Goal: Task Accomplishment & Management: Use online tool/utility

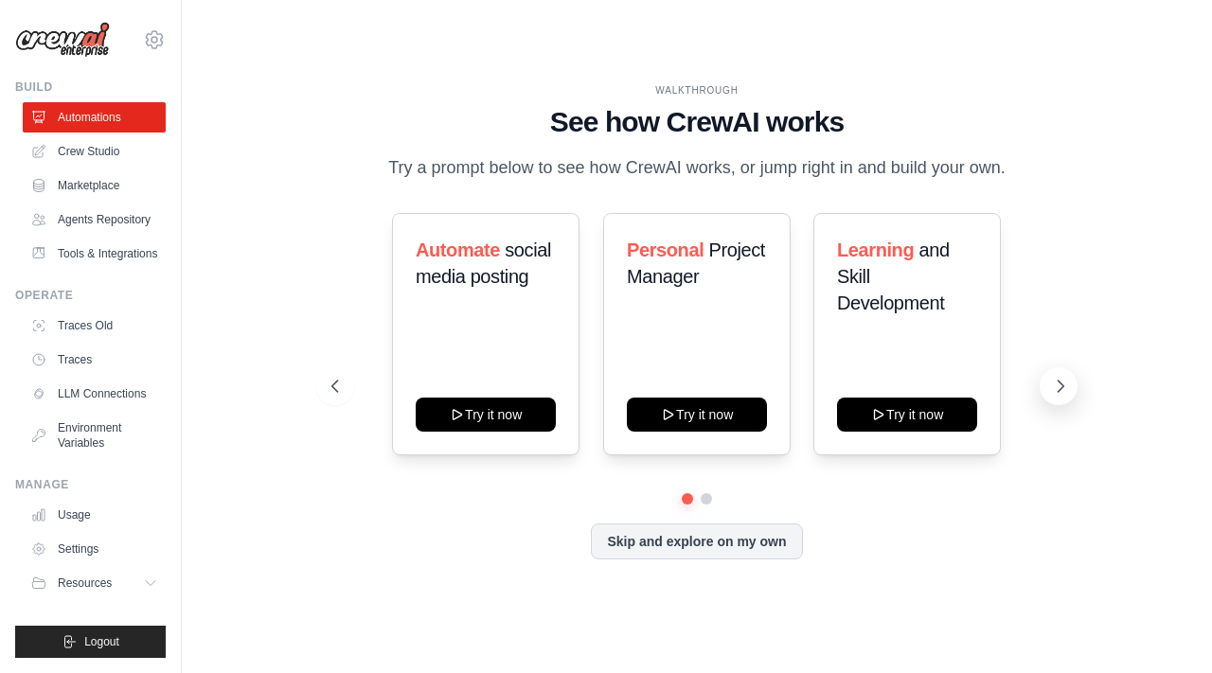
click at [1053, 395] on button at bounding box center [1059, 386] width 38 height 38
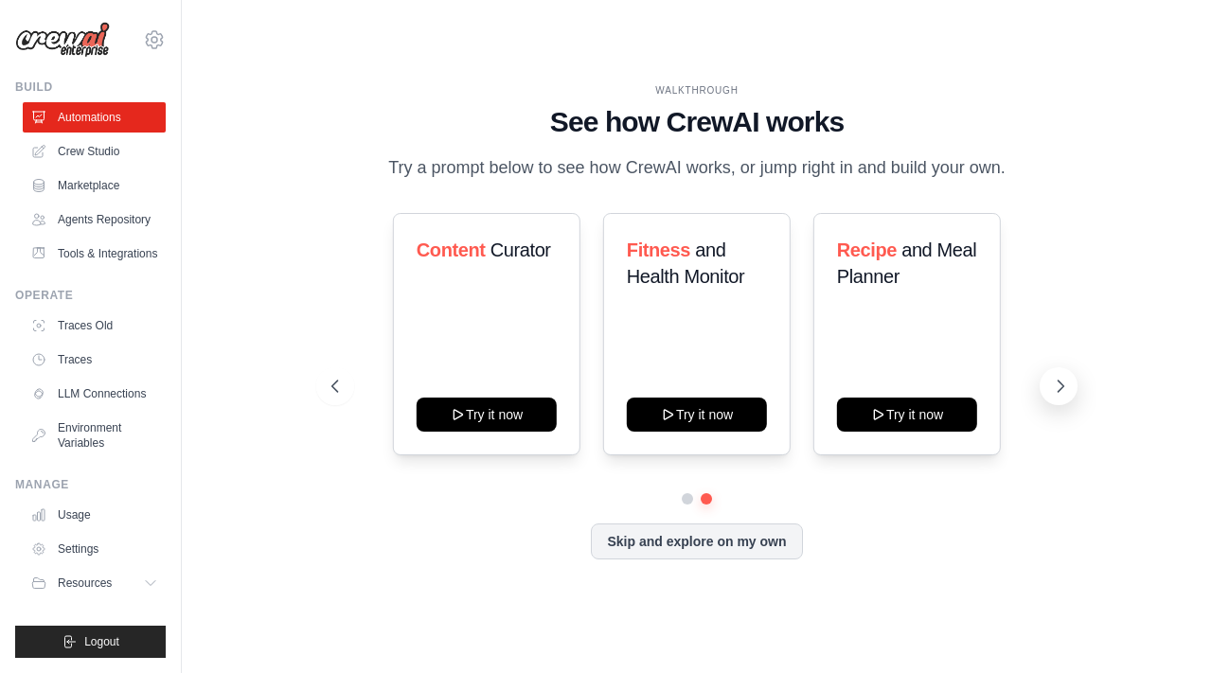
click at [1052, 395] on icon at bounding box center [1060, 386] width 19 height 19
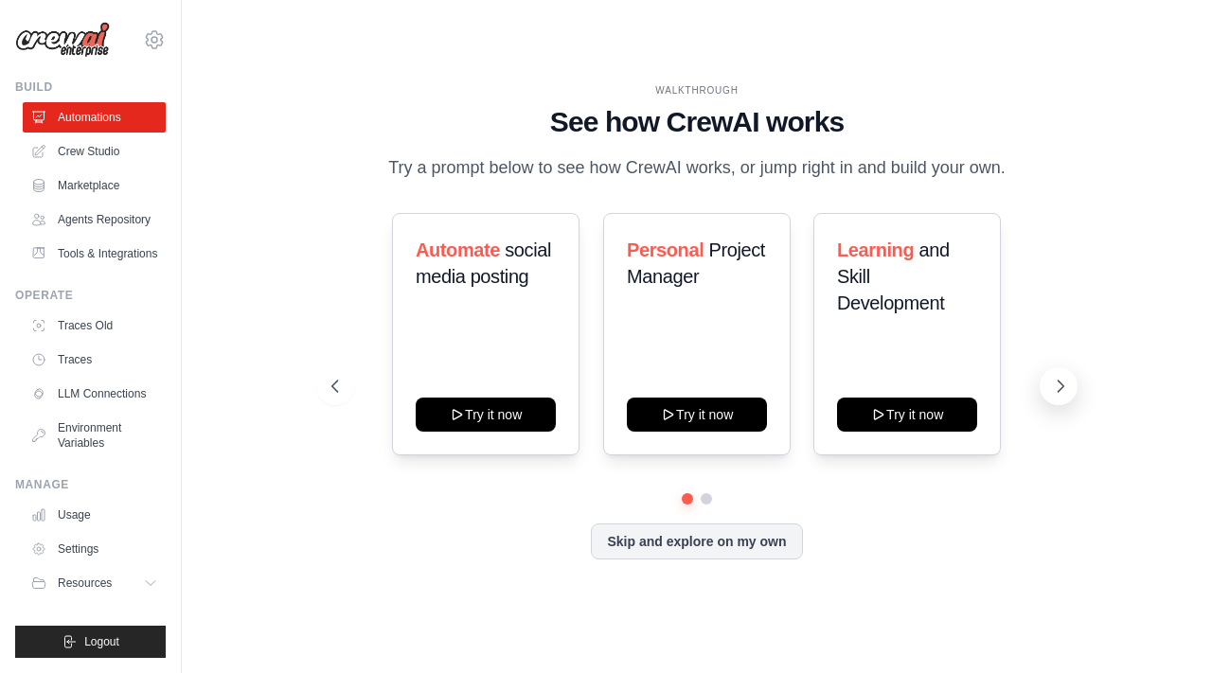
click at [1055, 381] on icon at bounding box center [1060, 386] width 19 height 19
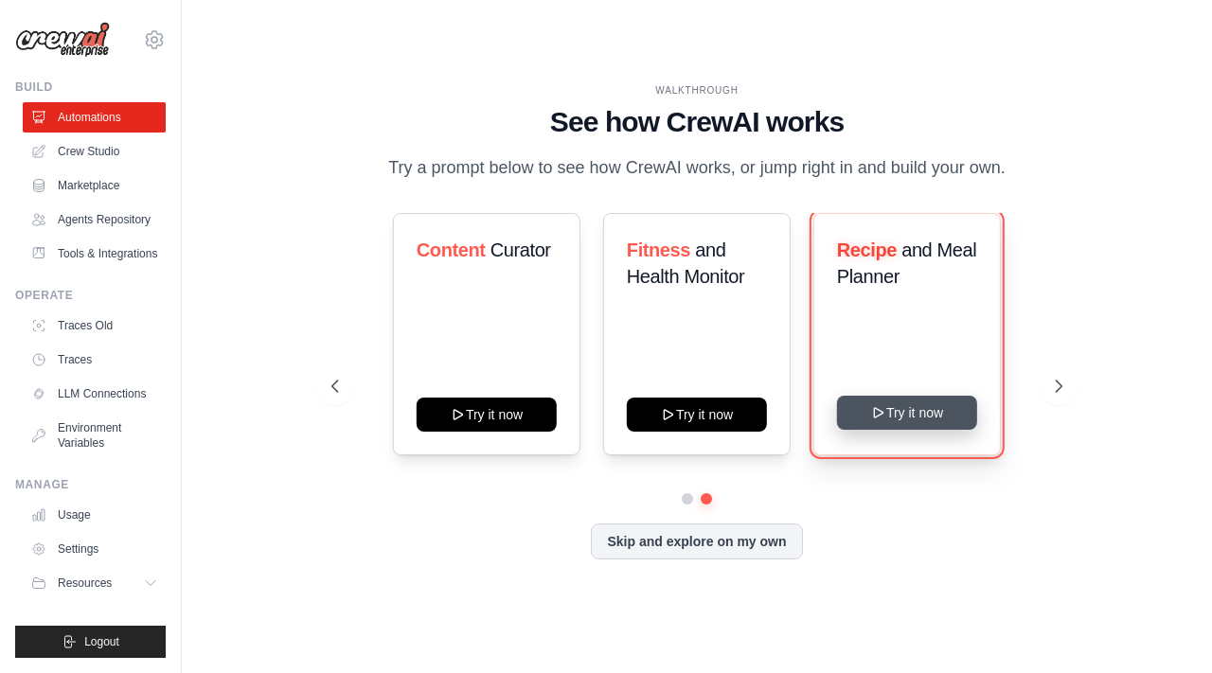
click at [892, 415] on button "Try it now" at bounding box center [907, 413] width 140 height 34
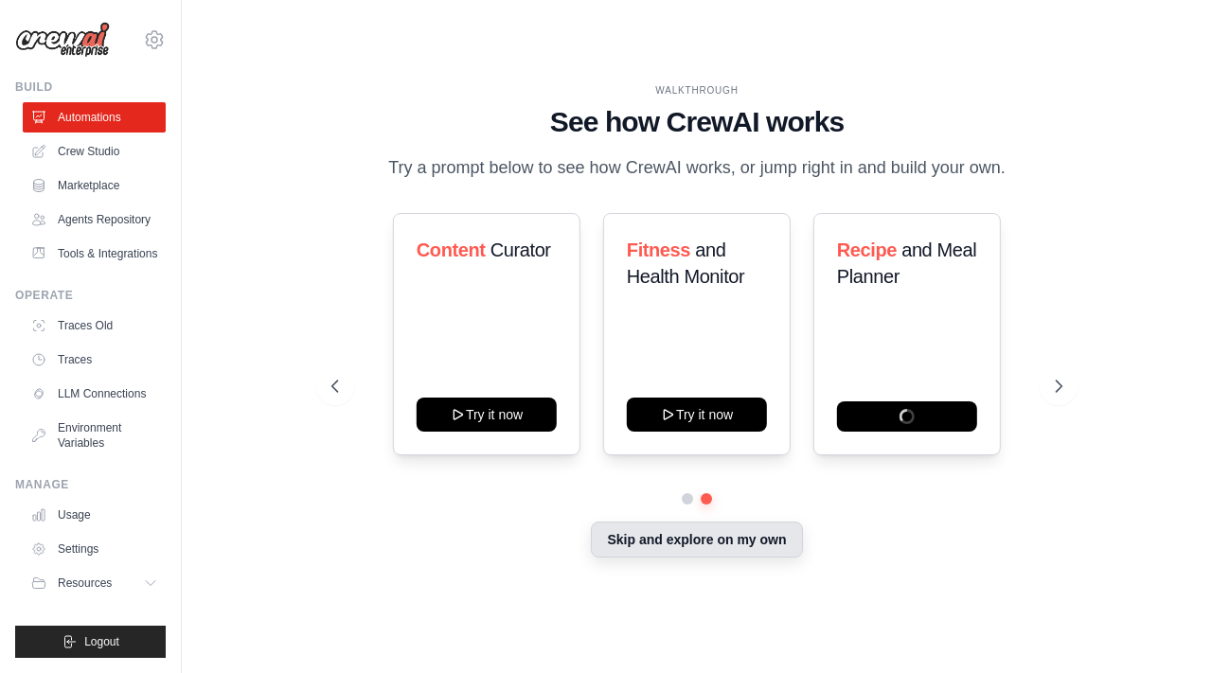
click at [727, 532] on button "Skip and explore on my own" at bounding box center [696, 540] width 211 height 36
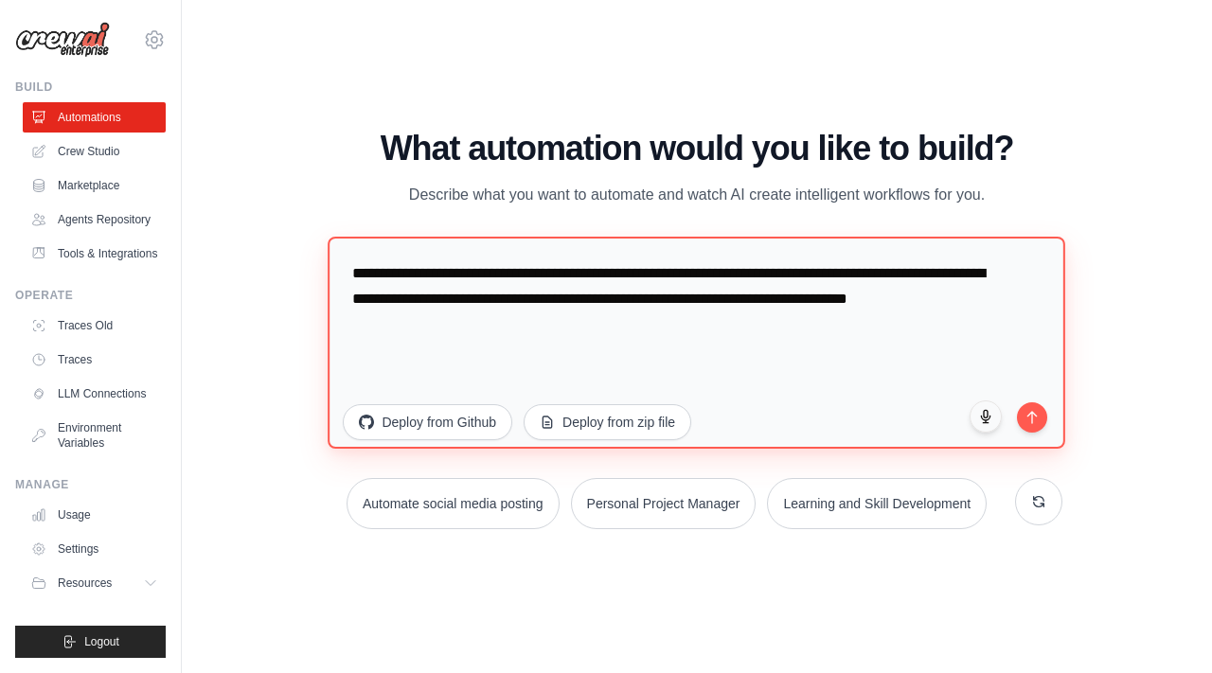
click at [527, 298] on textarea "**********" at bounding box center [698, 342] width 738 height 212
drag, startPoint x: 477, startPoint y: 340, endPoint x: 307, endPoint y: 243, distance: 196.0
click at [307, 243] on div "WALKTHROUGH See how CrewAI works Try a prompt below to see how CrewAI works, or…" at bounding box center [697, 337] width 970 height 636
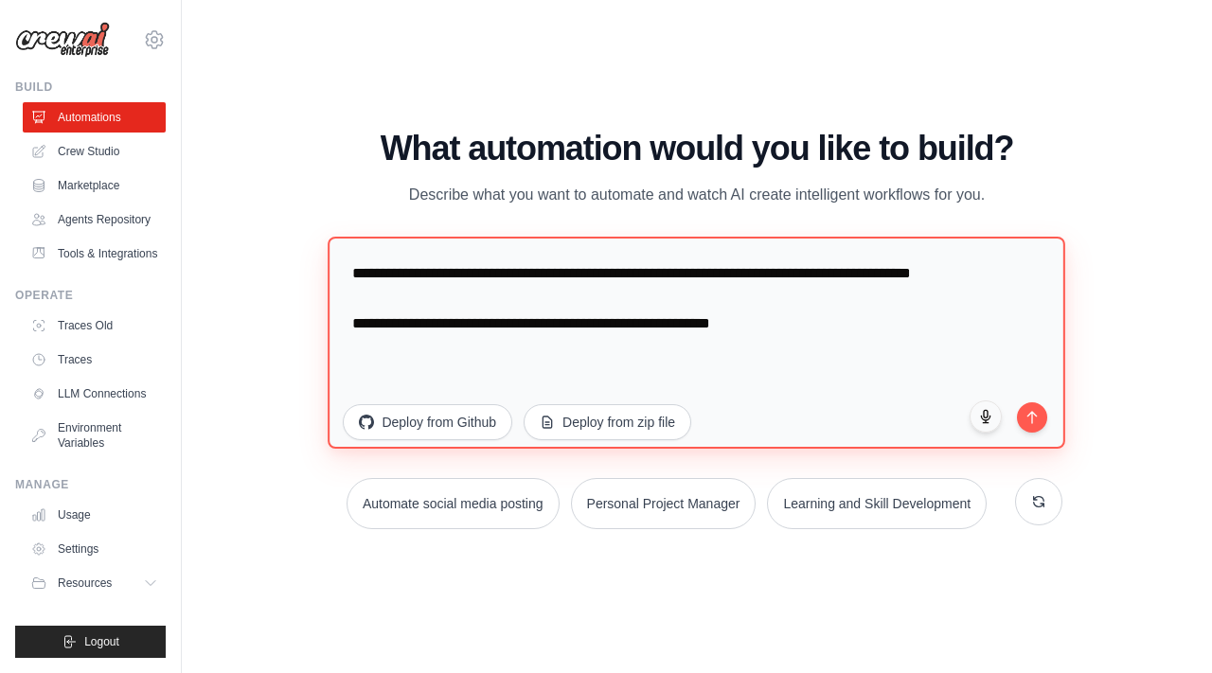
drag, startPoint x: 648, startPoint y: 346, endPoint x: 786, endPoint y: 353, distance: 138.5
click at [782, 353] on textarea "**********" at bounding box center [698, 342] width 738 height 212
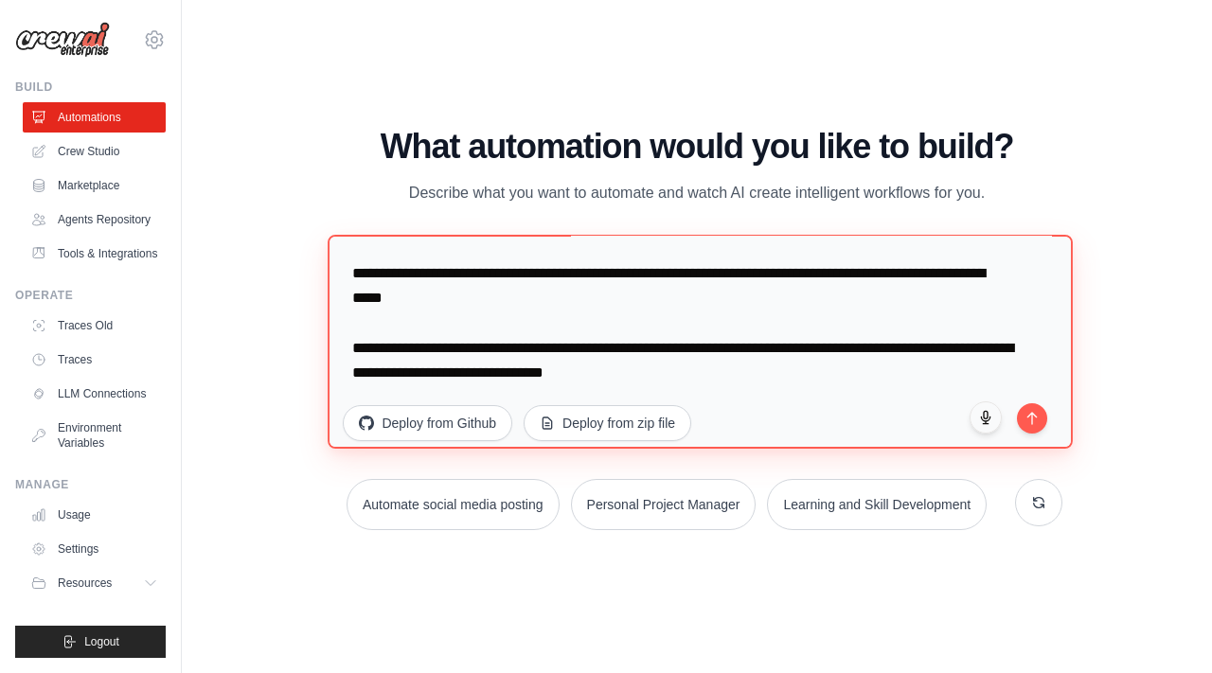
scroll to position [86, 0]
type textarea "**********"
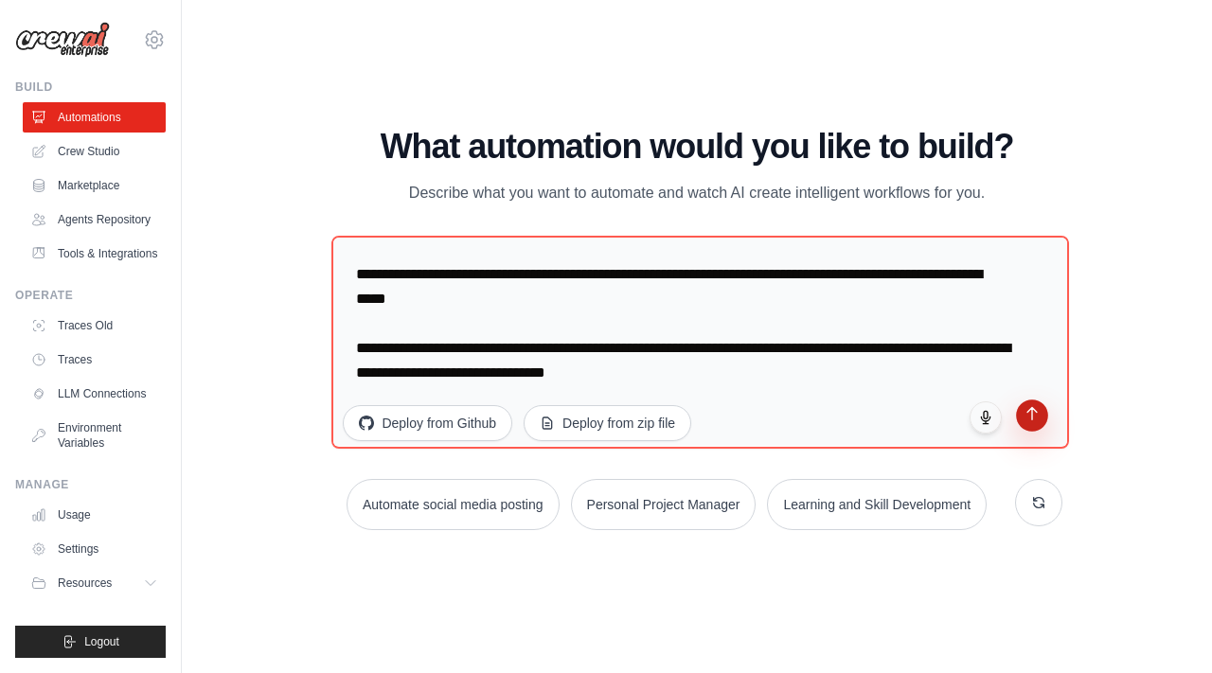
click at [1030, 416] on icon "submit" at bounding box center [1032, 413] width 16 height 16
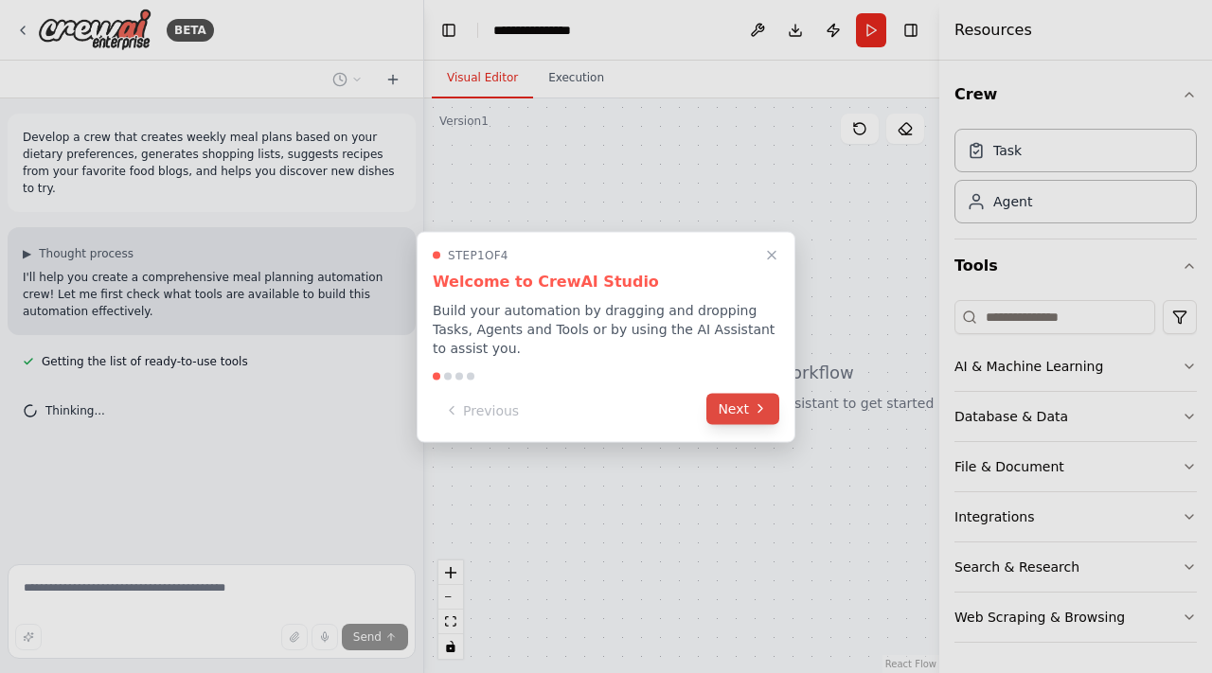
click at [736, 414] on button "Next" at bounding box center [743, 408] width 73 height 31
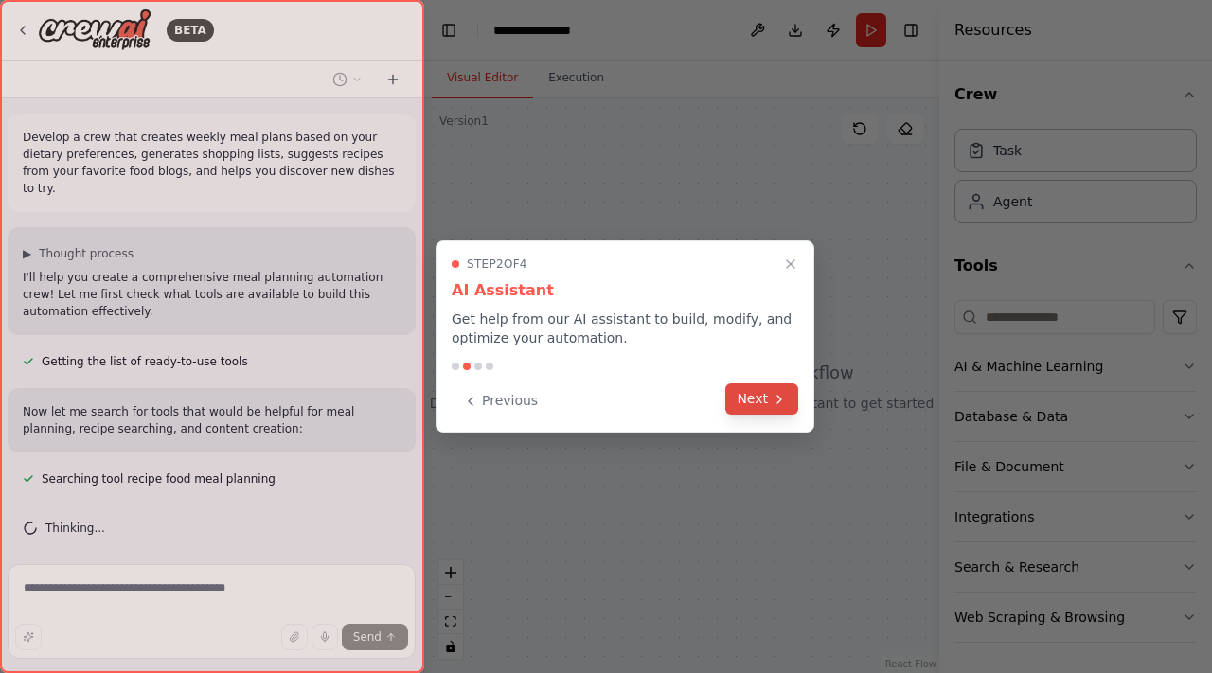
click at [748, 395] on button "Next" at bounding box center [761, 399] width 73 height 31
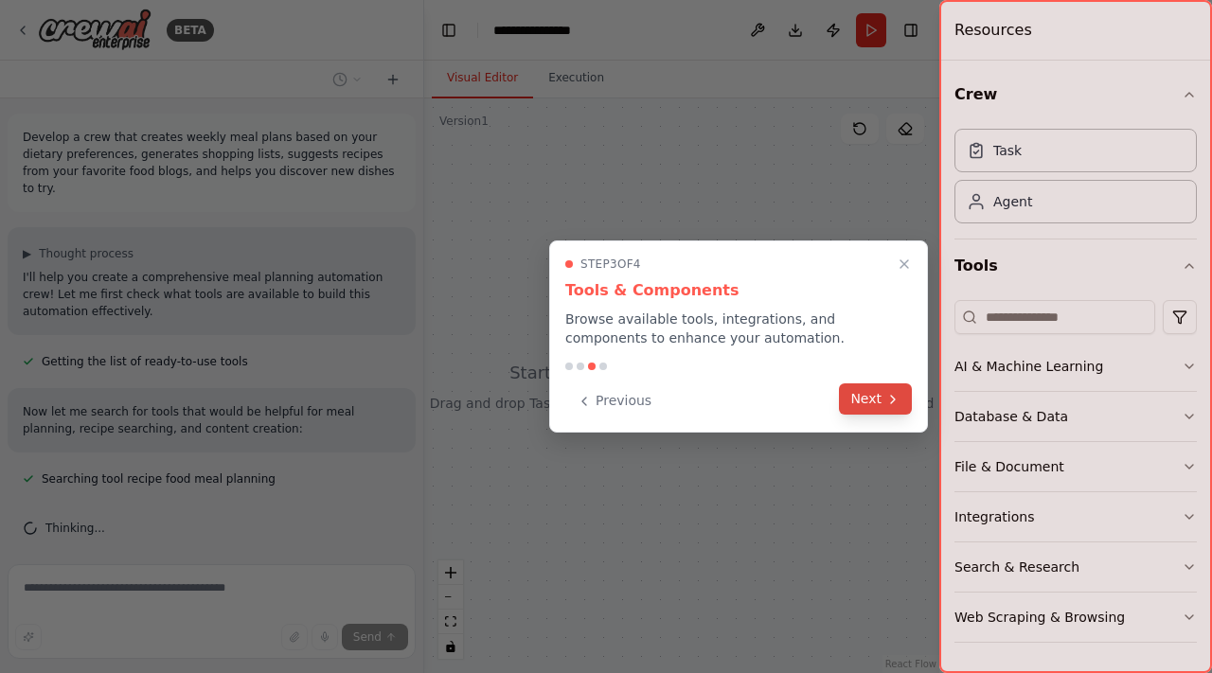
scroll to position [29, 0]
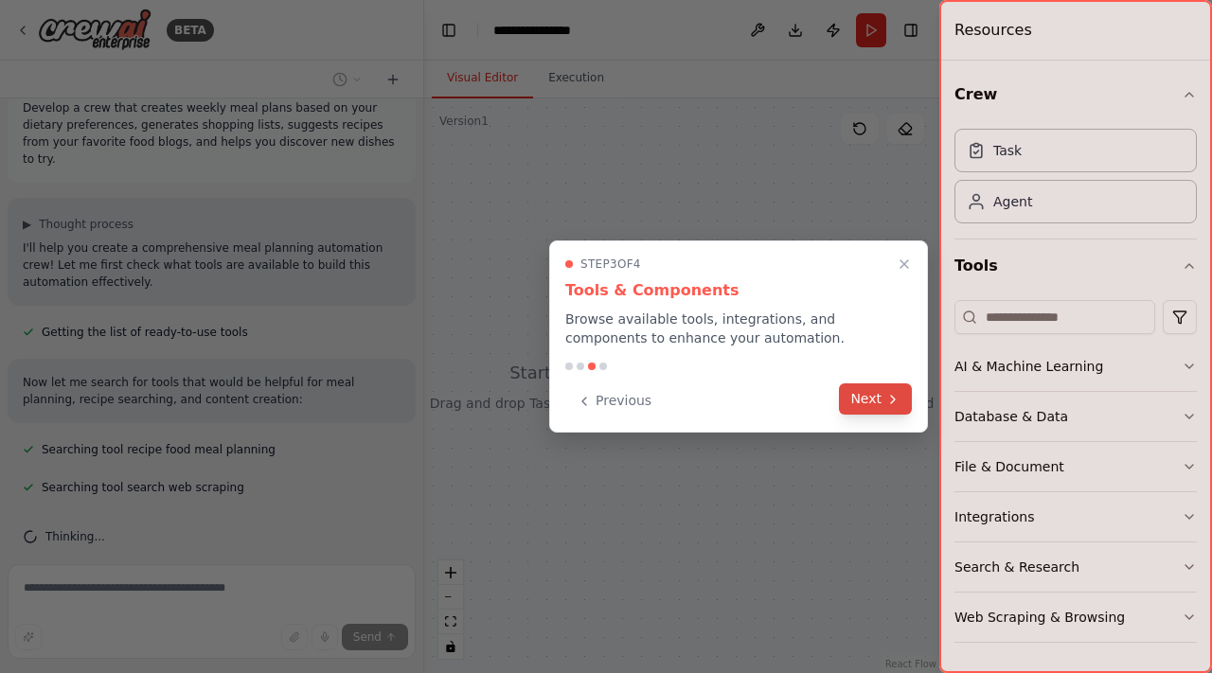
click at [869, 395] on button "Next" at bounding box center [875, 399] width 73 height 31
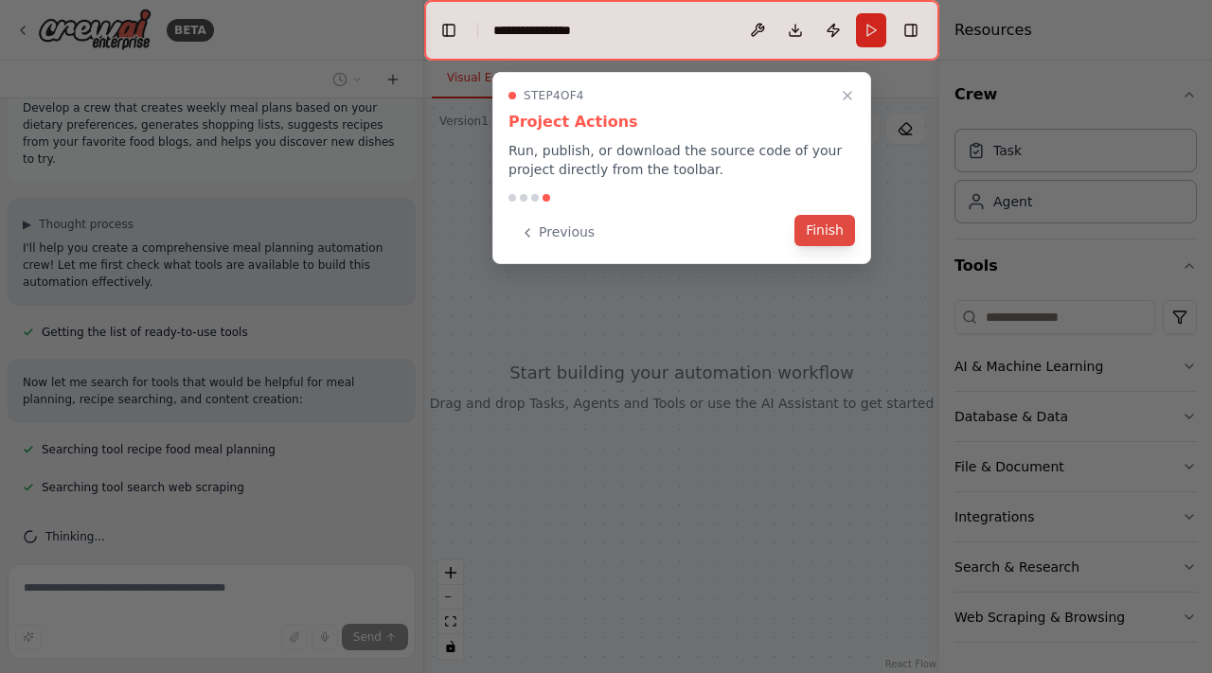
scroll to position [67, 0]
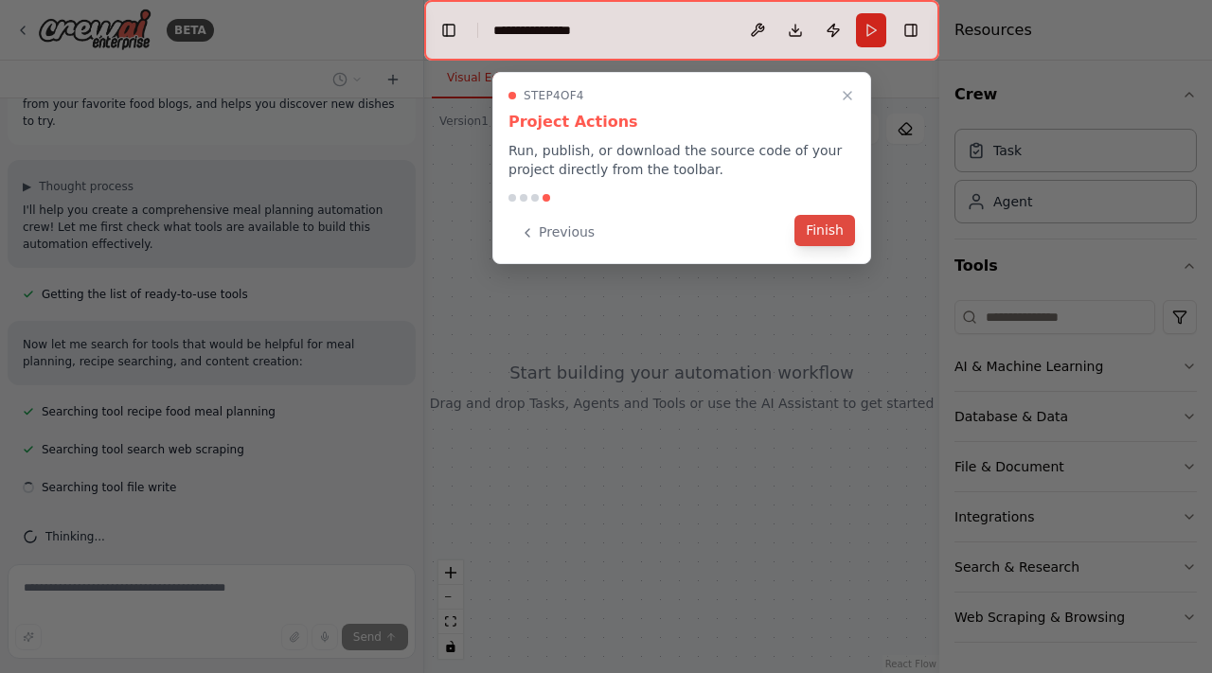
click at [821, 236] on button "Finish" at bounding box center [825, 230] width 61 height 31
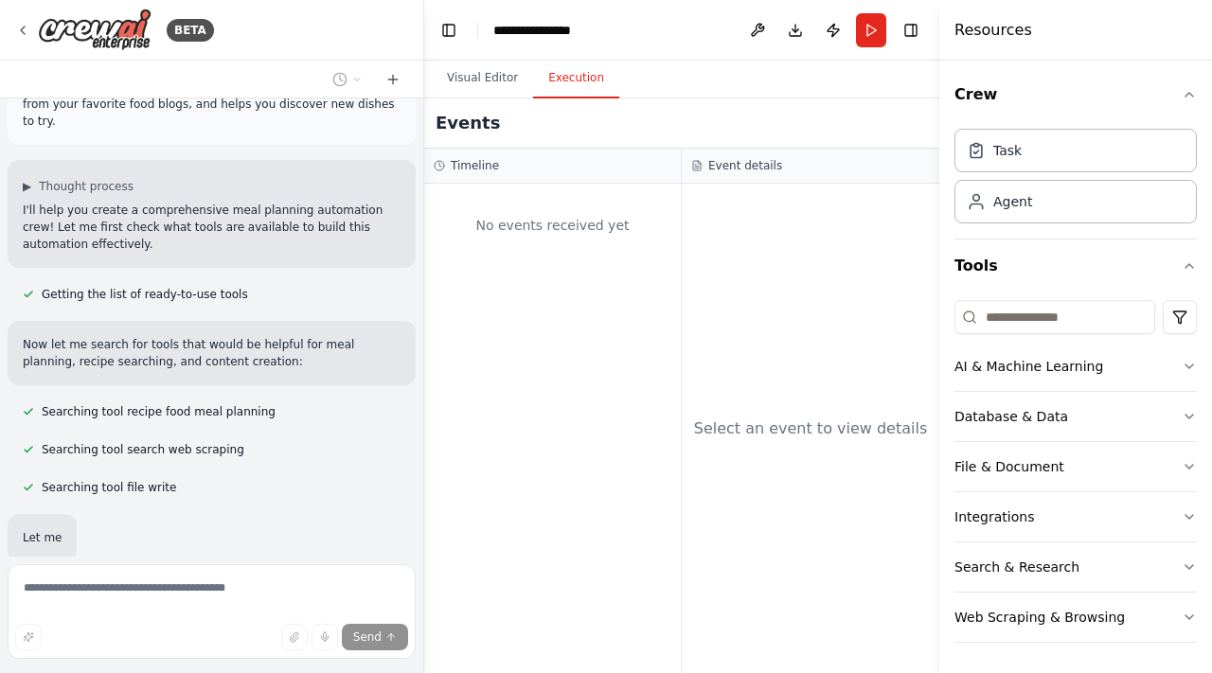
click at [580, 87] on button "Execution" at bounding box center [576, 79] width 86 height 40
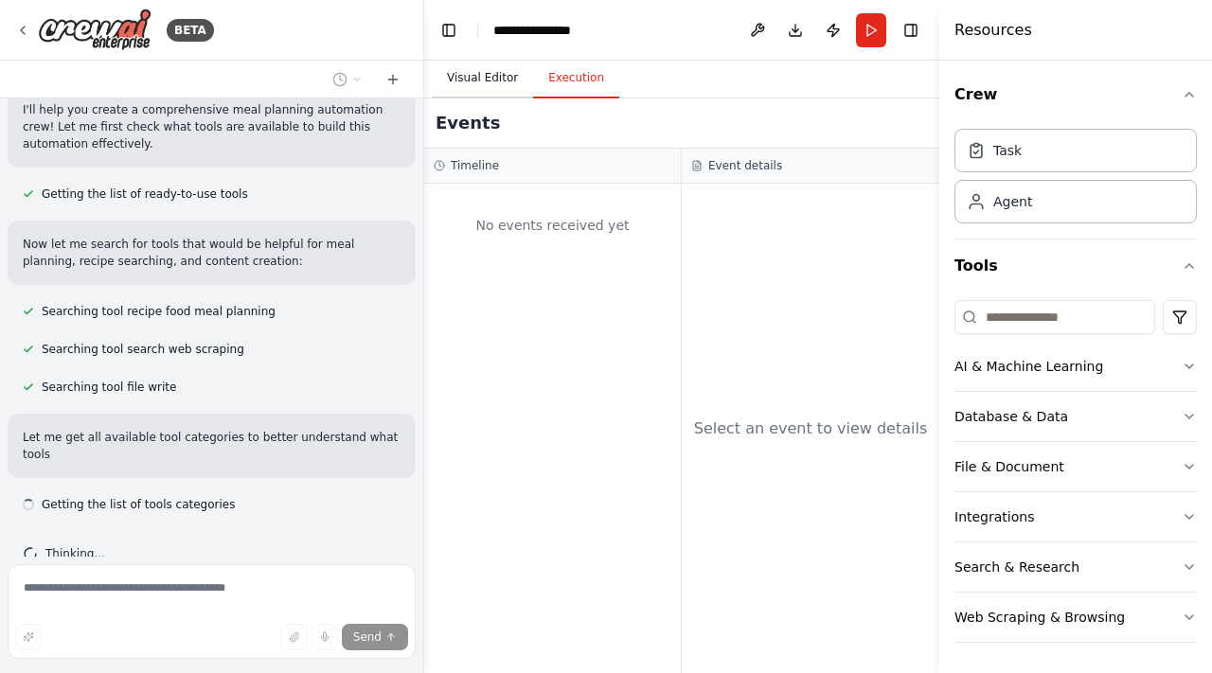
scroll to position [185, 0]
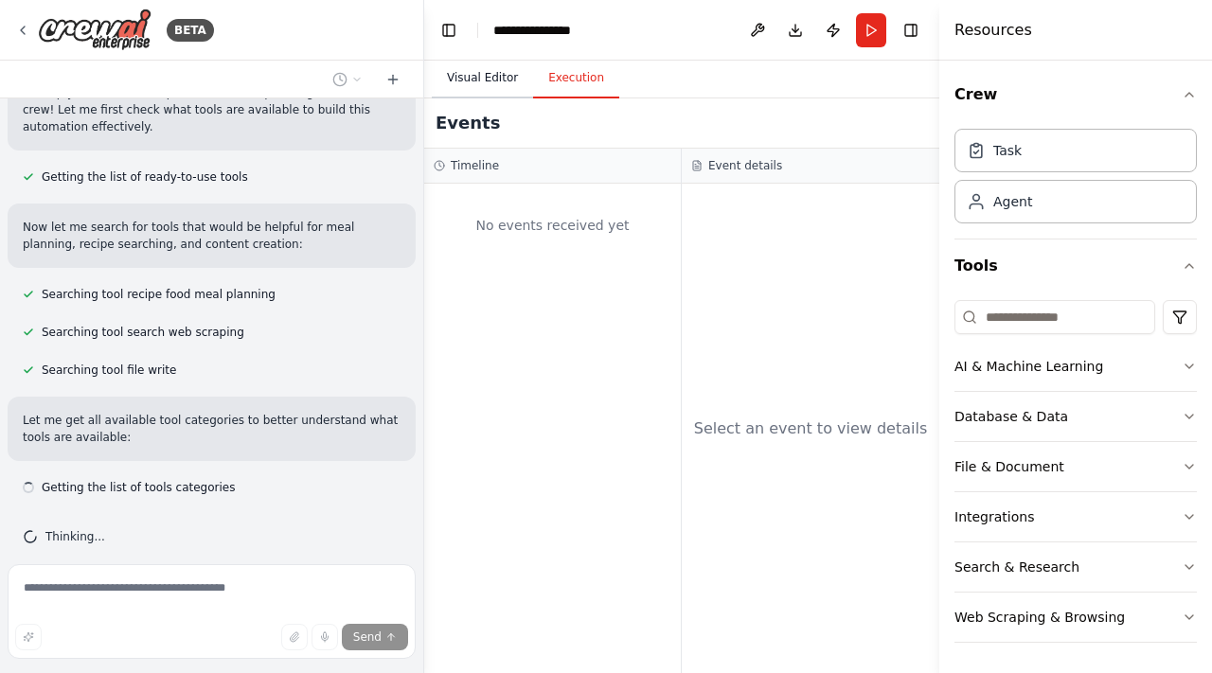
click at [490, 70] on button "Visual Editor" at bounding box center [482, 79] width 101 height 40
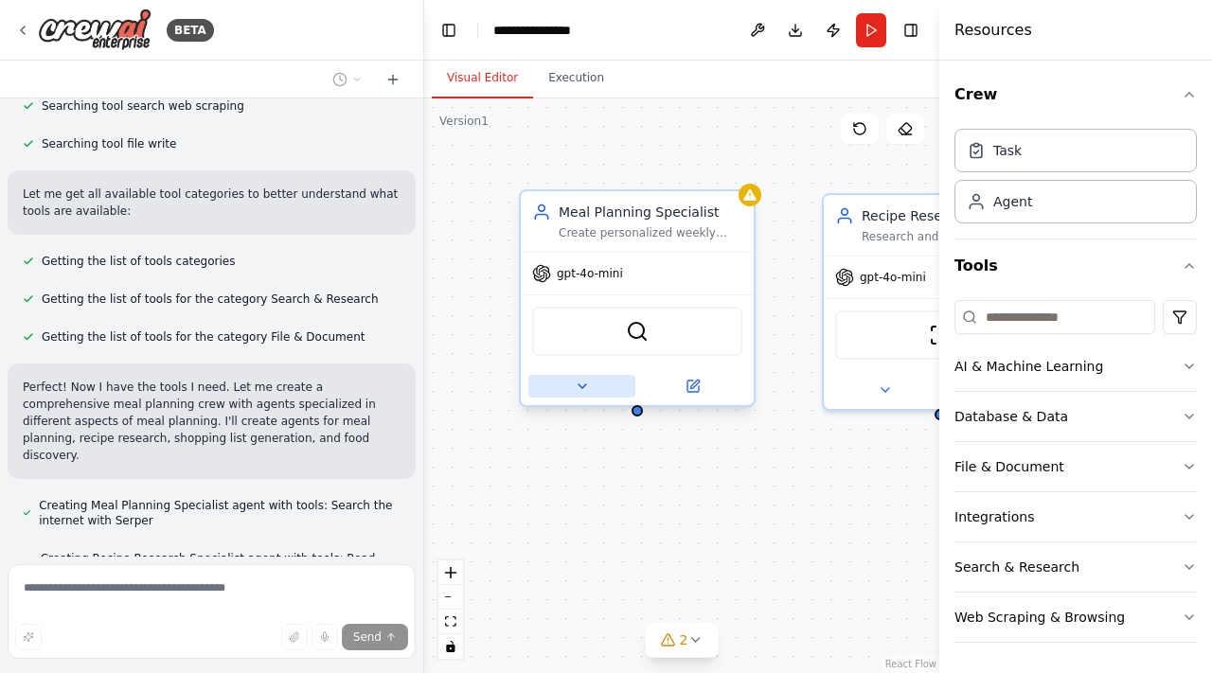
scroll to position [405, 0]
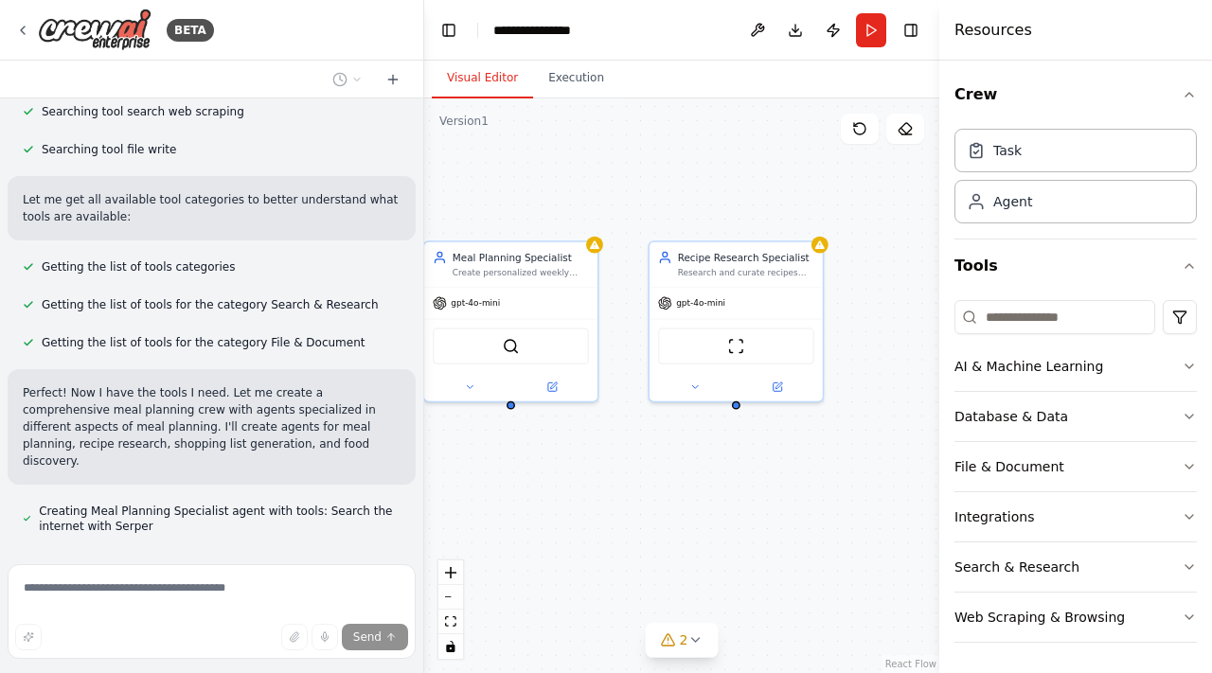
drag, startPoint x: 725, startPoint y: 500, endPoint x: 608, endPoint y: 486, distance: 117.4
click at [608, 486] on div "Meal Planning Specialist Create personalized weekly meal plans based on {dietar…" at bounding box center [681, 386] width 515 height 575
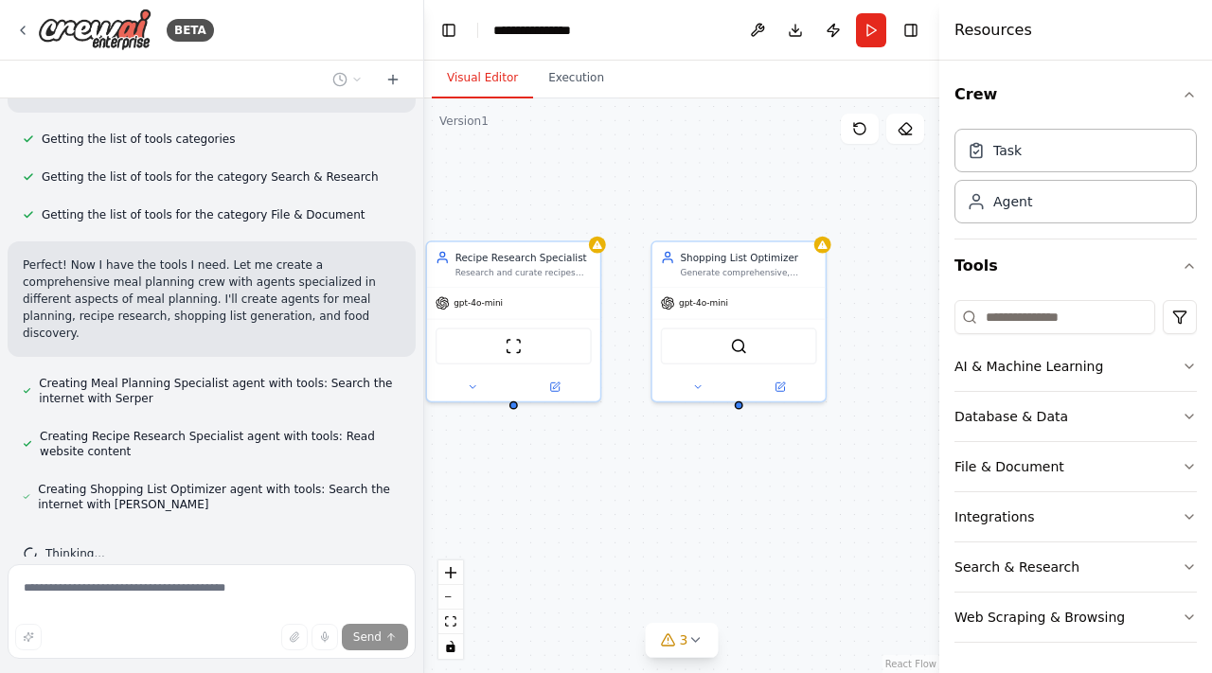
drag, startPoint x: 709, startPoint y: 506, endPoint x: 486, endPoint y: 506, distance: 223.5
click at [486, 506] on div "Meal Planning Specialist Create personalized weekly meal plans based on {dietar…" at bounding box center [681, 386] width 515 height 575
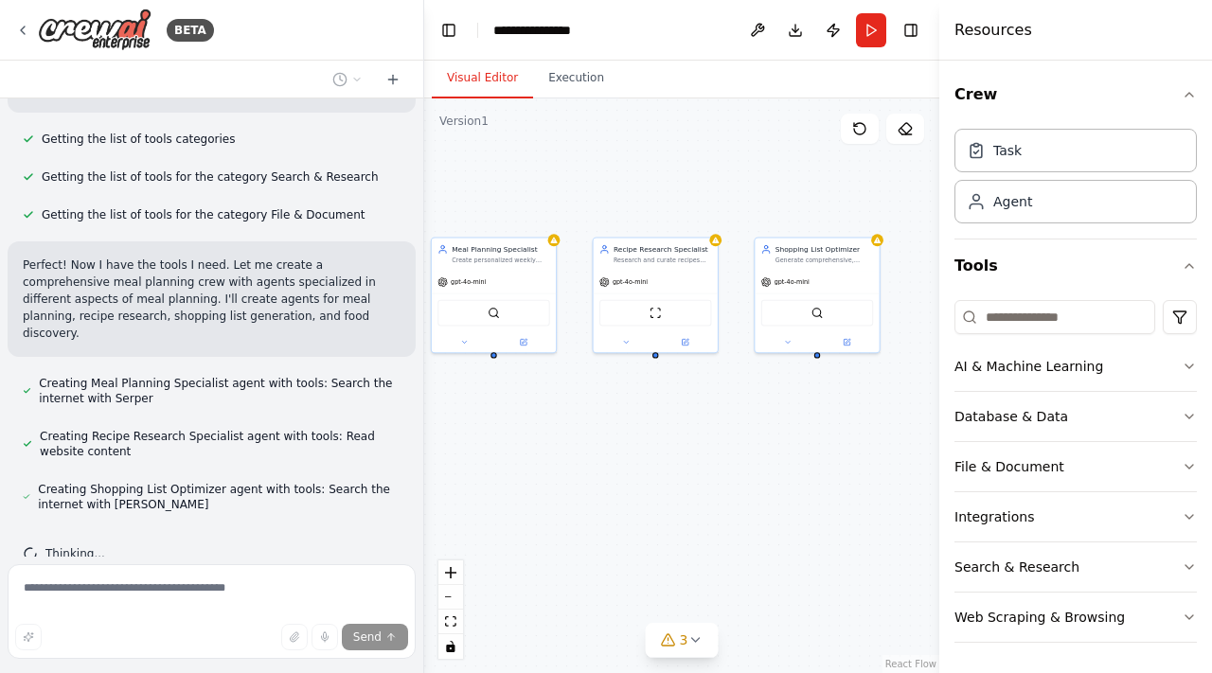
drag, startPoint x: 582, startPoint y: 211, endPoint x: 680, endPoint y: 194, distance: 100.0
click at [680, 194] on div "Meal Planning Specialist Create personalized weekly meal plans based on {dietar…" at bounding box center [681, 386] width 515 height 575
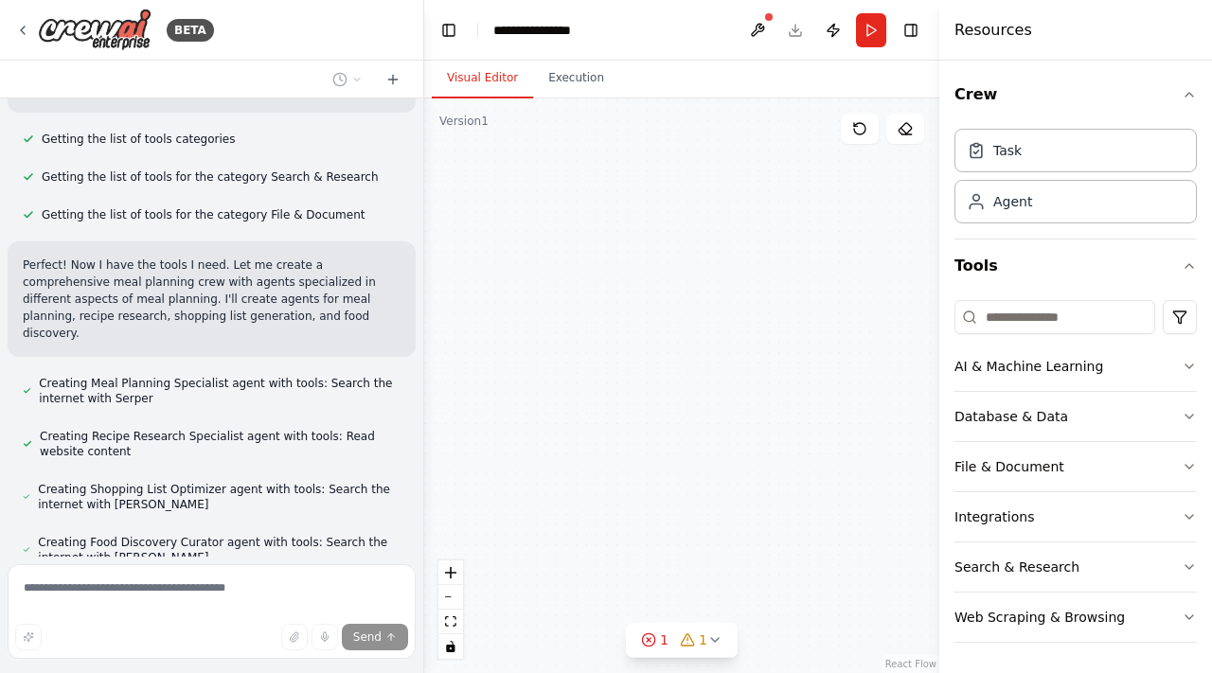
scroll to position [779, 0]
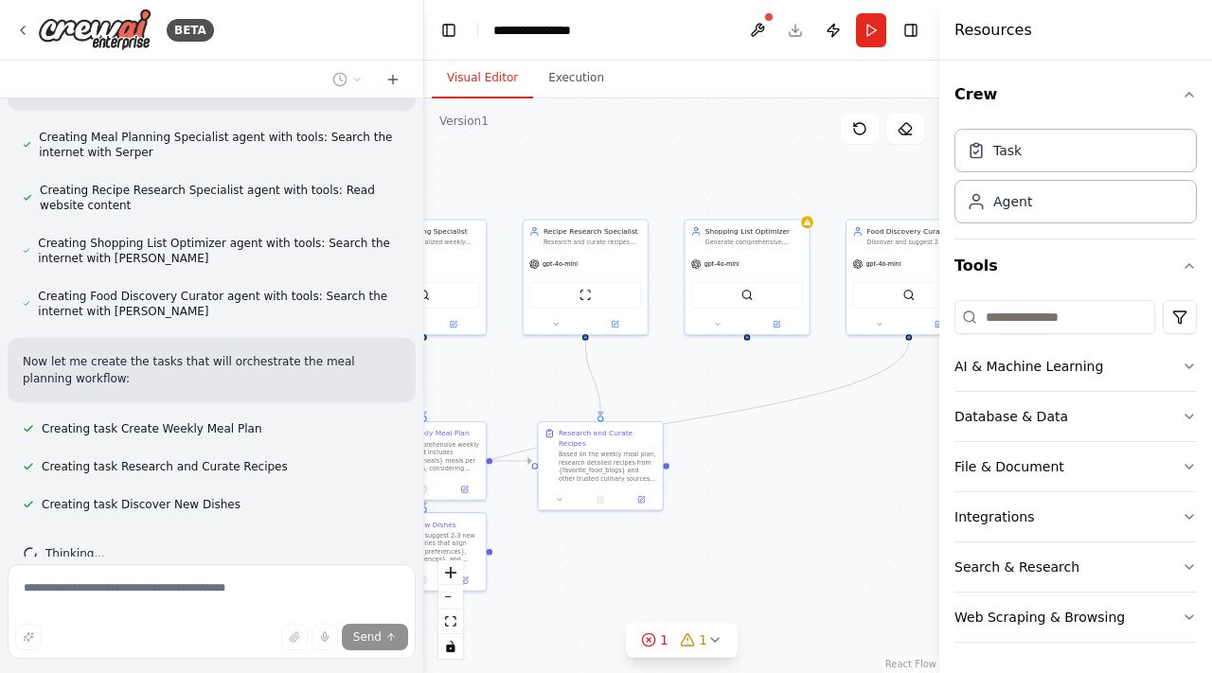
drag, startPoint x: 574, startPoint y: 410, endPoint x: 504, endPoint y: 392, distance: 72.4
click at [504, 392] on div ".deletable-edge-delete-btn { width: 20px; height: 20px; border: 0px solid #ffff…" at bounding box center [681, 386] width 515 height 575
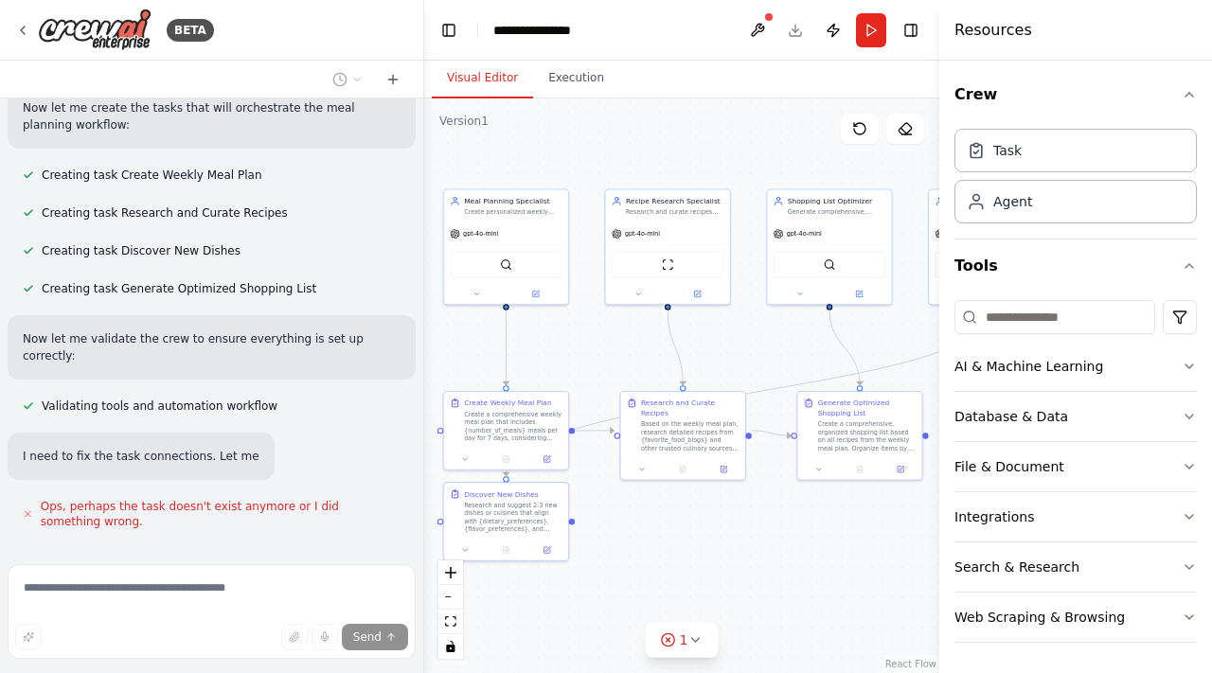
scroll to position [1050, 0]
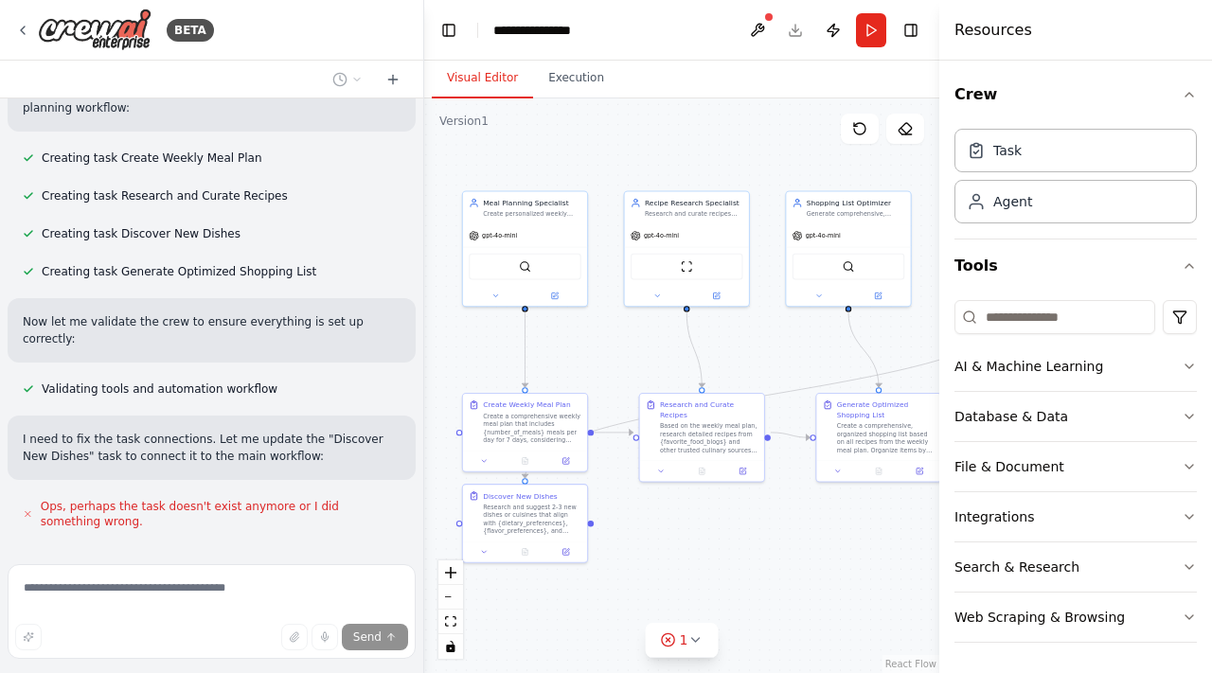
drag, startPoint x: 709, startPoint y: 389, endPoint x: 811, endPoint y: 361, distance: 105.2
click at [811, 361] on div ".deletable-edge-delete-btn { width: 20px; height: 20px; border: 0px solid #ffff…" at bounding box center [681, 386] width 515 height 575
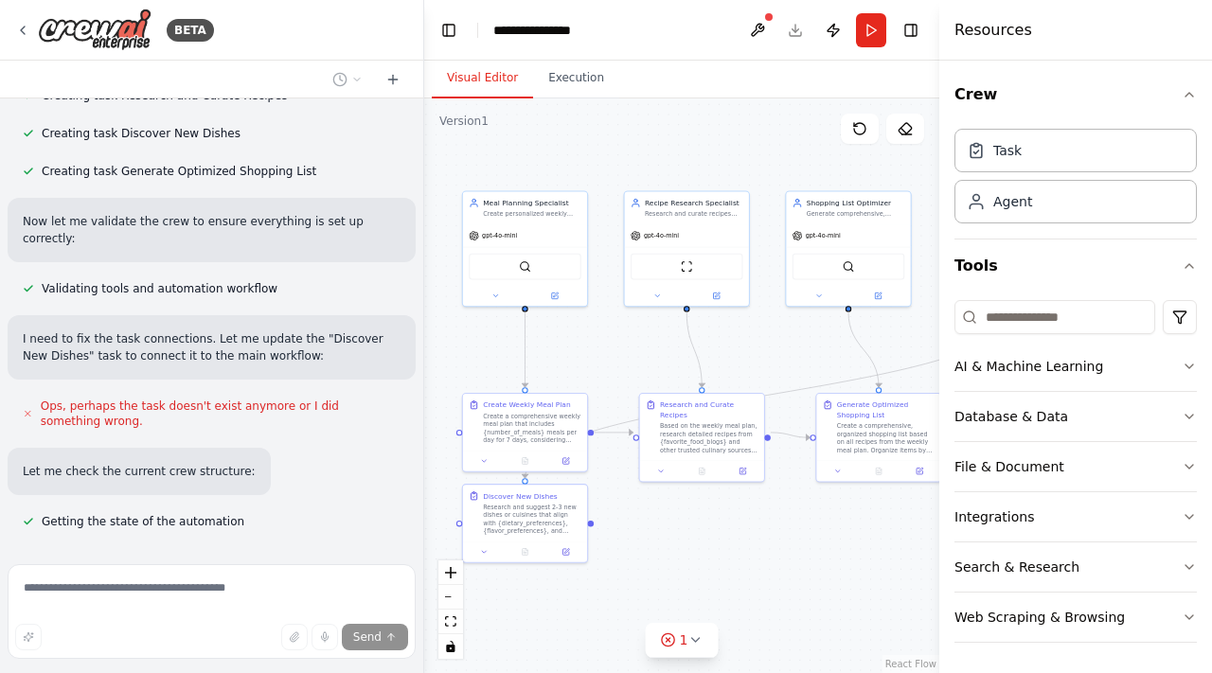
click at [441, 37] on button "Toggle Left Sidebar" at bounding box center [449, 30] width 27 height 27
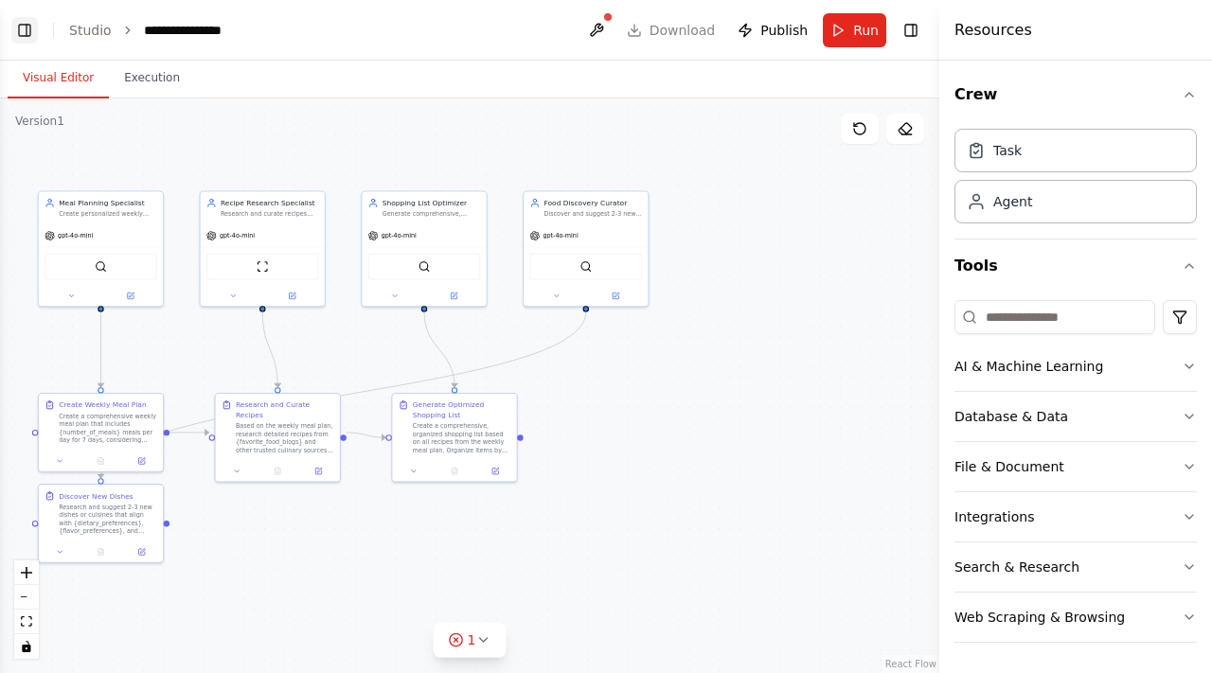
click at [20, 32] on button "Toggle Left Sidebar" at bounding box center [24, 30] width 27 height 27
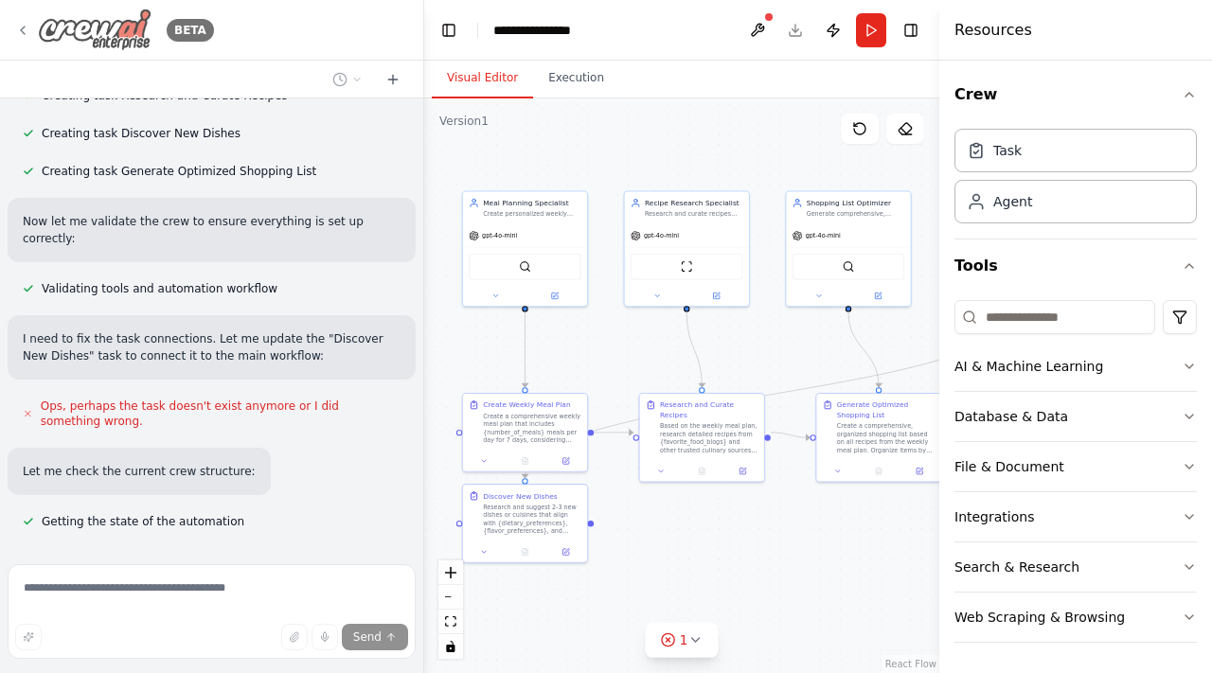
click at [15, 24] on icon at bounding box center [22, 30] width 15 height 15
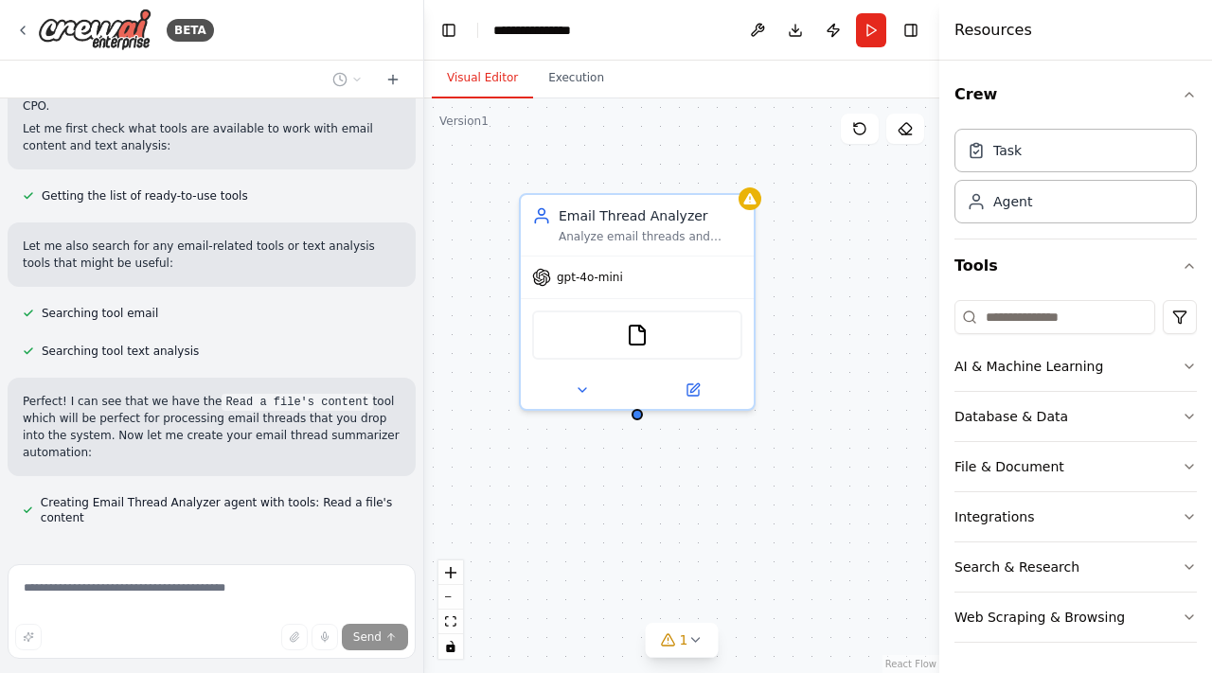
scroll to position [290, 0]
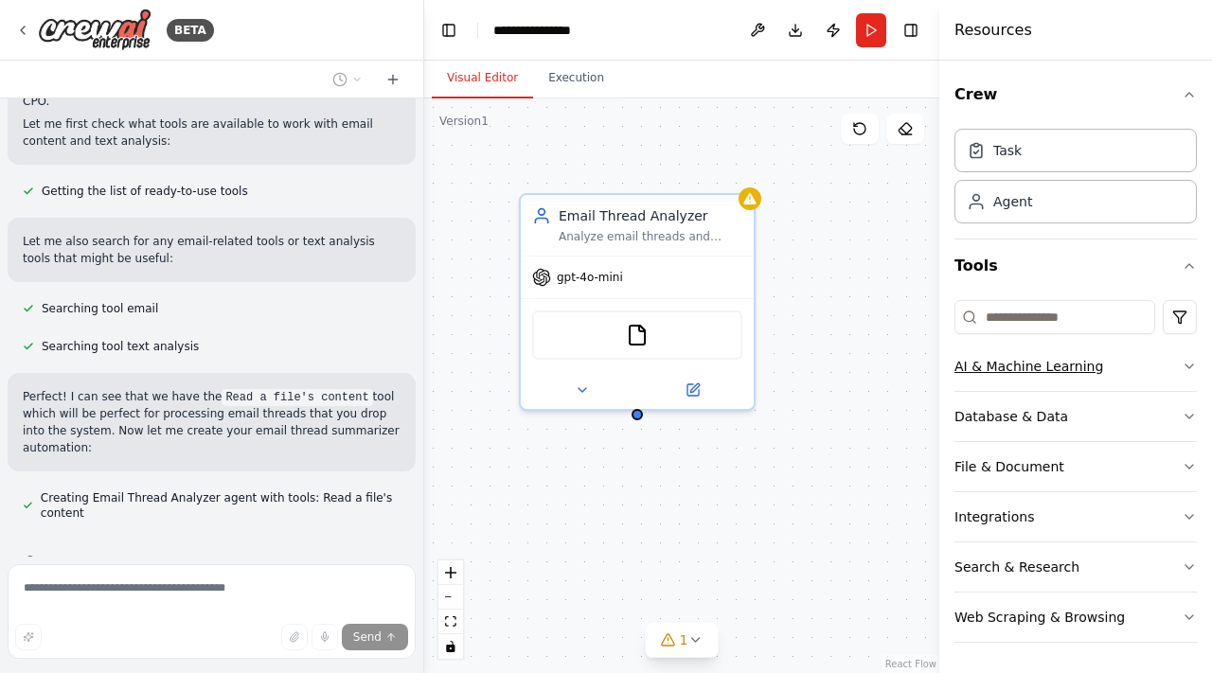
click at [1188, 363] on icon "button" at bounding box center [1189, 366] width 15 height 15
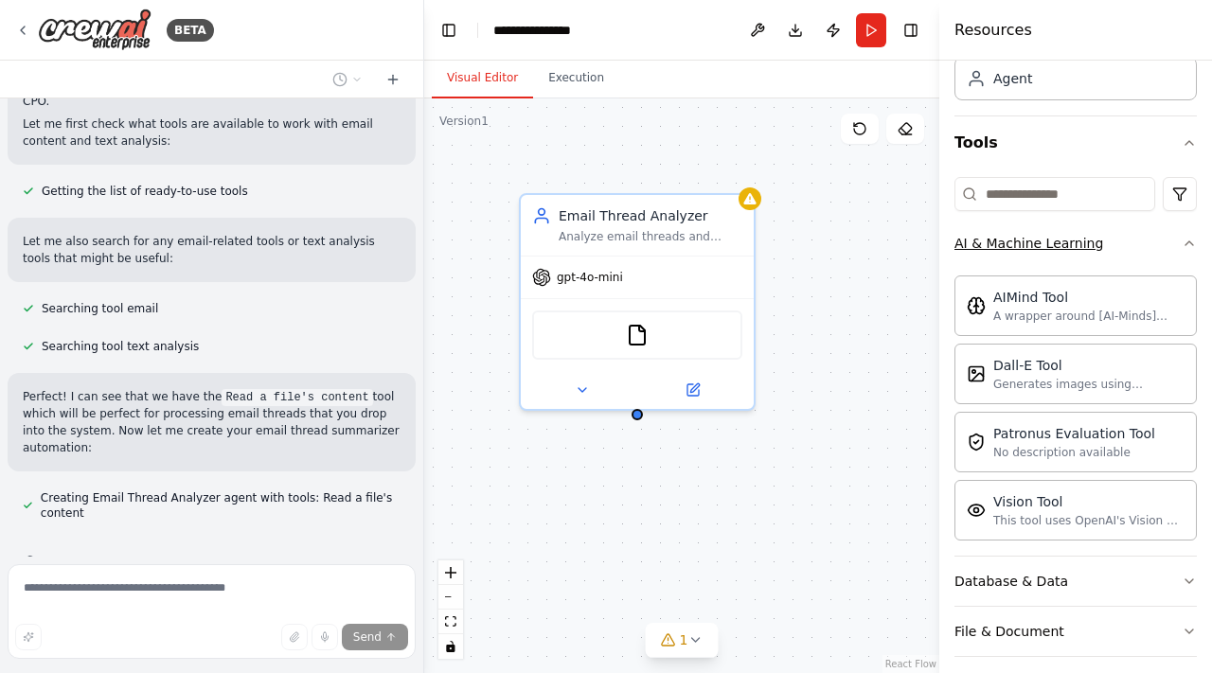
scroll to position [353, 0]
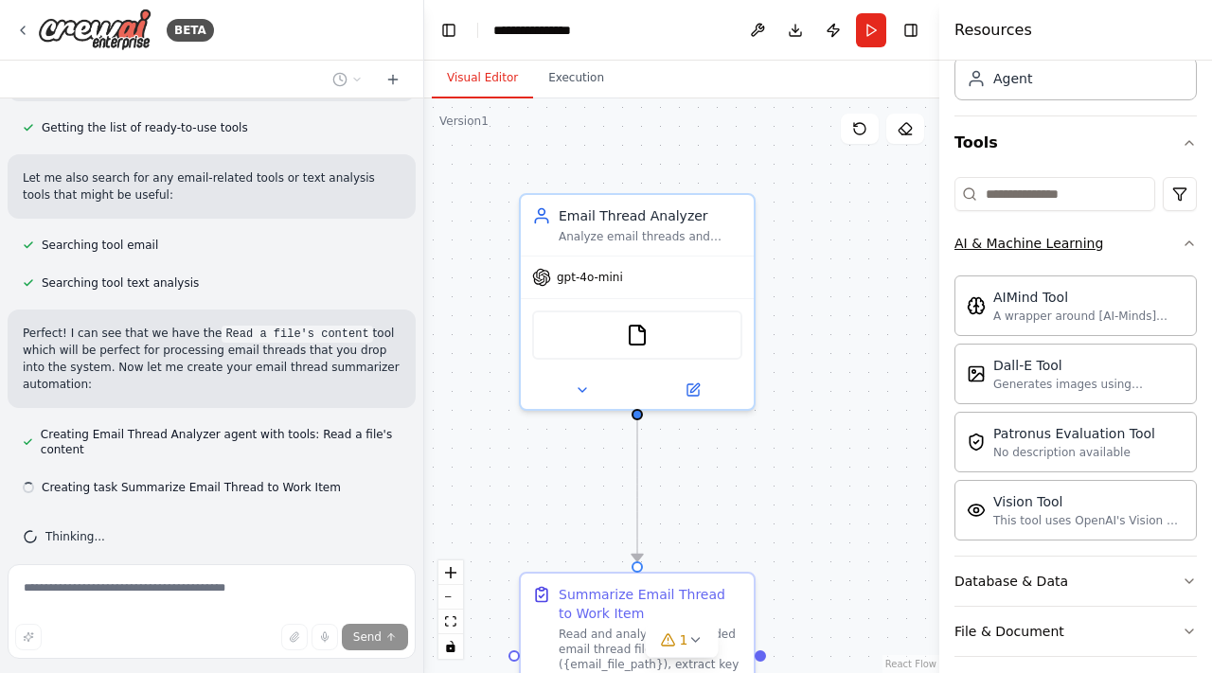
click at [1187, 246] on icon "button" at bounding box center [1189, 243] width 15 height 15
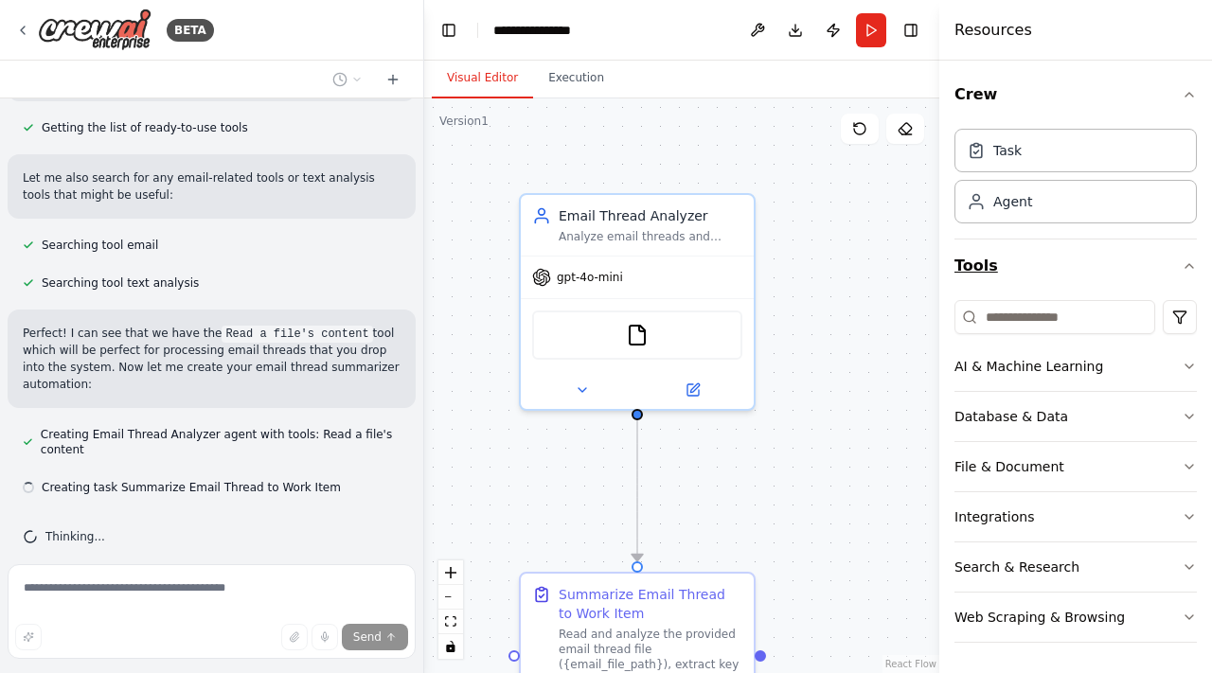
scroll to position [0, 0]
click at [1066, 144] on div "Task" at bounding box center [1076, 150] width 242 height 44
click at [1177, 563] on button "Search & Research" at bounding box center [1076, 567] width 242 height 49
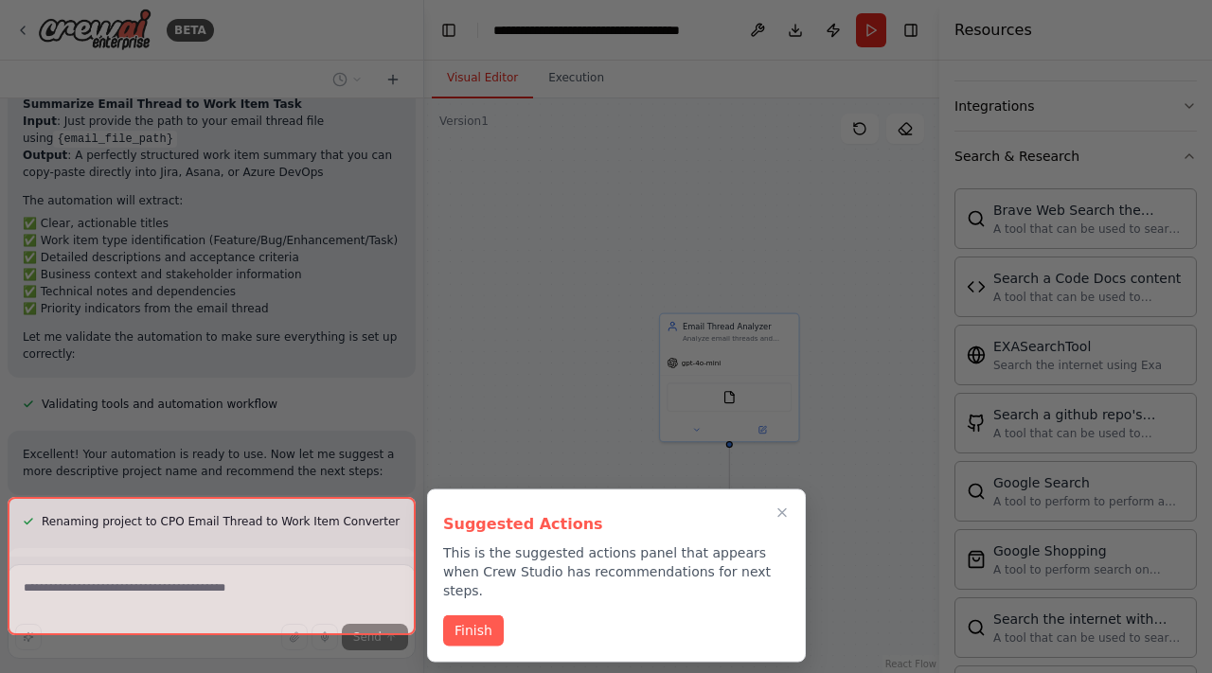
click at [793, 449] on div at bounding box center [606, 336] width 1212 height 673
click at [484, 620] on button "Finish" at bounding box center [473, 629] width 61 height 31
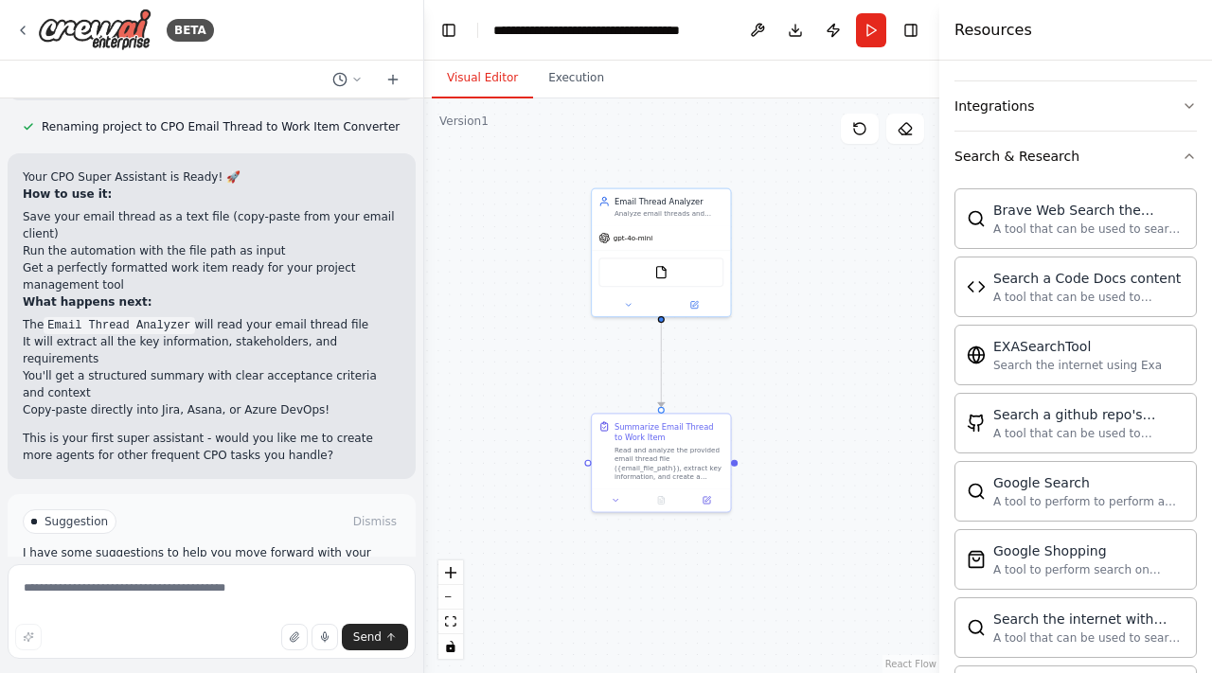
drag, startPoint x: 534, startPoint y: 404, endPoint x: 466, endPoint y: 279, distance: 142.4
click at [466, 279] on div ".deletable-edge-delete-btn { width: 20px; height: 20px; border: 0px solid #ffff…" at bounding box center [681, 386] width 515 height 575
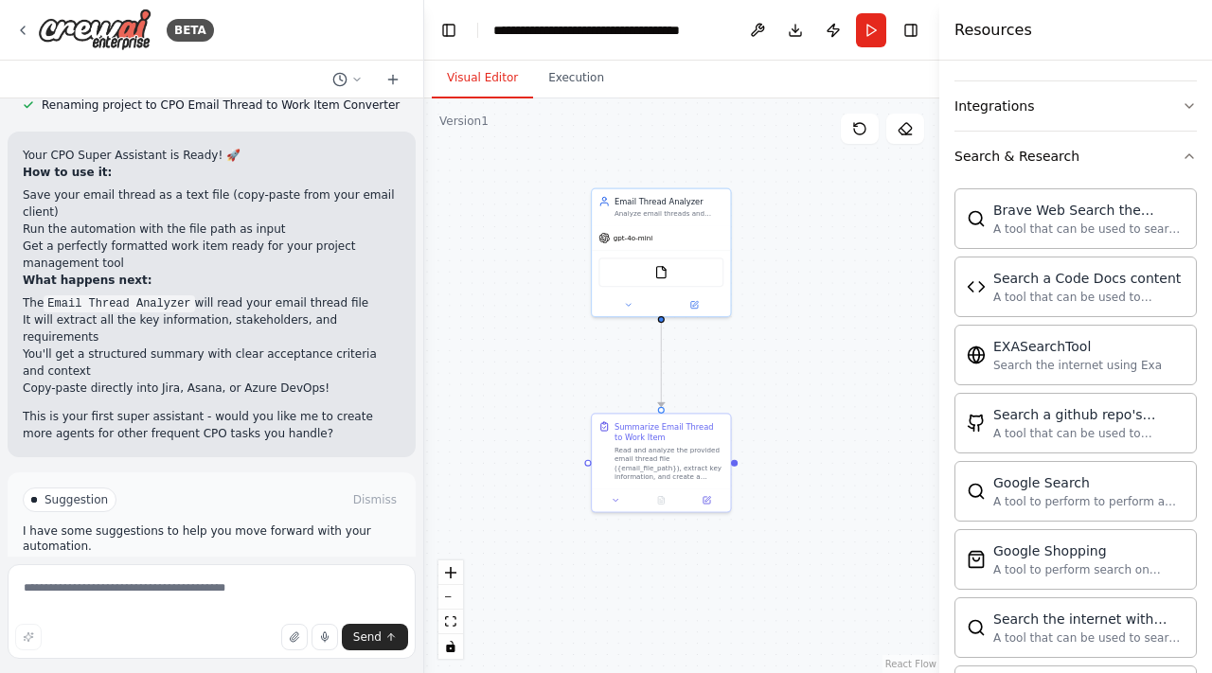
click at [237, 565] on button "Run Automation" at bounding box center [212, 580] width 378 height 30
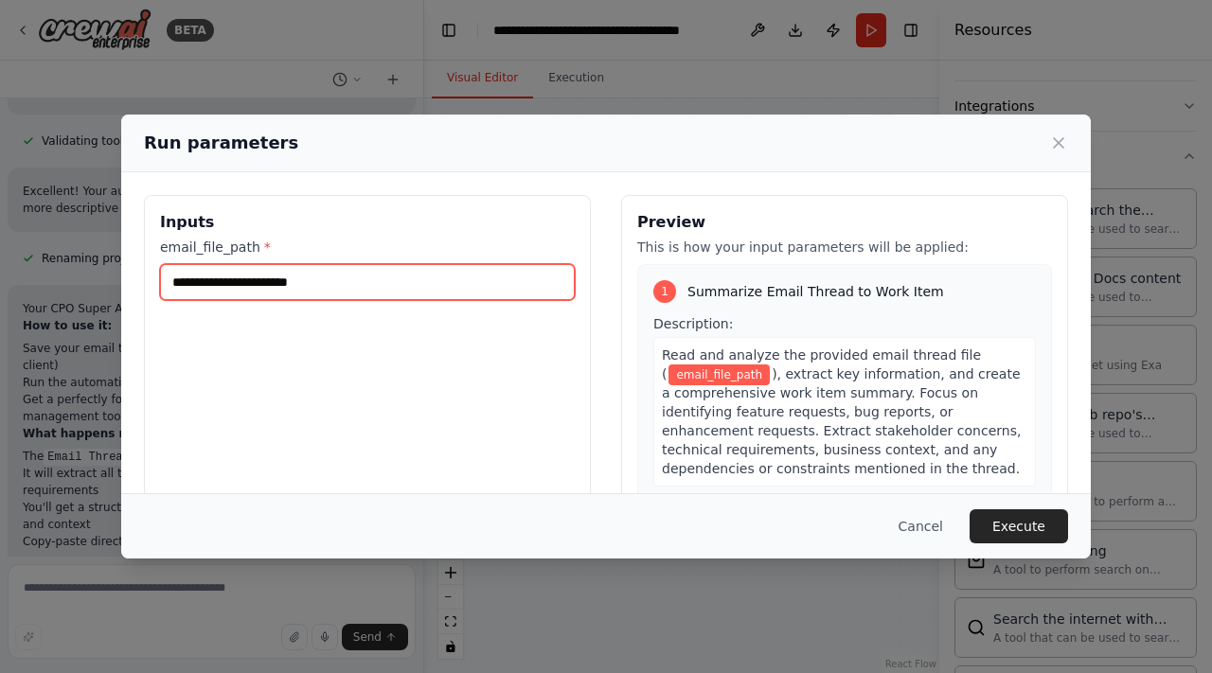
click at [539, 291] on input "email_file_path *" at bounding box center [367, 282] width 415 height 36
click at [542, 345] on div "Inputs email_file_path *" at bounding box center [367, 419] width 447 height 449
click at [1054, 139] on icon at bounding box center [1058, 142] width 9 height 9
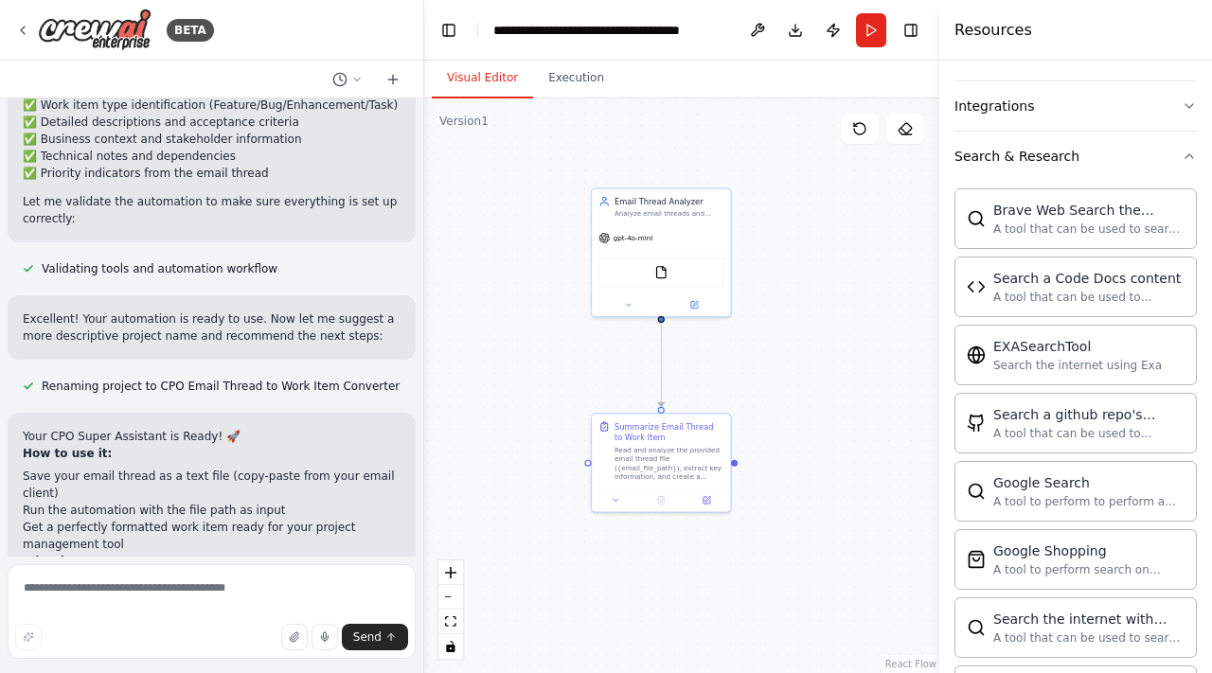
scroll to position [1221, 0]
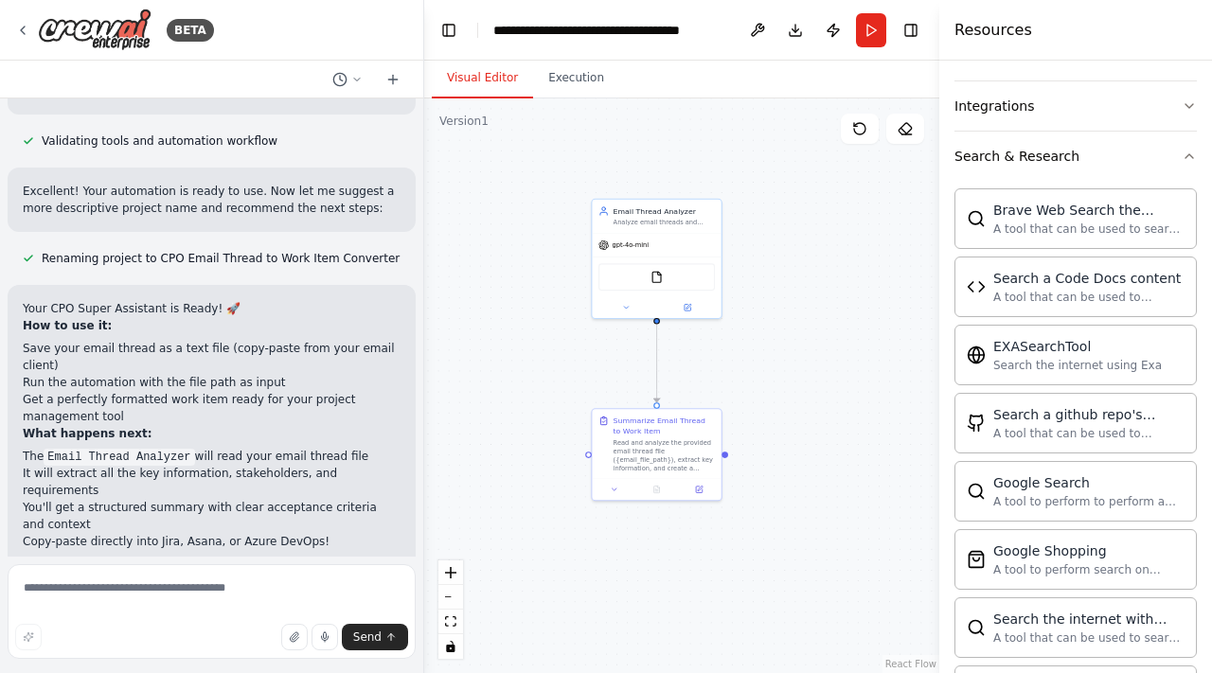
click at [543, 370] on div ".deletable-edge-delete-btn { width: 20px; height: 20px; border: 0px solid #ffff…" at bounding box center [681, 386] width 515 height 575
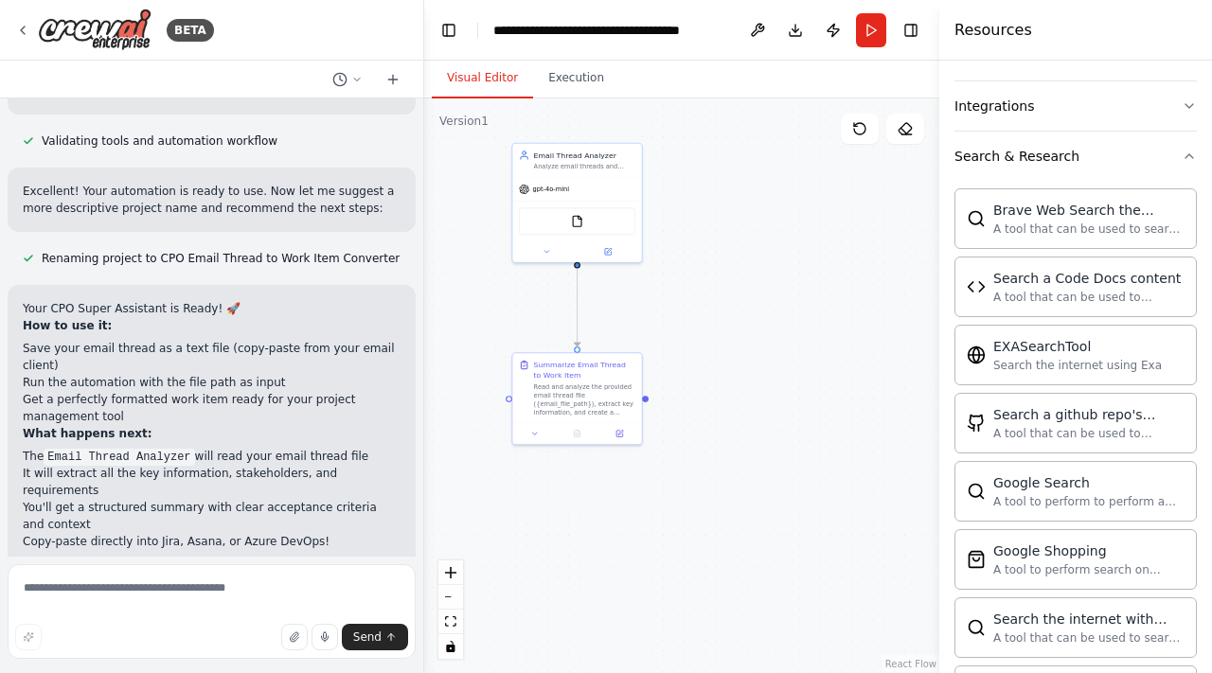
drag, startPoint x: 570, startPoint y: 370, endPoint x: 491, endPoint y: 314, distance: 97.2
click at [491, 314] on div ".deletable-edge-delete-btn { width: 20px; height: 20px; border: 0px solid #ffff…" at bounding box center [681, 386] width 515 height 575
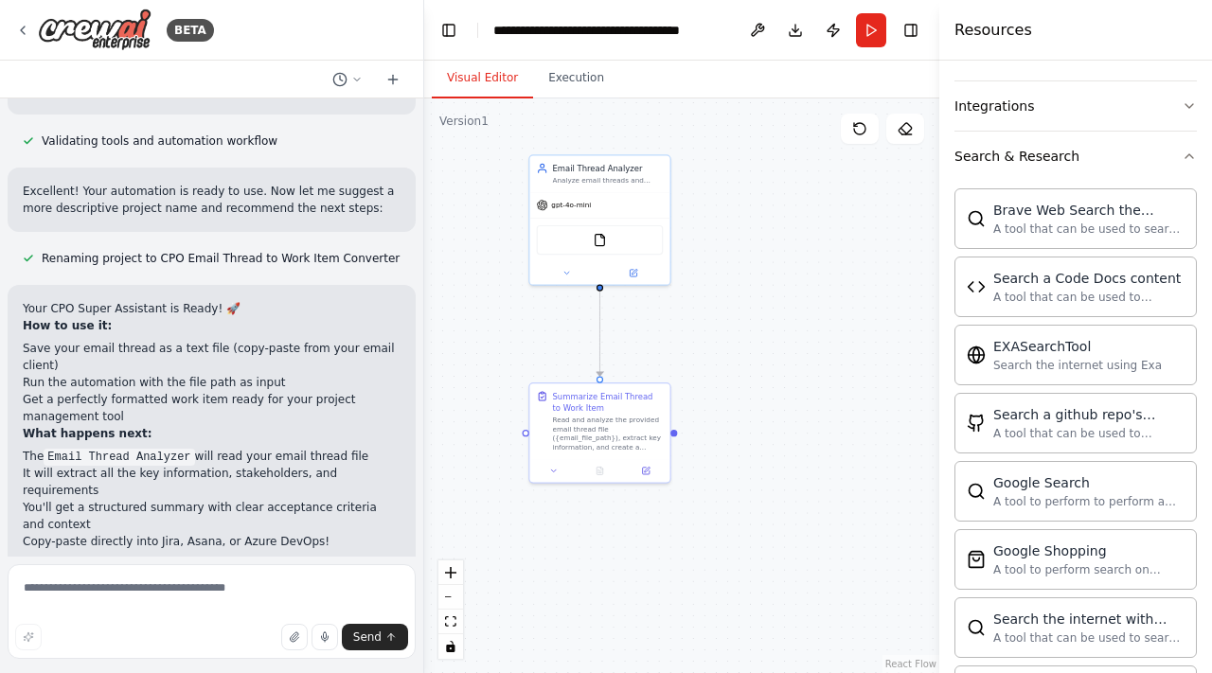
drag, startPoint x: 698, startPoint y: 319, endPoint x: 724, endPoint y: 352, distance: 41.9
click at [724, 352] on div ".deletable-edge-delete-btn { width: 20px; height: 20px; border: 0px solid #ffff…" at bounding box center [681, 386] width 515 height 575
click at [601, 242] on img at bounding box center [599, 237] width 13 height 13
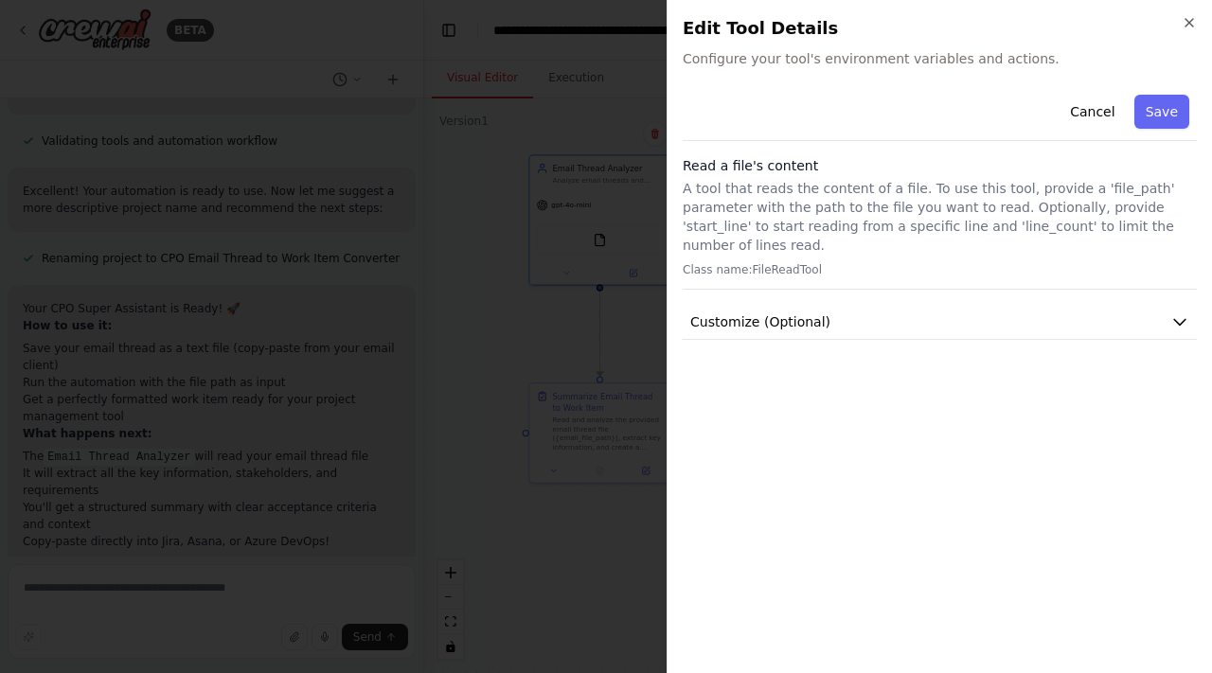
click at [879, 72] on div "Close Edit Tool Details Configure your tool's environment variables and actions…" at bounding box center [940, 336] width 546 height 673
click at [873, 56] on span "Configure your tool's environment variables and actions." at bounding box center [940, 58] width 514 height 19
click at [856, 102] on div "Cancel Save" at bounding box center [940, 114] width 514 height 54
click at [857, 67] on span "Configure your tool's environment variables and actions." at bounding box center [940, 58] width 514 height 19
click at [861, 63] on span "Configure your tool's environment variables and actions." at bounding box center [940, 58] width 514 height 19
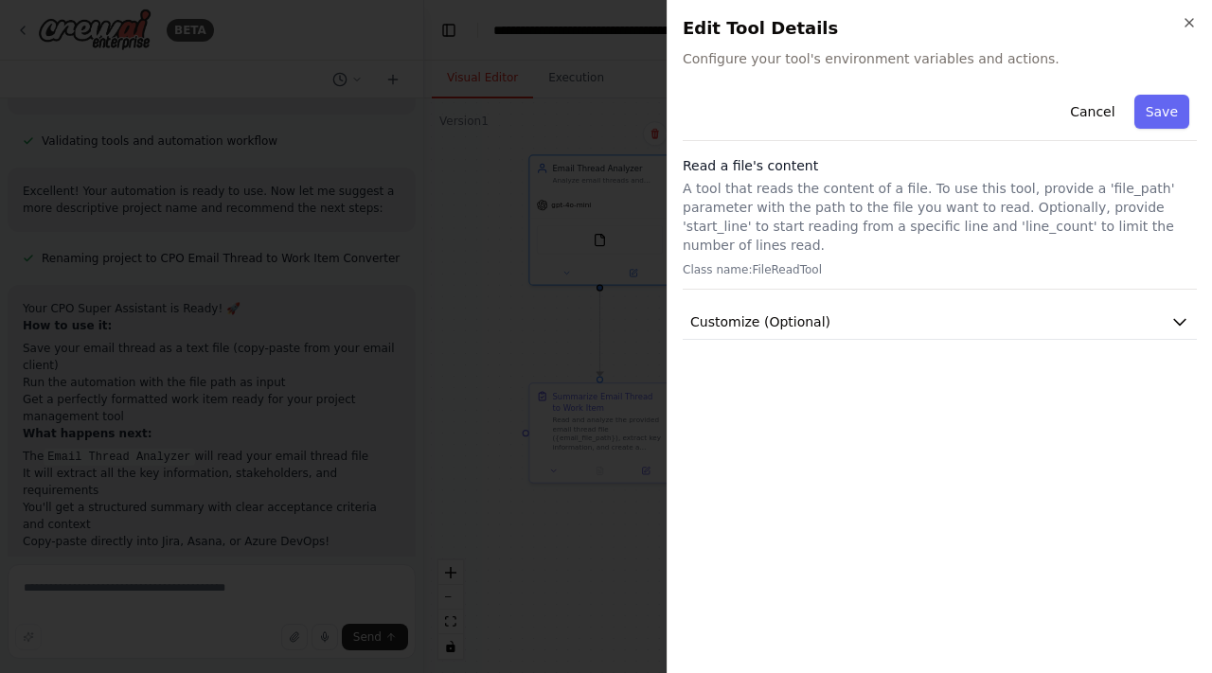
click at [876, 58] on span "Configure your tool's environment variables and actions." at bounding box center [940, 58] width 514 height 19
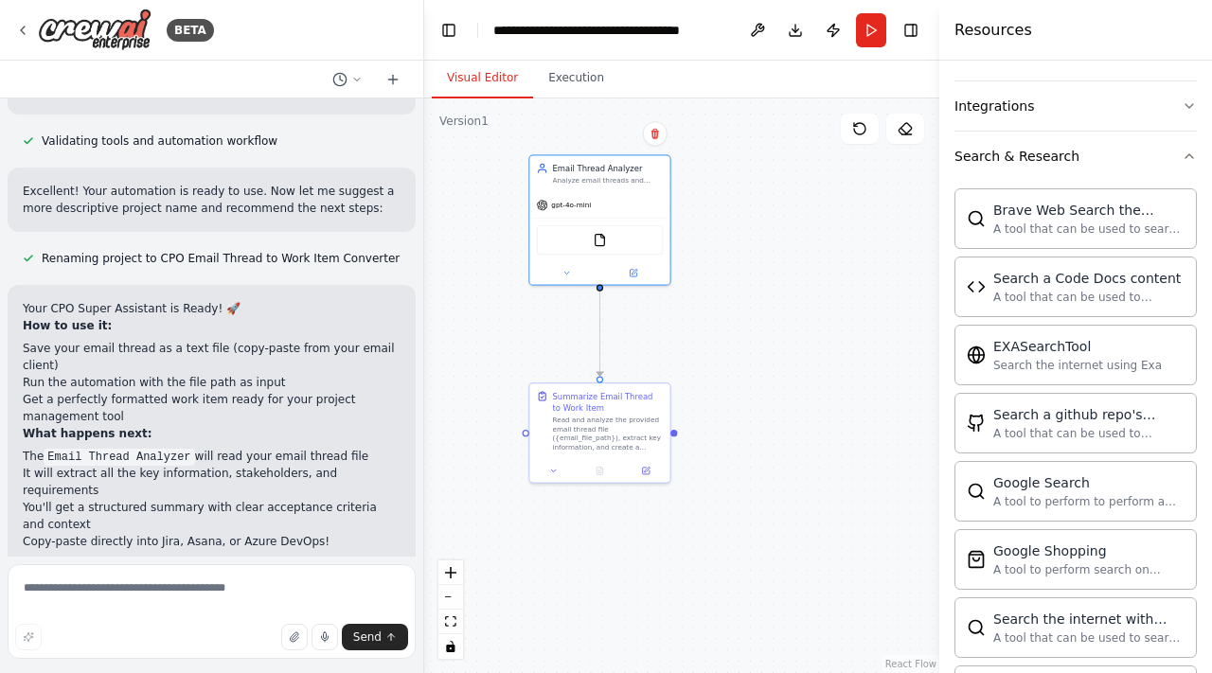
click at [507, 362] on div ".deletable-edge-delete-btn { width: 20px; height: 20px; border: 0px solid #ffff…" at bounding box center [681, 386] width 515 height 575
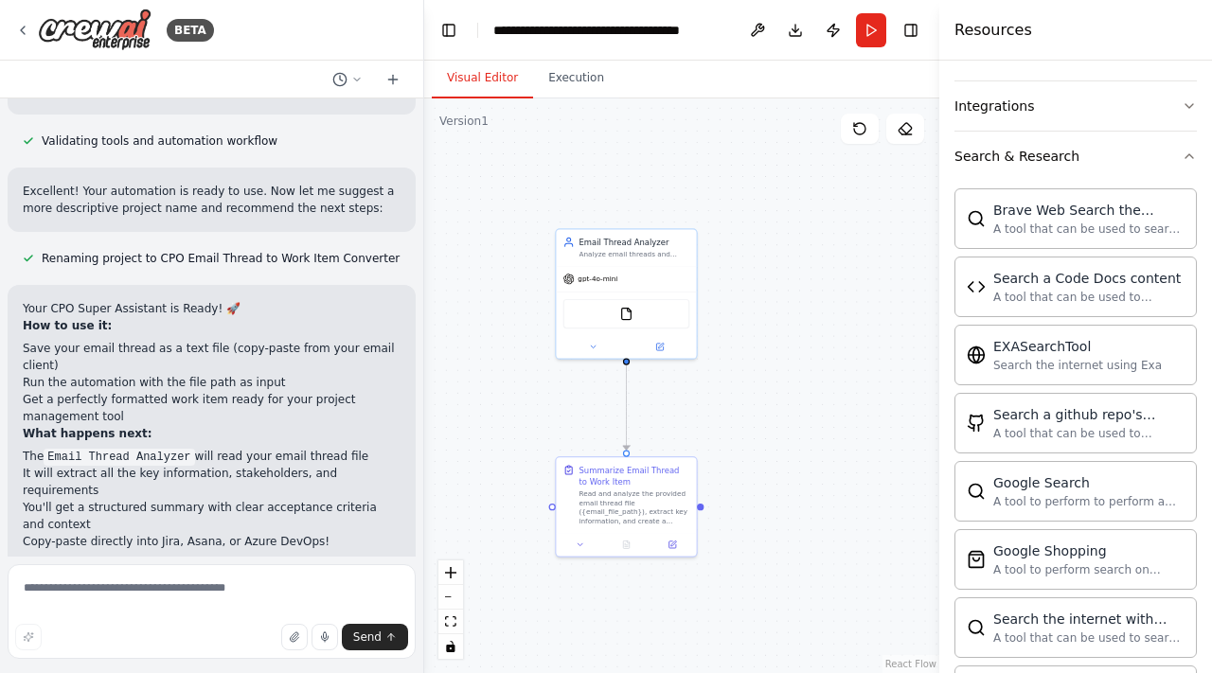
drag, startPoint x: 489, startPoint y: 311, endPoint x: 514, endPoint y: 382, distance: 75.5
click at [514, 383] on div ".deletable-edge-delete-btn { width: 20px; height: 20px; border: 0px solid #ffff…" at bounding box center [681, 386] width 515 height 575
click at [572, 65] on button "Execution" at bounding box center [576, 79] width 86 height 40
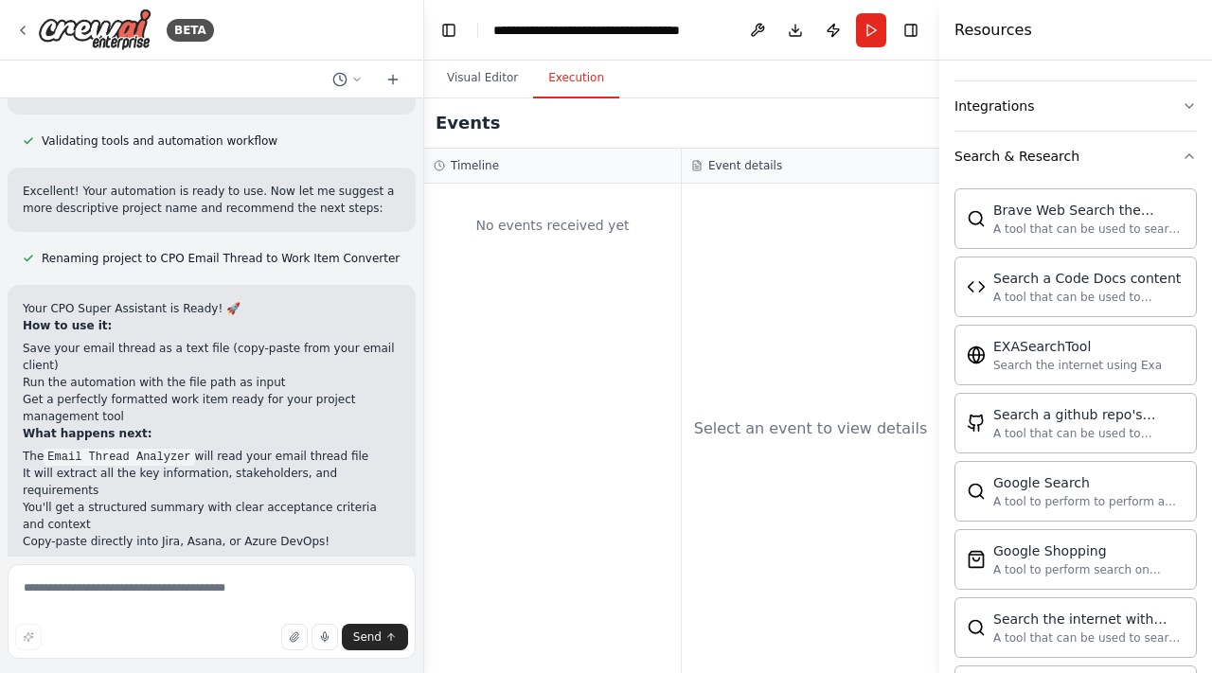
click at [539, 224] on div "No events received yet" at bounding box center [553, 225] width 238 height 64
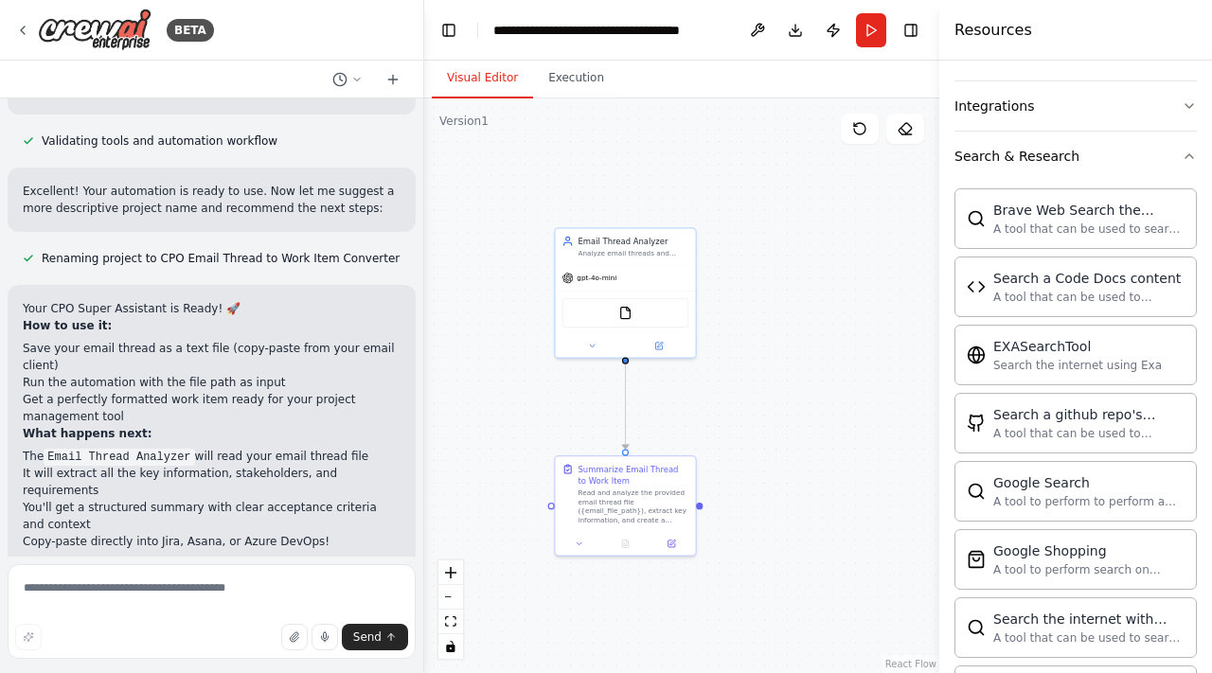
click at [485, 81] on button "Visual Editor" at bounding box center [482, 79] width 101 height 40
drag, startPoint x: 745, startPoint y: 244, endPoint x: 810, endPoint y: 233, distance: 65.4
click at [815, 233] on div ".deletable-edge-delete-btn { width: 20px; height: 20px; border: 0px solid #ffff…" at bounding box center [681, 386] width 515 height 575
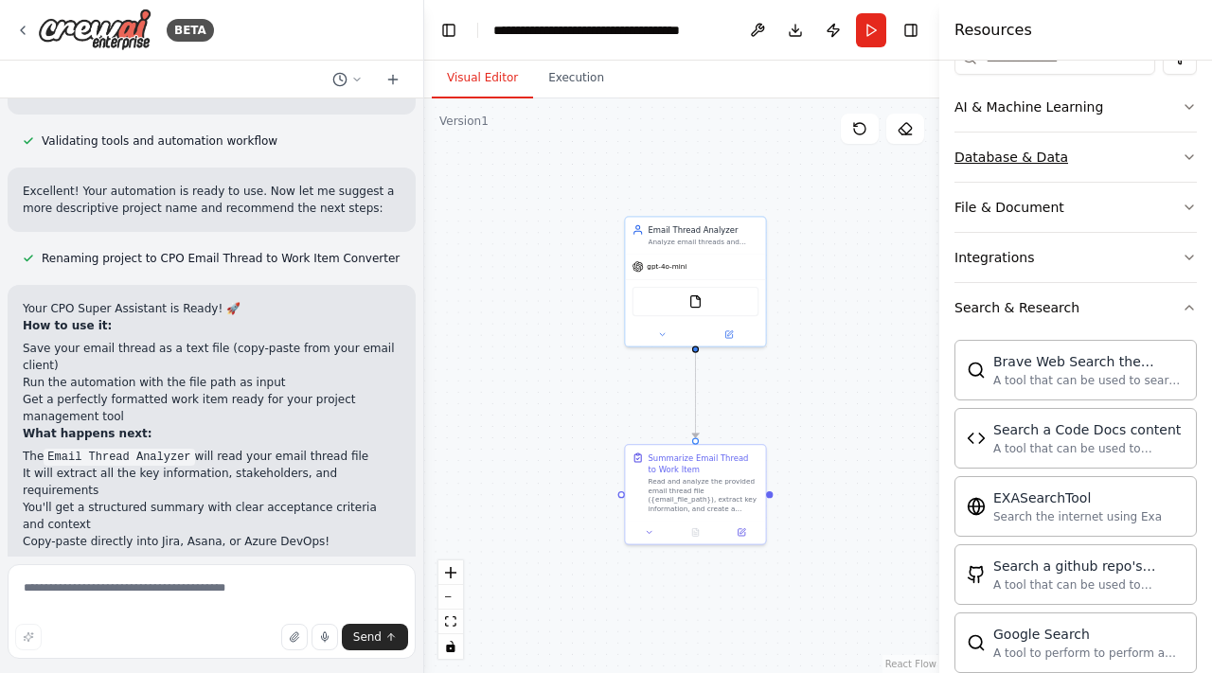
scroll to position [203, 0]
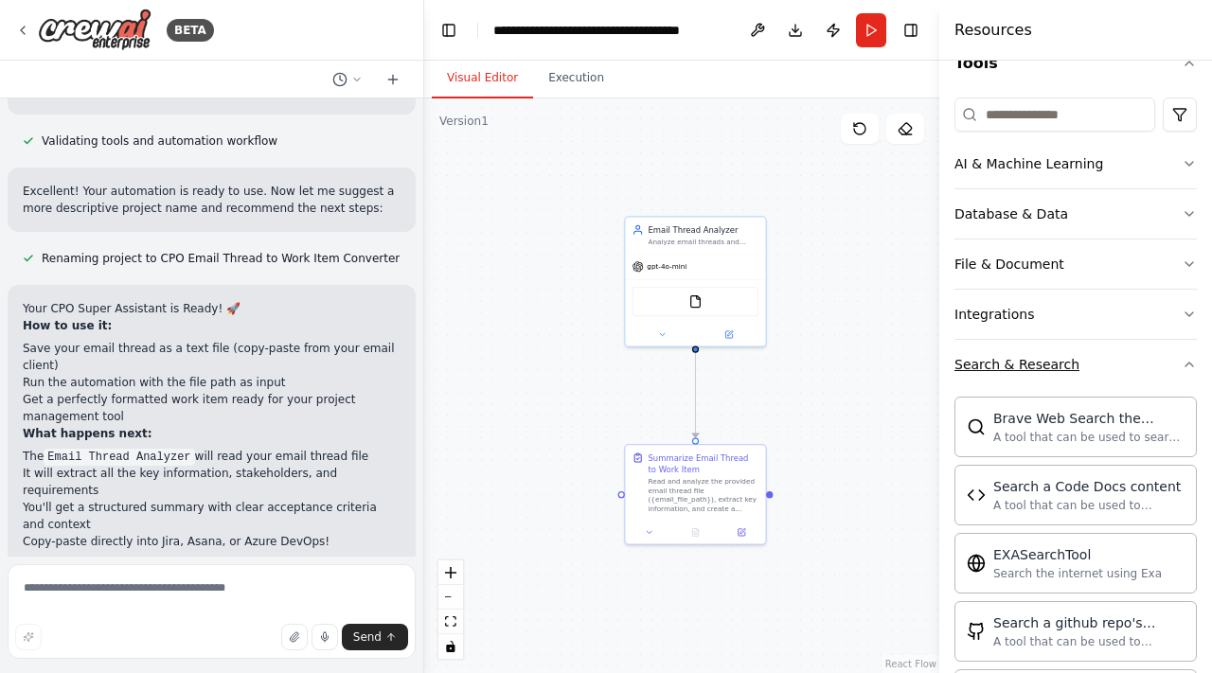
click at [1172, 363] on button "Search & Research" at bounding box center [1076, 364] width 242 height 49
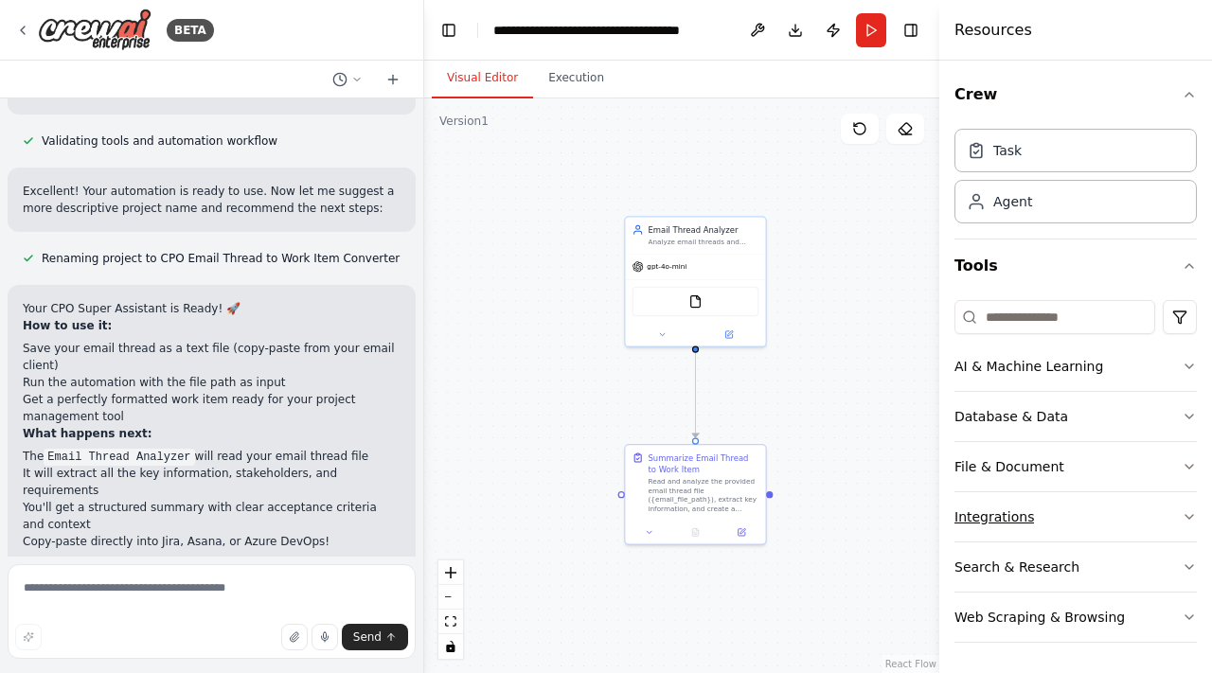
click at [1122, 517] on button "Integrations" at bounding box center [1076, 517] width 242 height 49
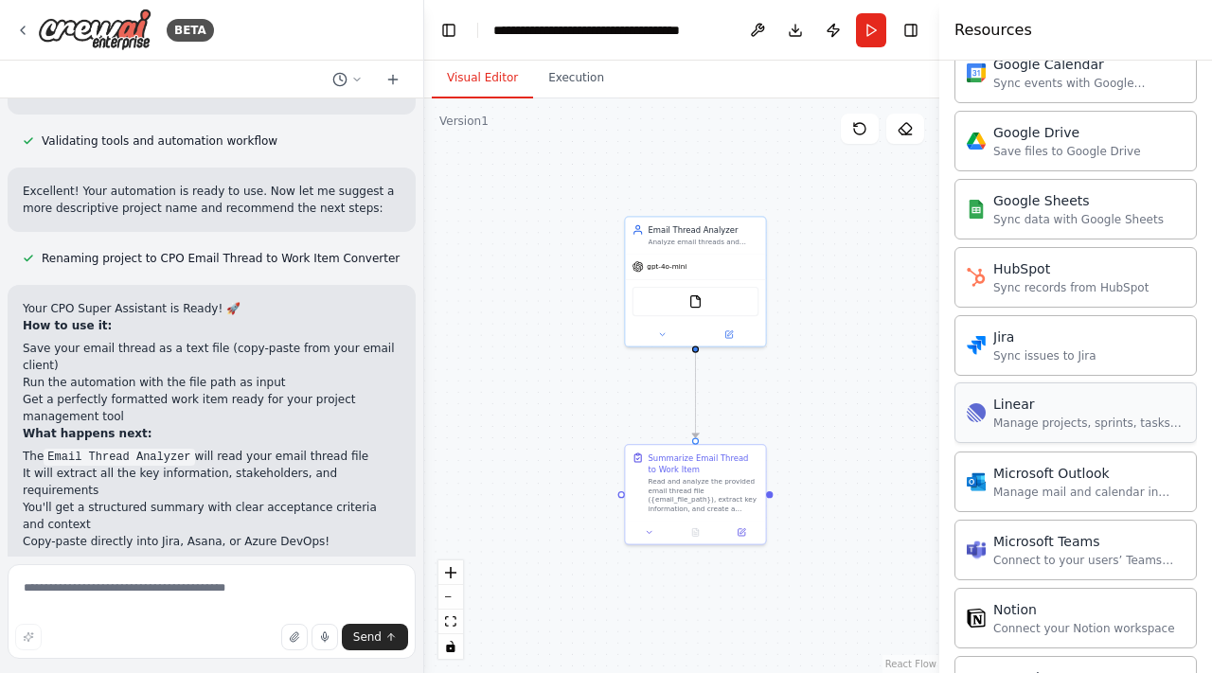
scroll to position [936, 0]
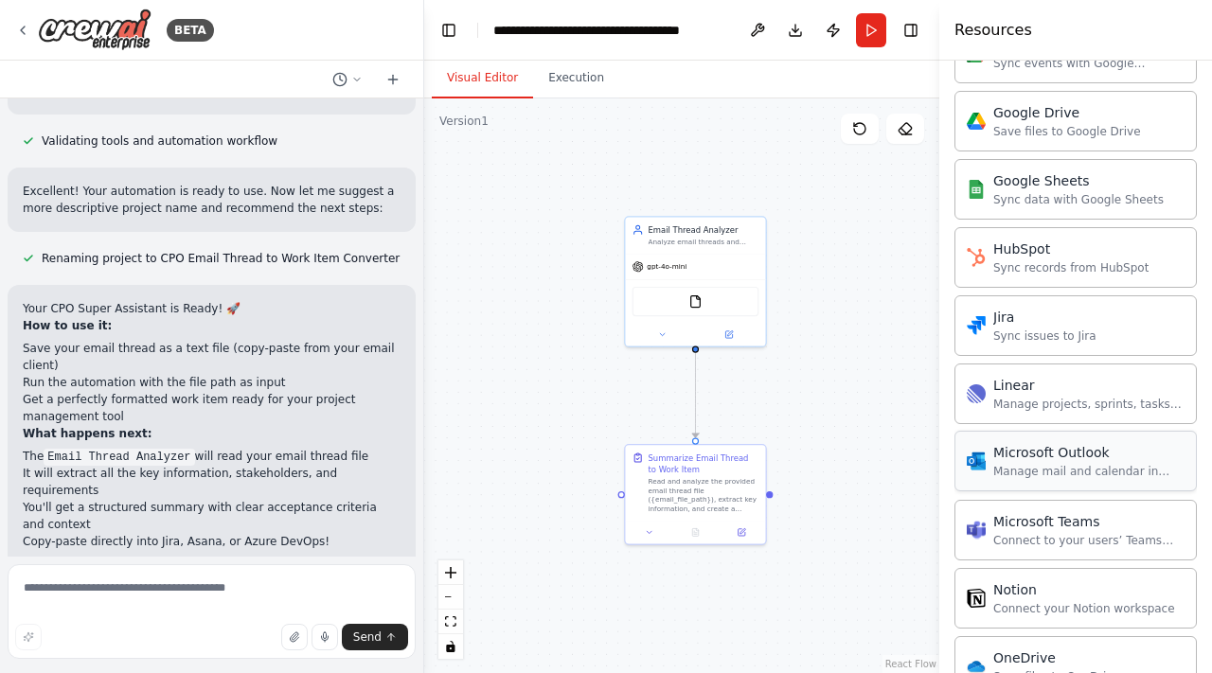
click at [1035, 448] on div "Microsoft Outlook" at bounding box center [1089, 452] width 191 height 19
click at [1041, 480] on div "Microsoft Outlook Manage mail and calendar in Outlook" at bounding box center [1076, 461] width 242 height 61
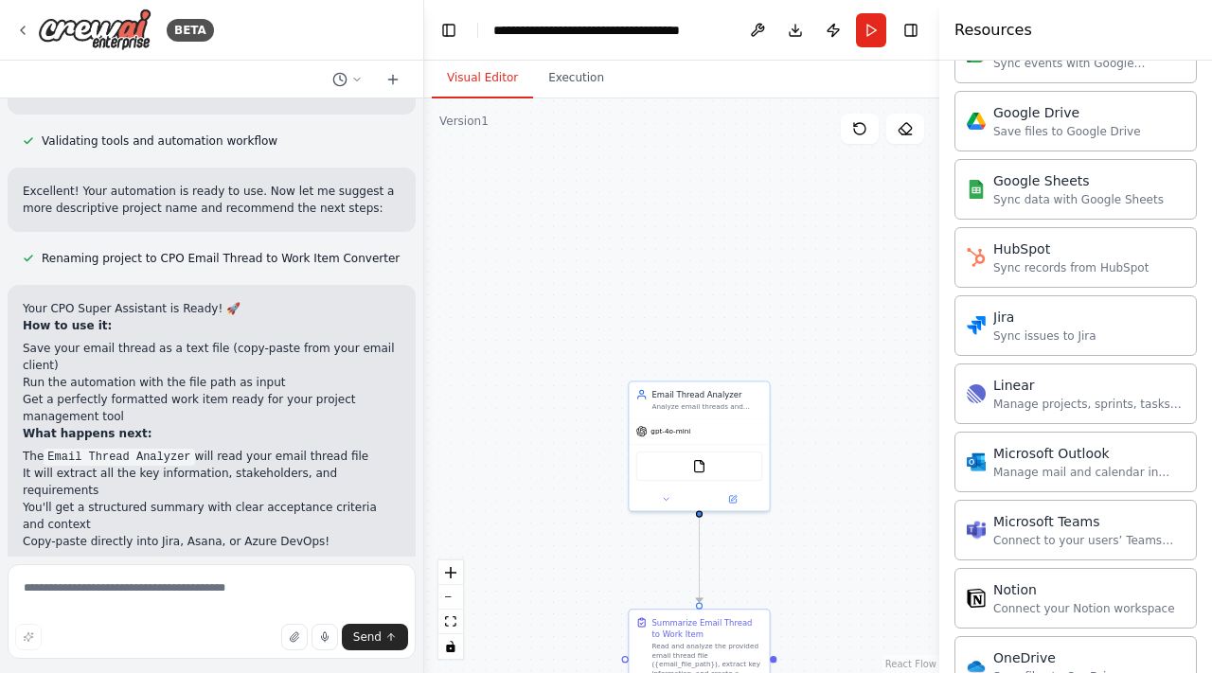
drag, startPoint x: 836, startPoint y: 334, endPoint x: 840, endPoint y: 499, distance: 164.8
click at [840, 499] on div ".deletable-edge-delete-btn { width: 20px; height: 20px; border: 0px solid #ffff…" at bounding box center [681, 386] width 515 height 575
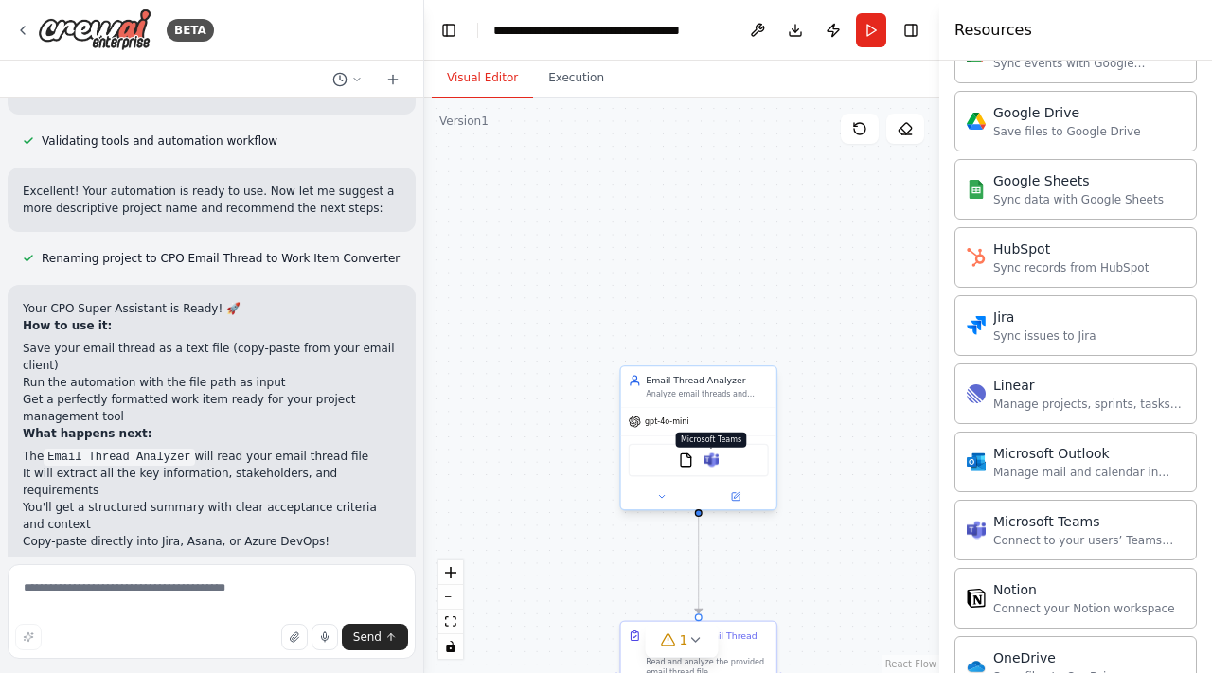
click at [713, 465] on img at bounding box center [711, 460] width 15 height 15
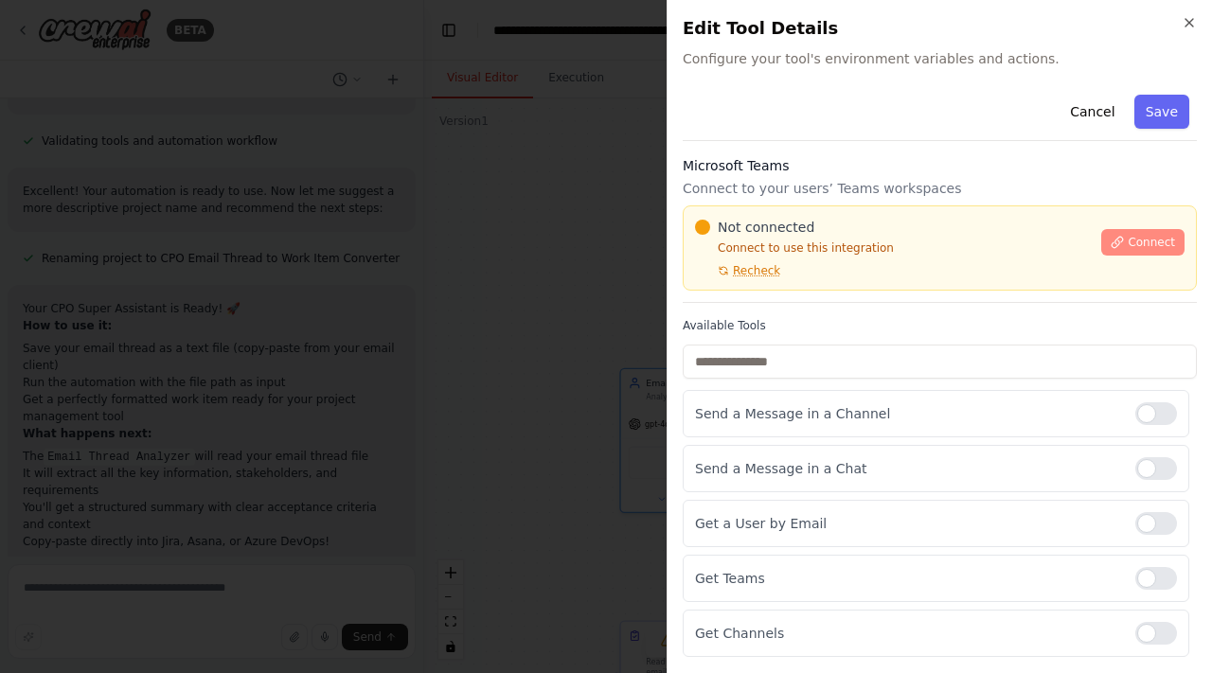
click at [1128, 241] on button "Connect" at bounding box center [1143, 242] width 83 height 27
click at [1192, 20] on icon "button" at bounding box center [1189, 22] width 15 height 15
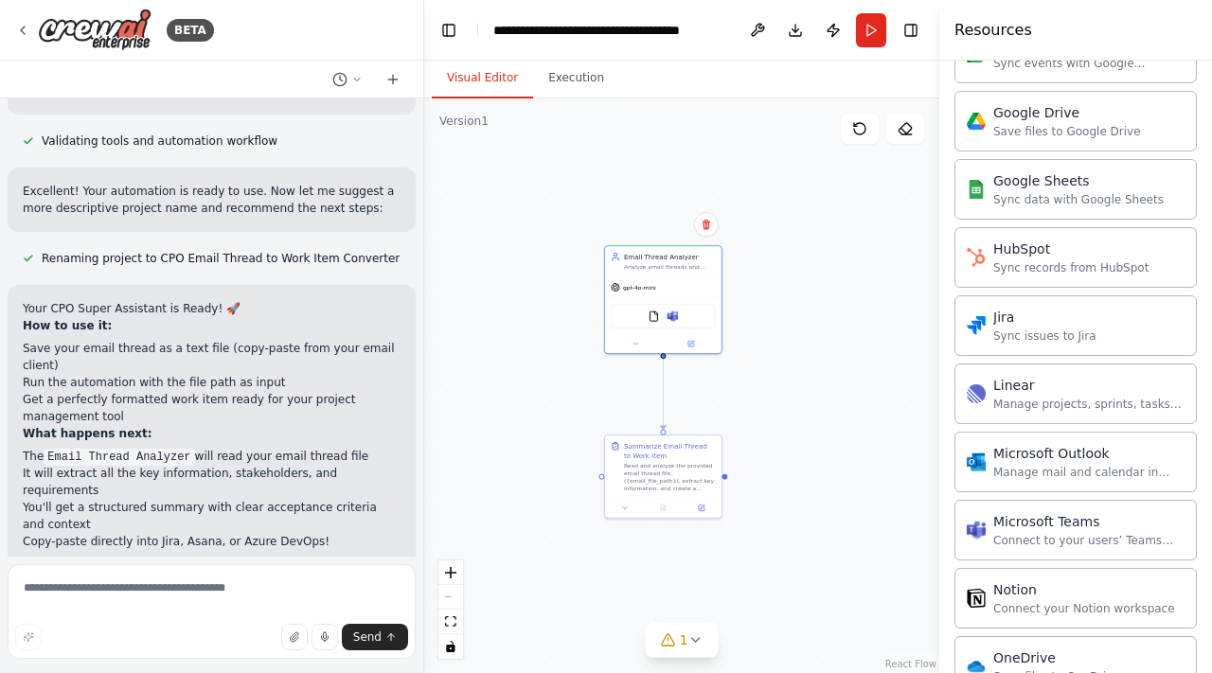
drag, startPoint x: 866, startPoint y: 398, endPoint x: 784, endPoint y: 296, distance: 130.8
click at [784, 296] on div ".deletable-edge-delete-btn { width: 20px; height: 20px; border: 0px solid #ffff…" at bounding box center [681, 386] width 515 height 575
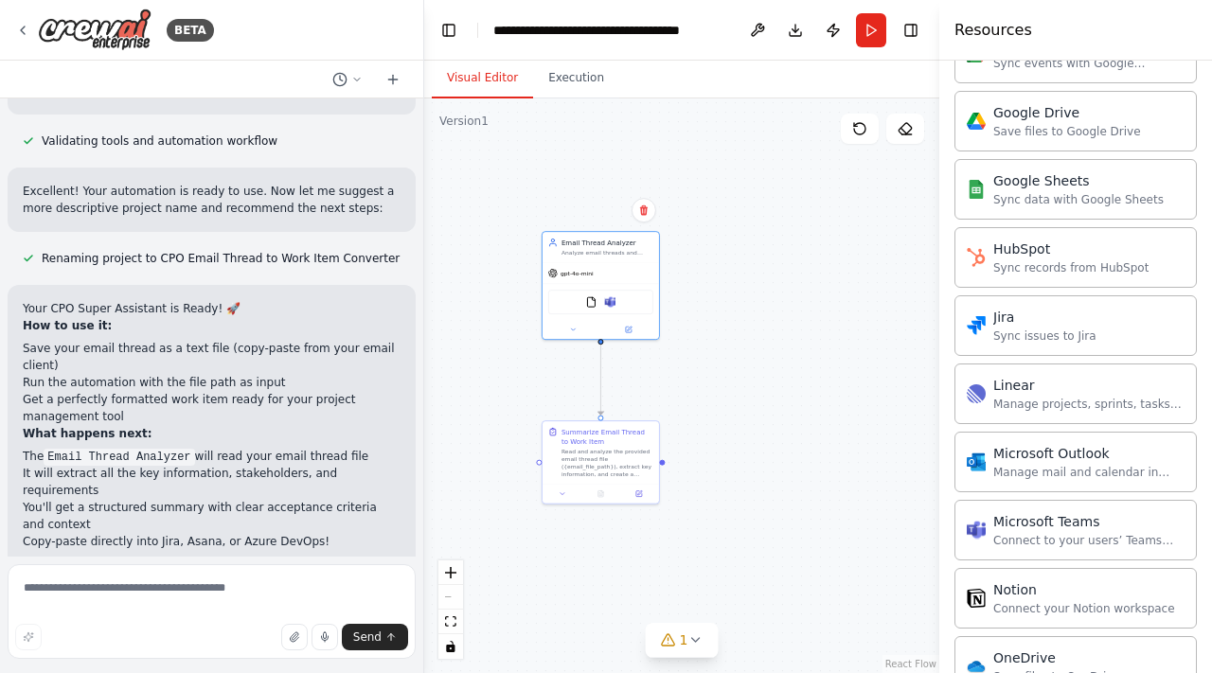
drag, startPoint x: 806, startPoint y: 296, endPoint x: 743, endPoint y: 282, distance: 64.1
click at [743, 282] on div ".deletable-edge-delete-btn { width: 20px; height: 20px; border: 0px solid #ffff…" at bounding box center [681, 386] width 515 height 575
drag, startPoint x: 768, startPoint y: 277, endPoint x: 772, endPoint y: 293, distance: 16.5
click at [772, 293] on div ".deletable-edge-delete-btn { width: 20px; height: 20px; border: 0px solid #ffff…" at bounding box center [681, 386] width 515 height 575
click at [654, 228] on button at bounding box center [648, 226] width 25 height 25
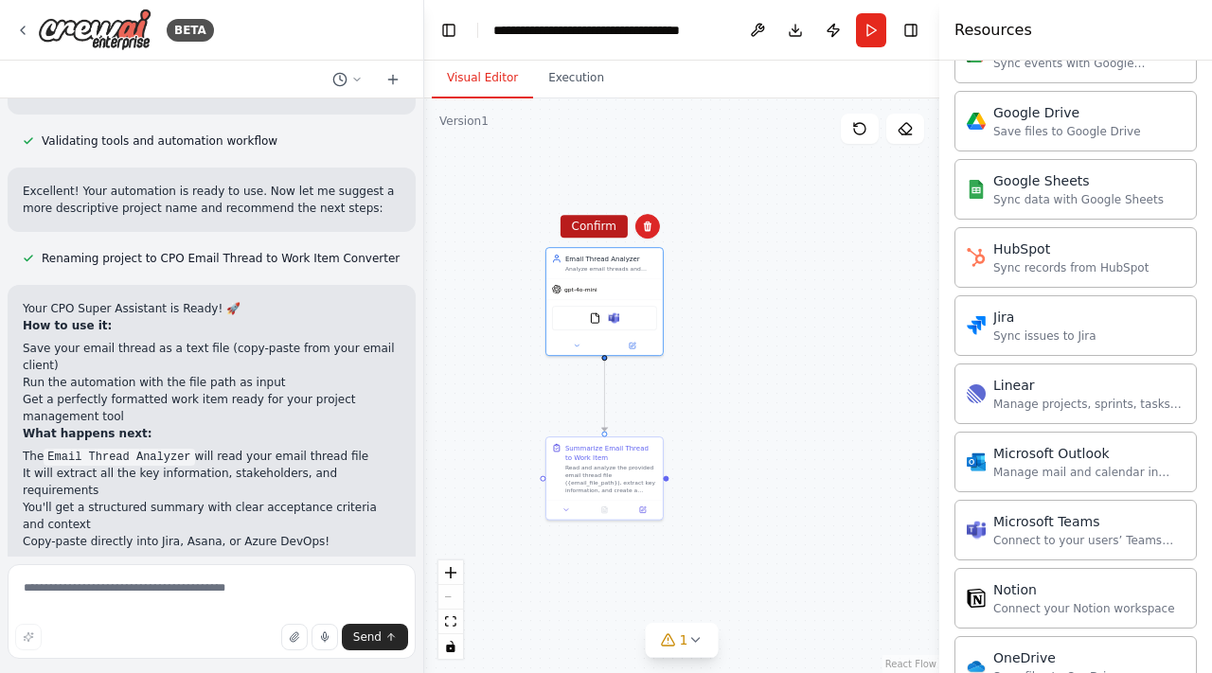
click at [611, 231] on button "Confirm" at bounding box center [594, 226] width 67 height 23
click at [761, 42] on button at bounding box center [758, 30] width 30 height 34
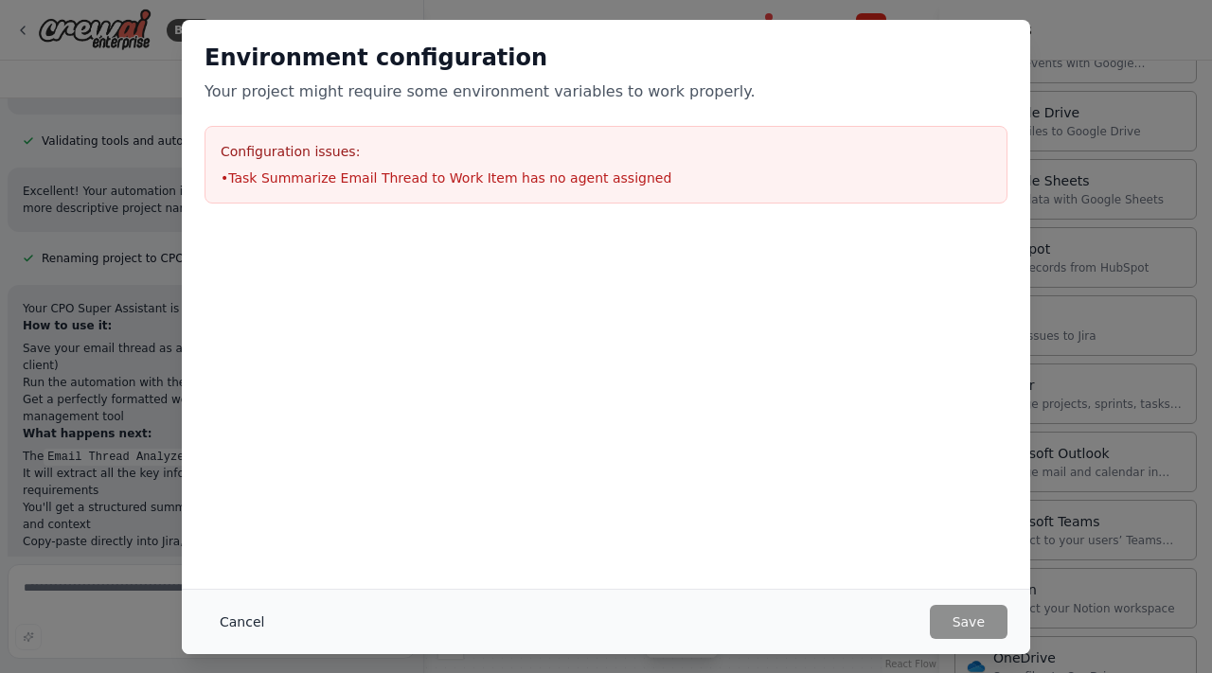
click at [258, 618] on button "Cancel" at bounding box center [242, 622] width 75 height 34
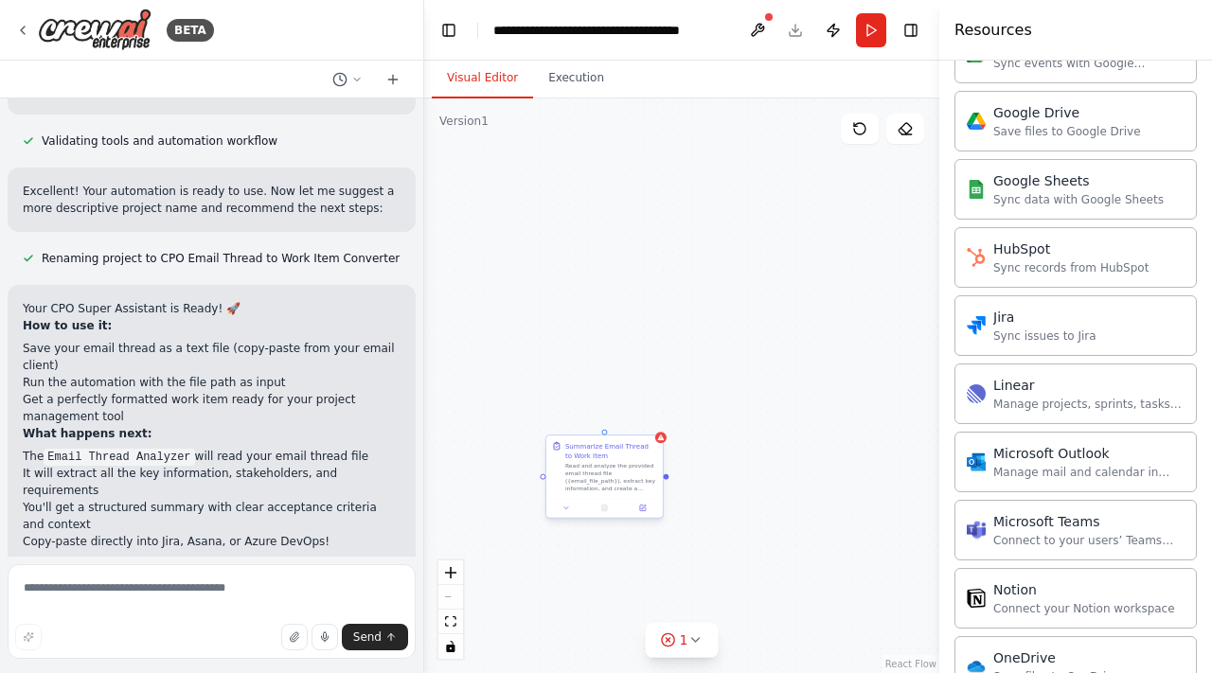
click at [634, 452] on div "Summarize Email Thread to Work Item" at bounding box center [611, 450] width 92 height 19
click at [651, 421] on icon at bounding box center [647, 417] width 11 height 11
click at [618, 423] on button "Confirm" at bounding box center [594, 417] width 67 height 23
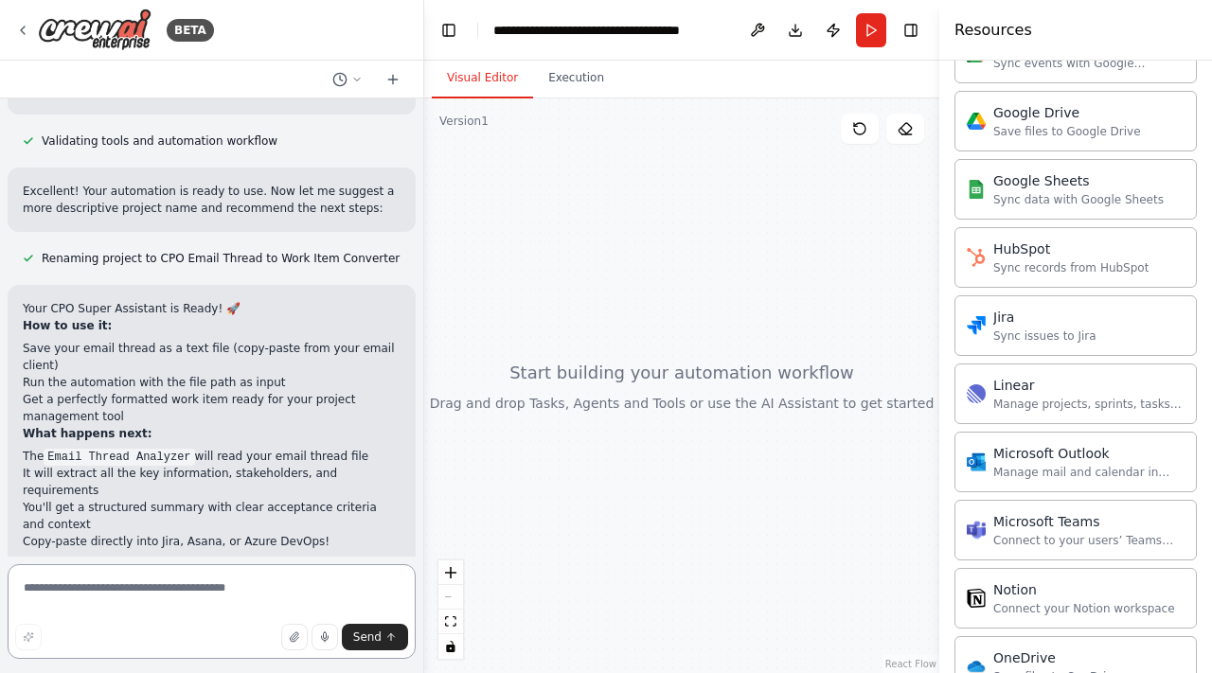
click at [281, 585] on textarea at bounding box center [212, 611] width 408 height 95
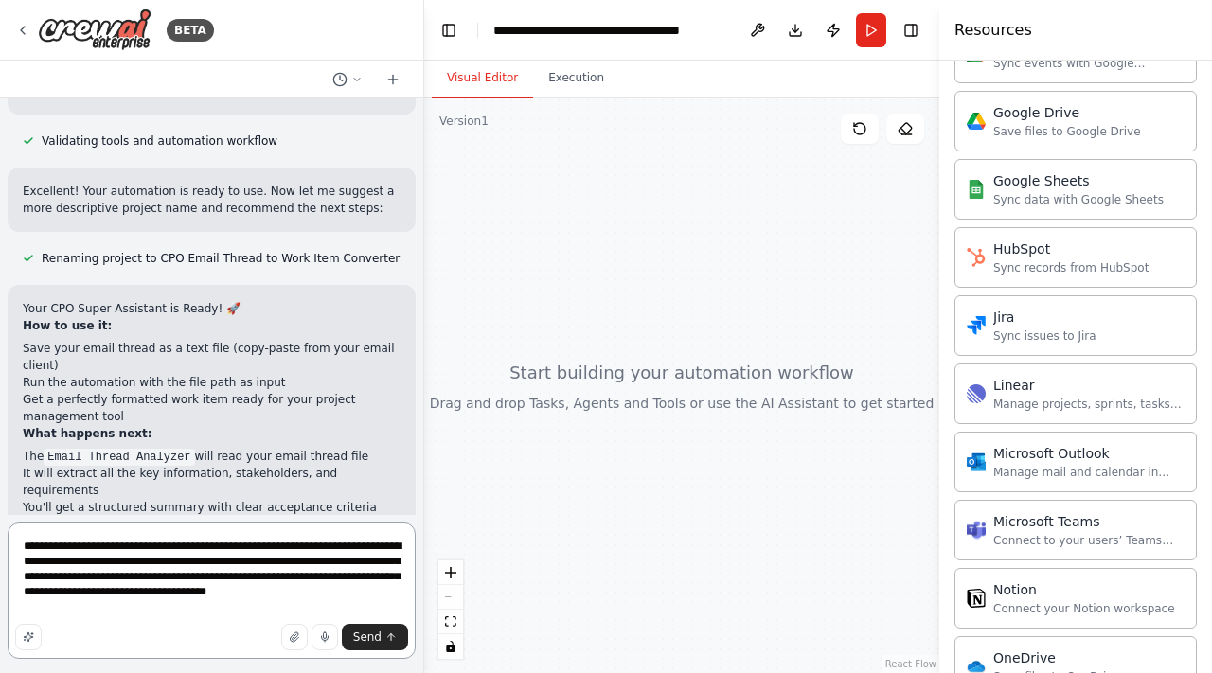
type textarea "**********"
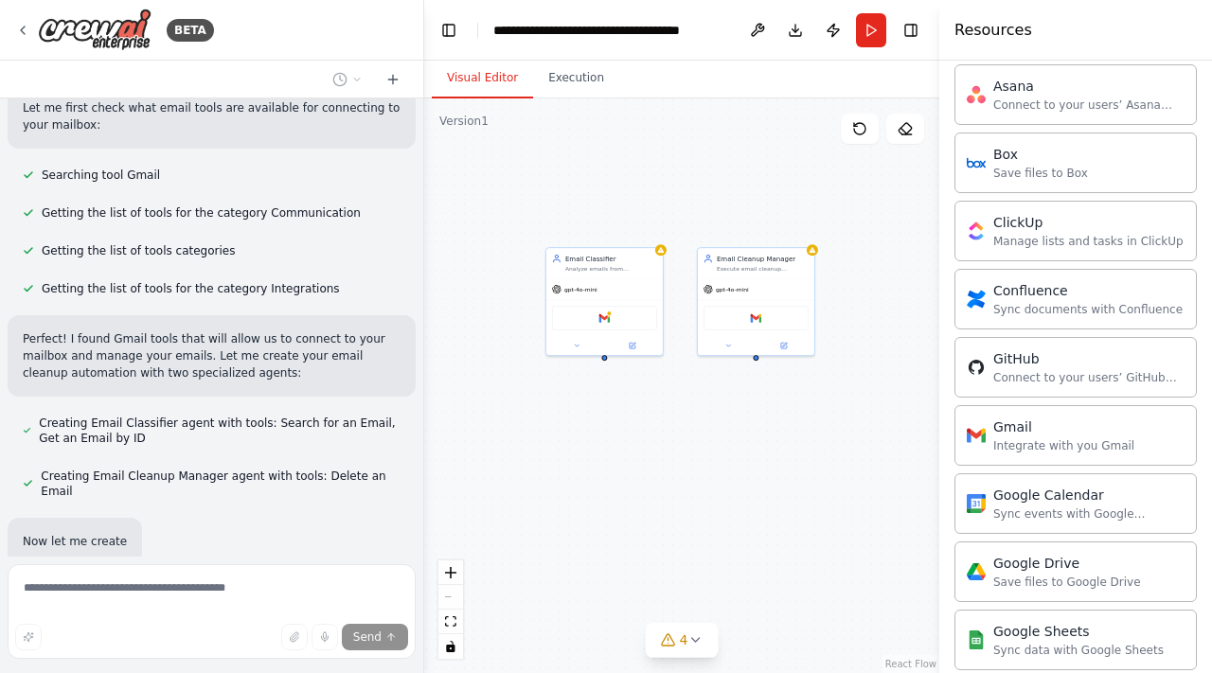
scroll to position [2015, 0]
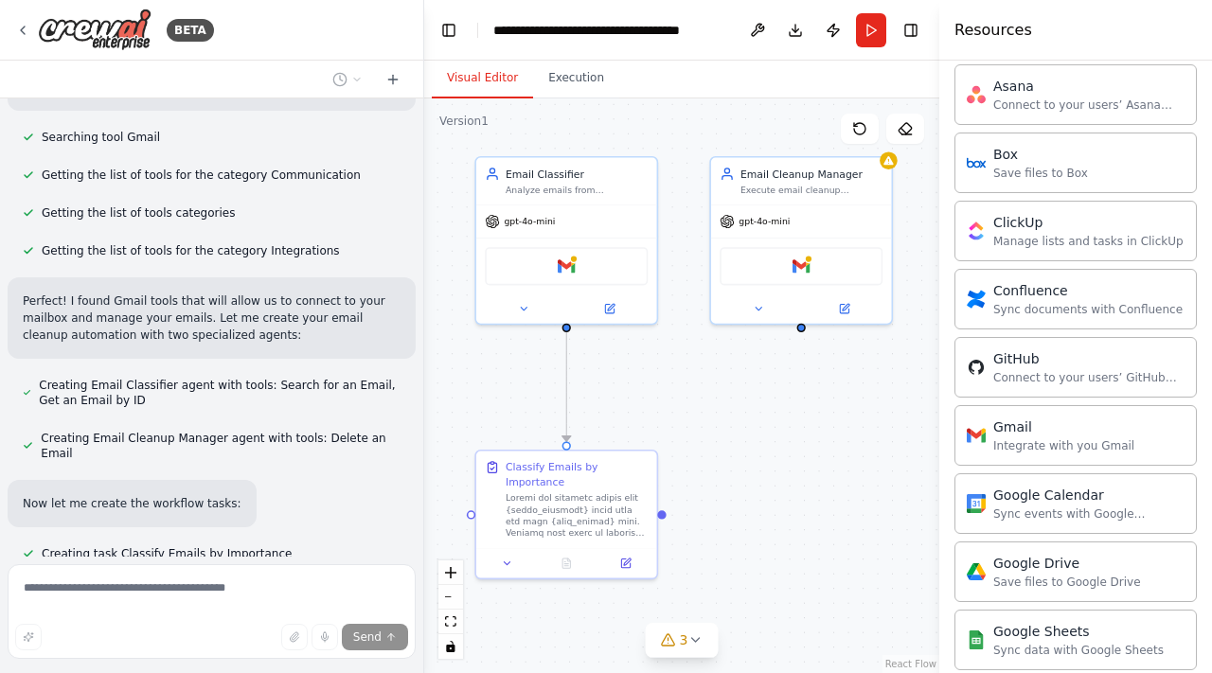
drag, startPoint x: 720, startPoint y: 446, endPoint x: 717, endPoint y: 399, distance: 47.4
click at [717, 399] on div ".deletable-edge-delete-btn { width: 20px; height: 20px; border: 0px solid #ffff…" at bounding box center [681, 386] width 515 height 575
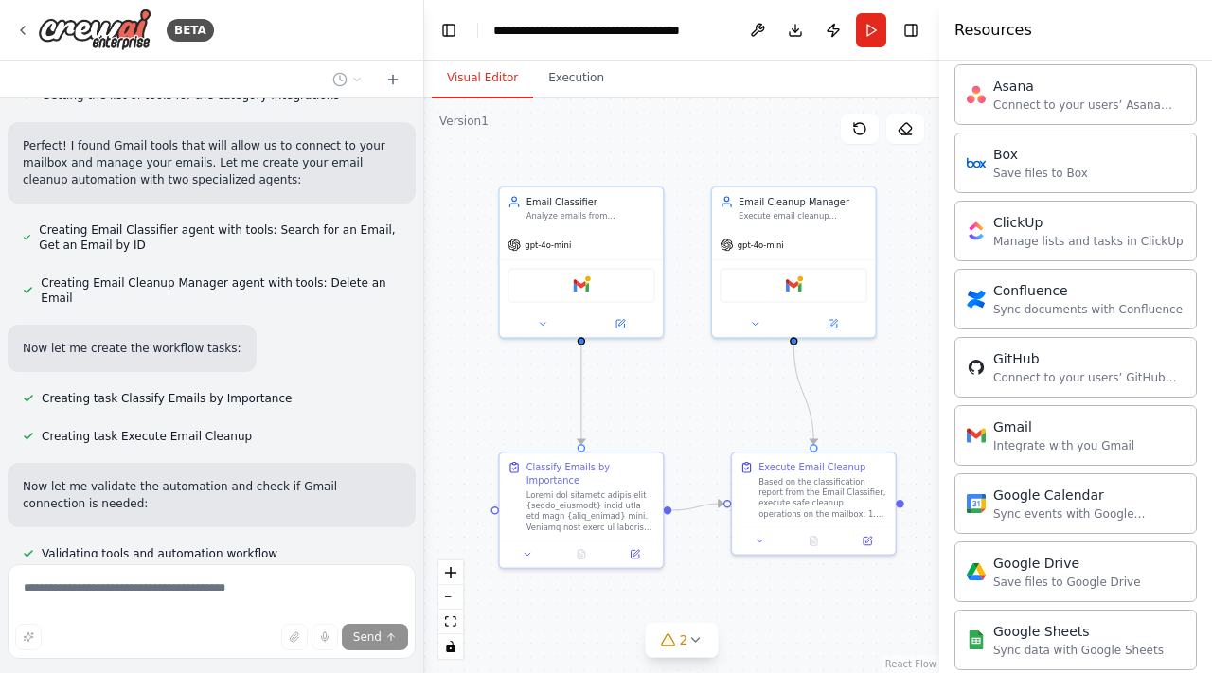
scroll to position [2208, 0]
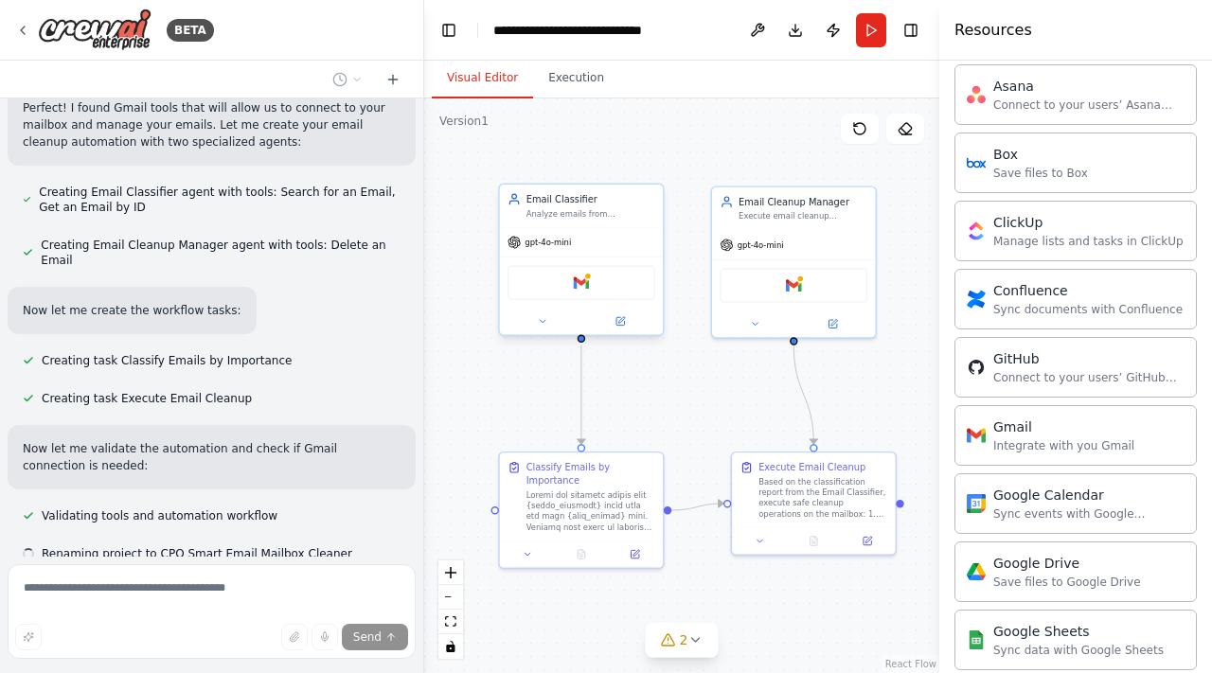
click at [628, 215] on div "Analyze emails from {email_provider} inbox and intelligently classify them as i…" at bounding box center [591, 213] width 129 height 10
click at [565, 222] on div "Email Classifier Analyze emails from {email_provider} inbox and intelligently c…" at bounding box center [582, 206] width 164 height 43
click at [567, 215] on div "Analyze emails from {email_provider} inbox and intelligently classify them as i…" at bounding box center [591, 213] width 129 height 10
click at [563, 77] on button "Execution" at bounding box center [576, 79] width 86 height 40
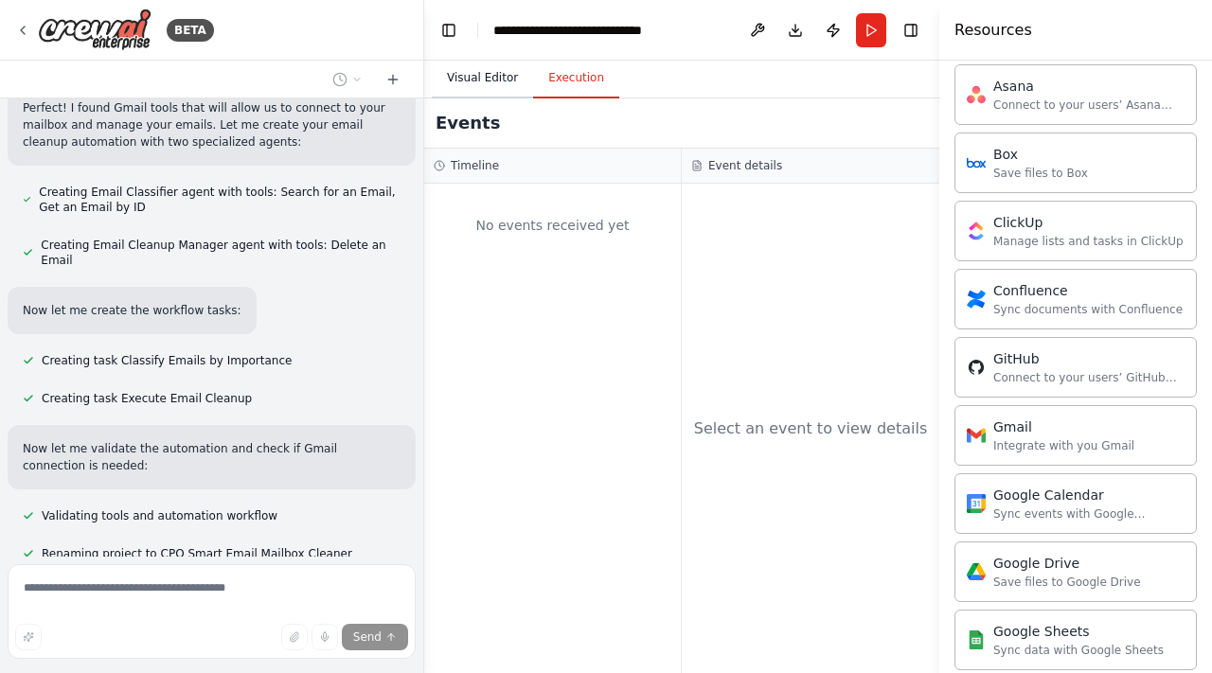
click at [492, 76] on button "Visual Editor" at bounding box center [482, 79] width 101 height 40
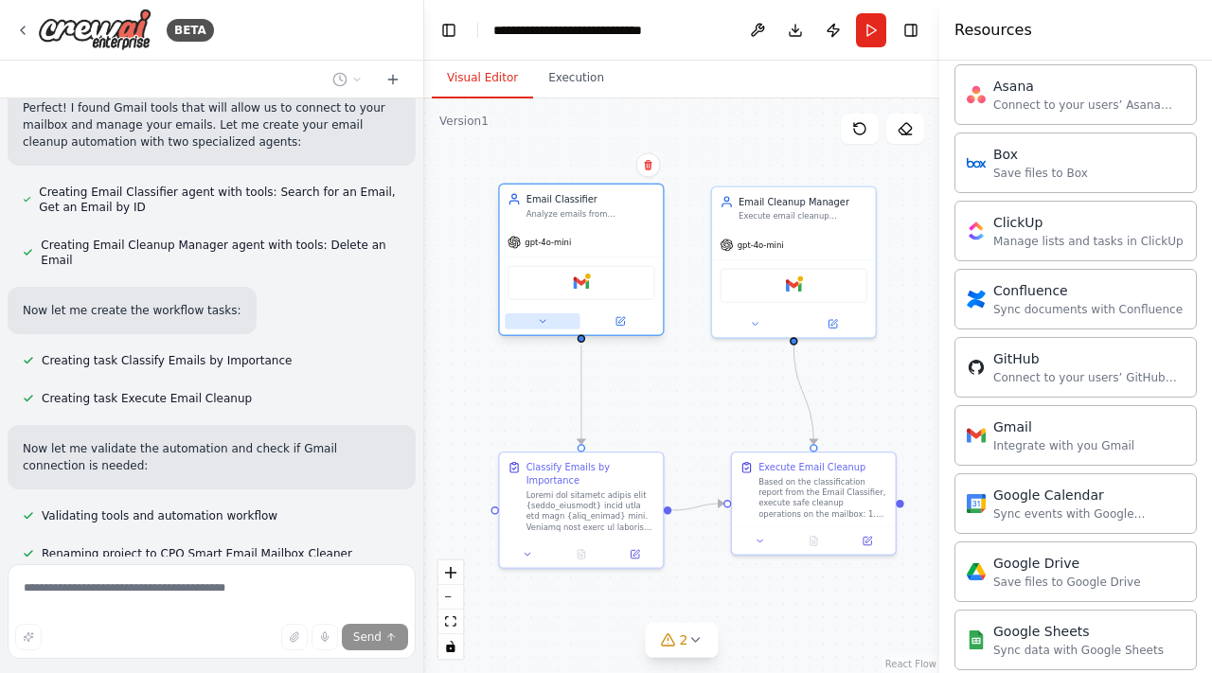
click at [553, 316] on button at bounding box center [542, 321] width 75 height 16
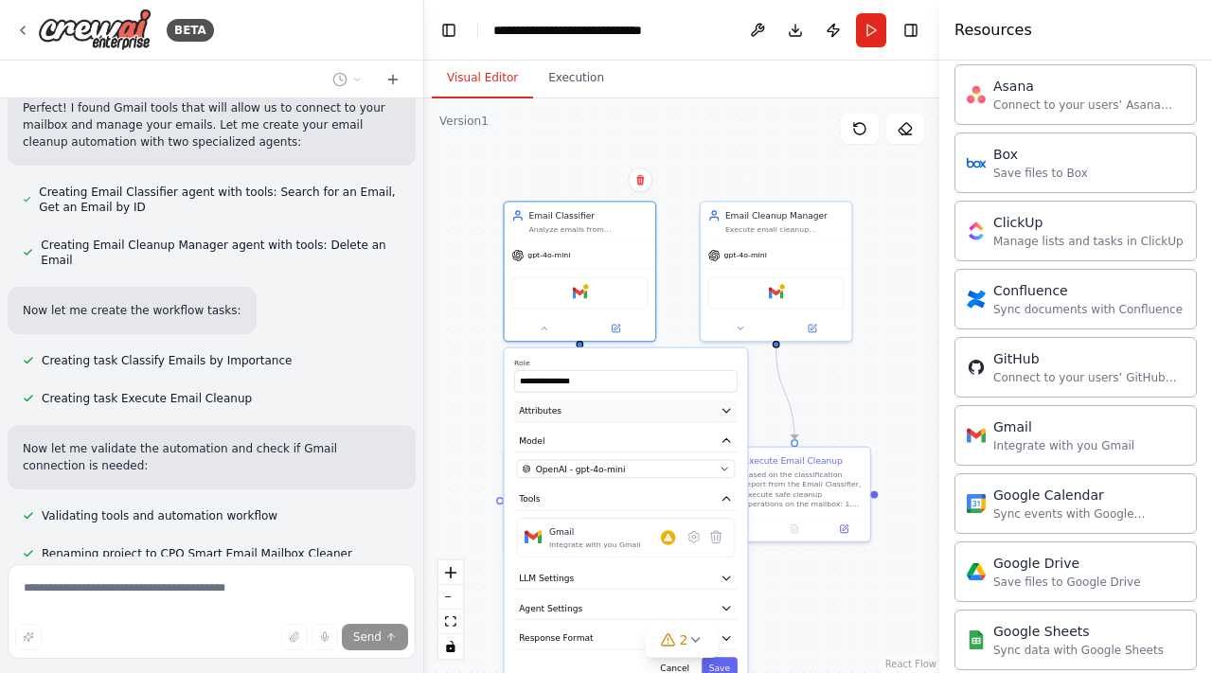
click at [728, 413] on icon "button" at bounding box center [727, 410] width 12 height 12
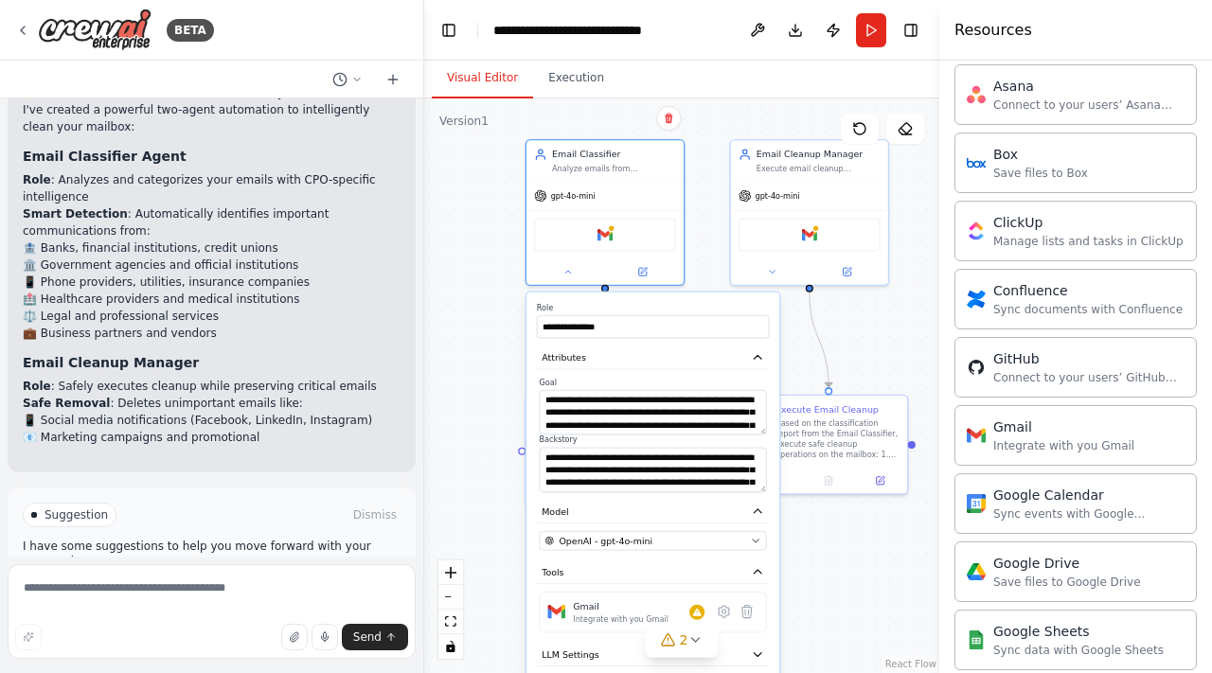
click at [504, 278] on div "**********" at bounding box center [681, 386] width 515 height 575
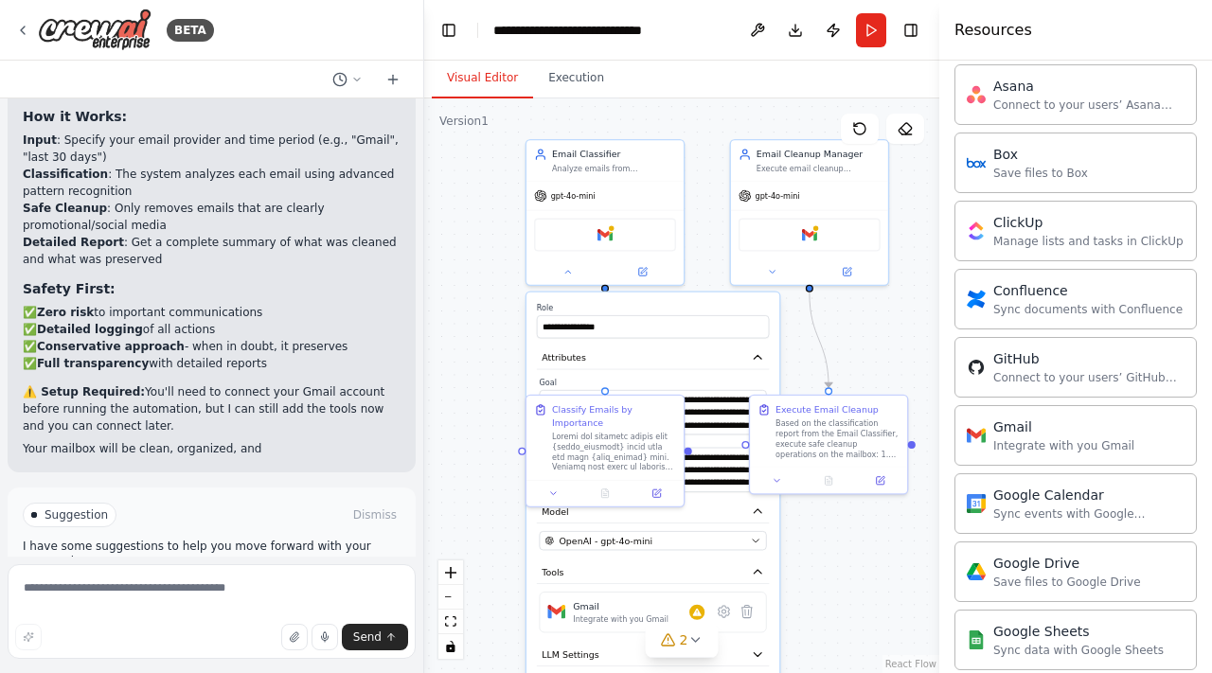
scroll to position [3138, 0]
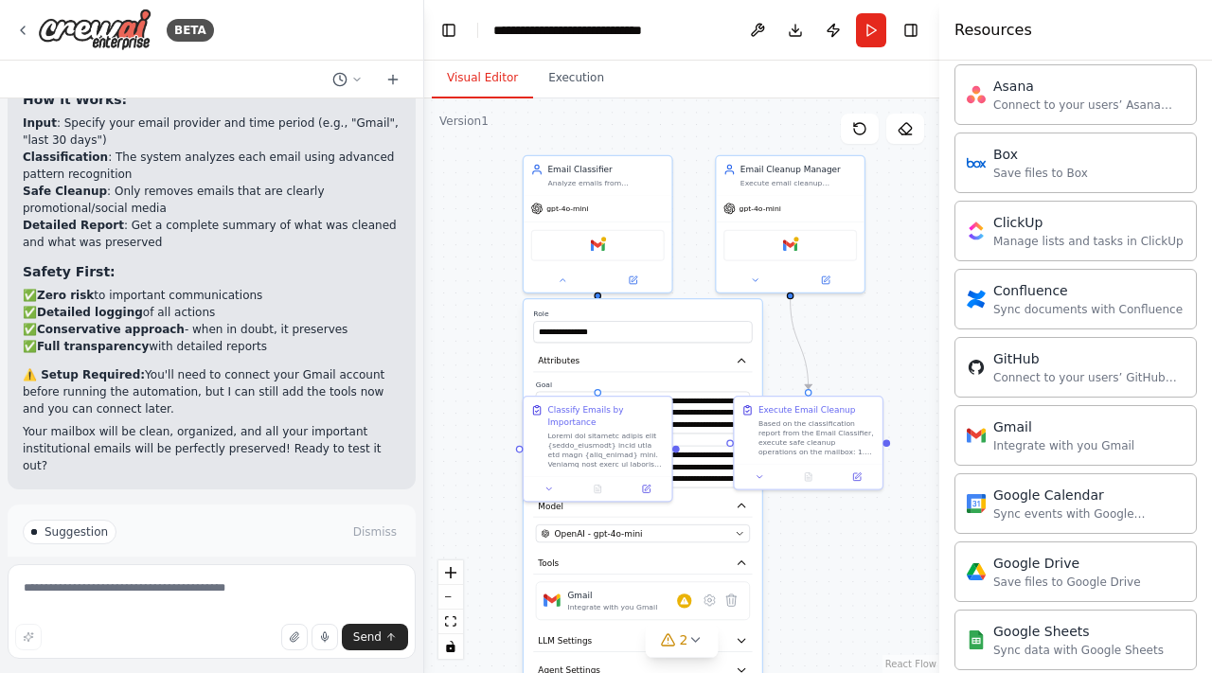
click at [486, 367] on div "**********" at bounding box center [681, 386] width 515 height 575
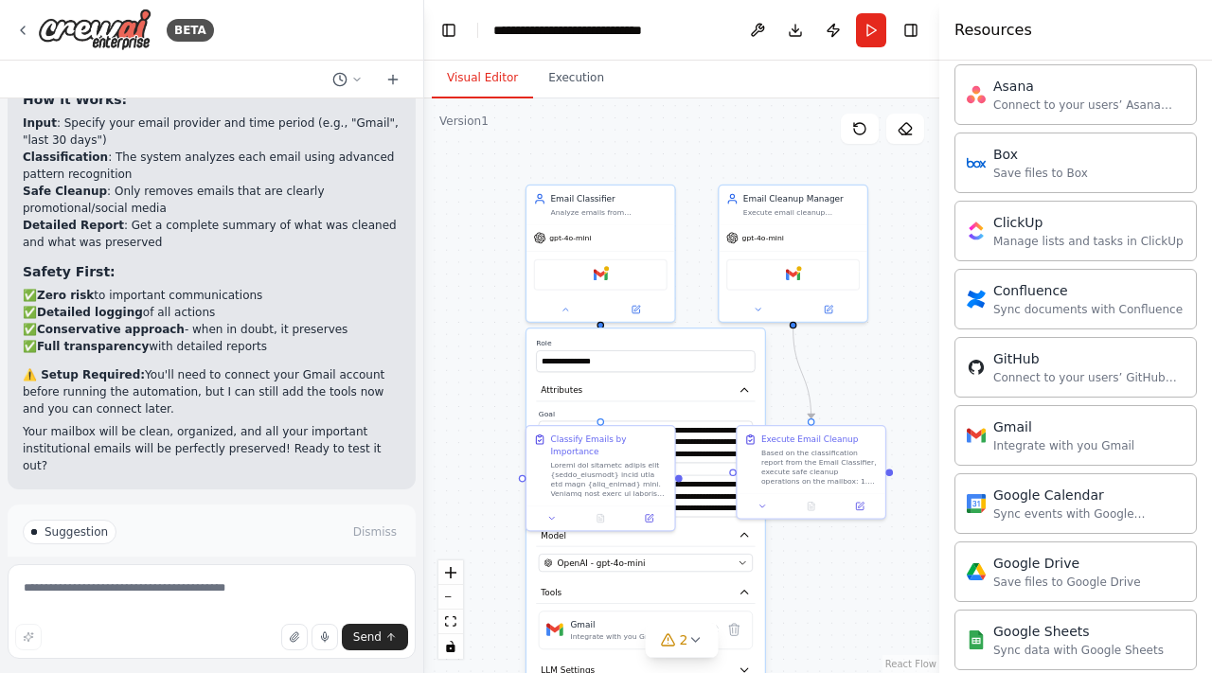
drag, startPoint x: 493, startPoint y: 336, endPoint x: 495, endPoint y: 366, distance: 29.5
click at [495, 366] on div "**********" at bounding box center [681, 386] width 515 height 575
click at [243, 605] on span "Run Automation" at bounding box center [220, 612] width 92 height 15
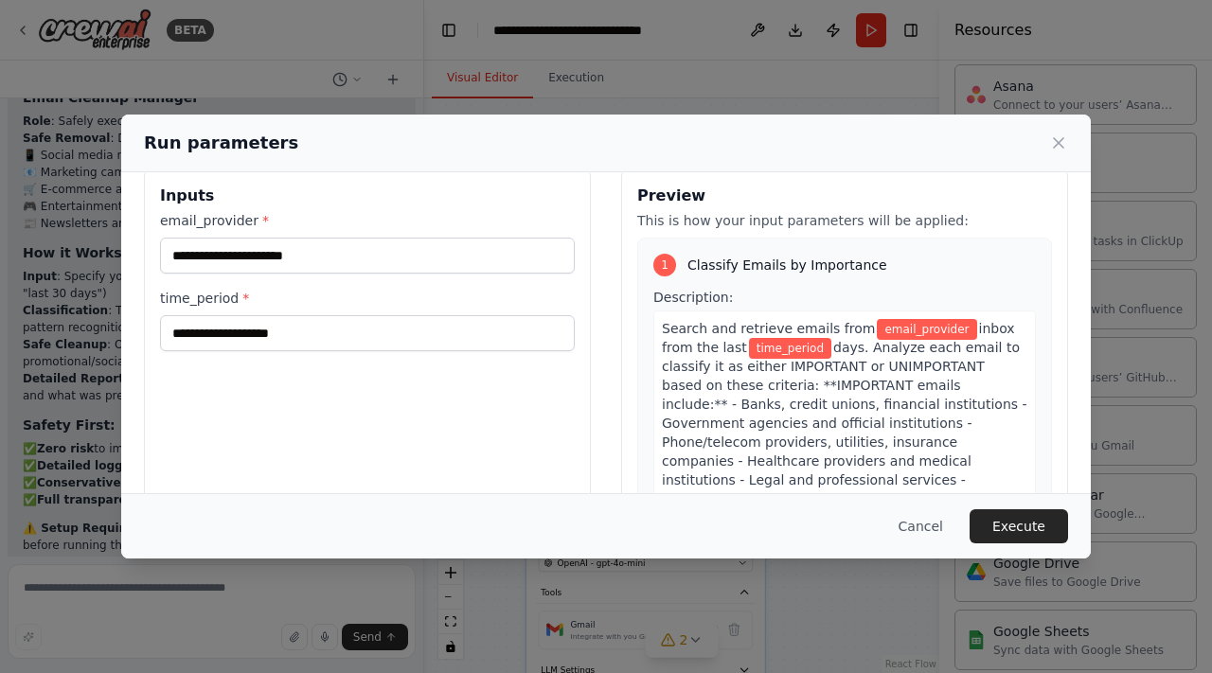
scroll to position [0, 0]
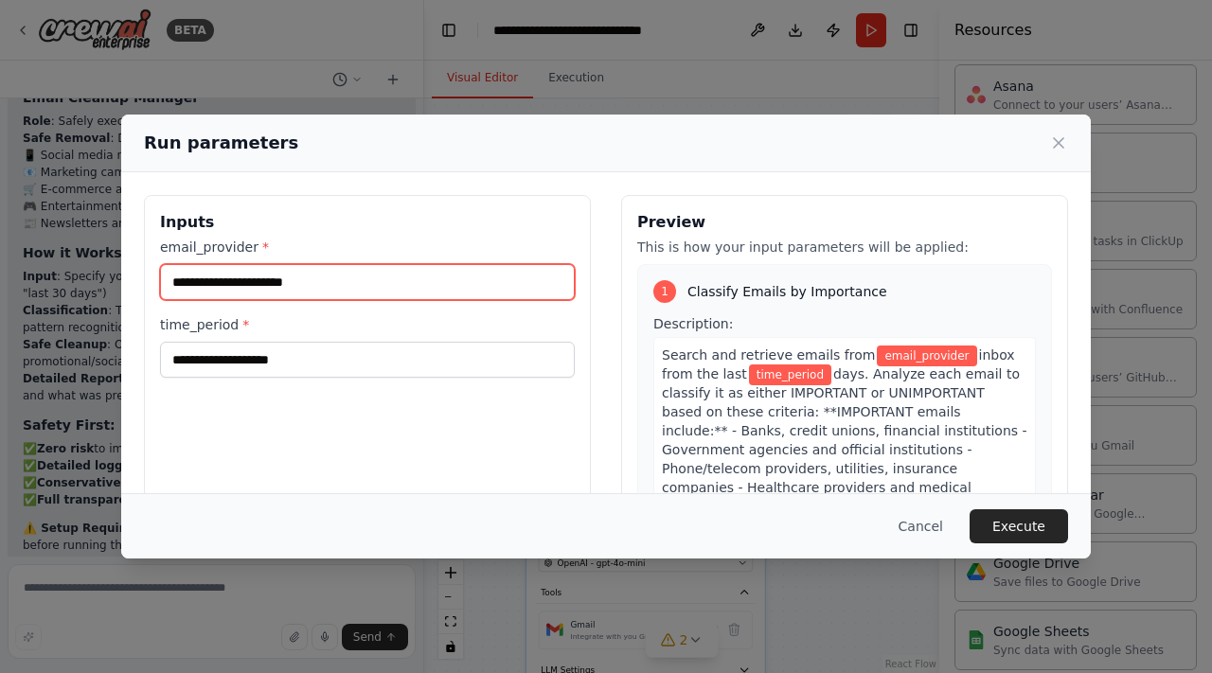
click at [285, 265] on input "email_provider *" at bounding box center [367, 282] width 415 height 36
click at [319, 291] on input "email_provider *" at bounding box center [367, 282] width 415 height 36
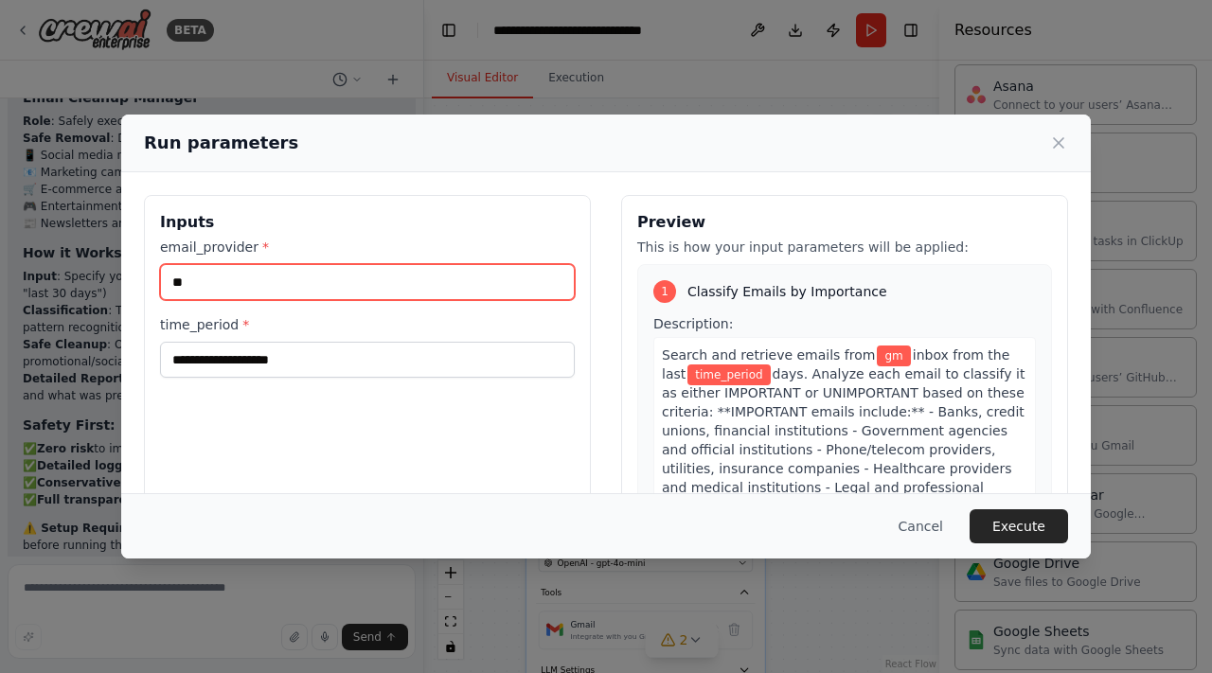
type input "*"
type input "**"
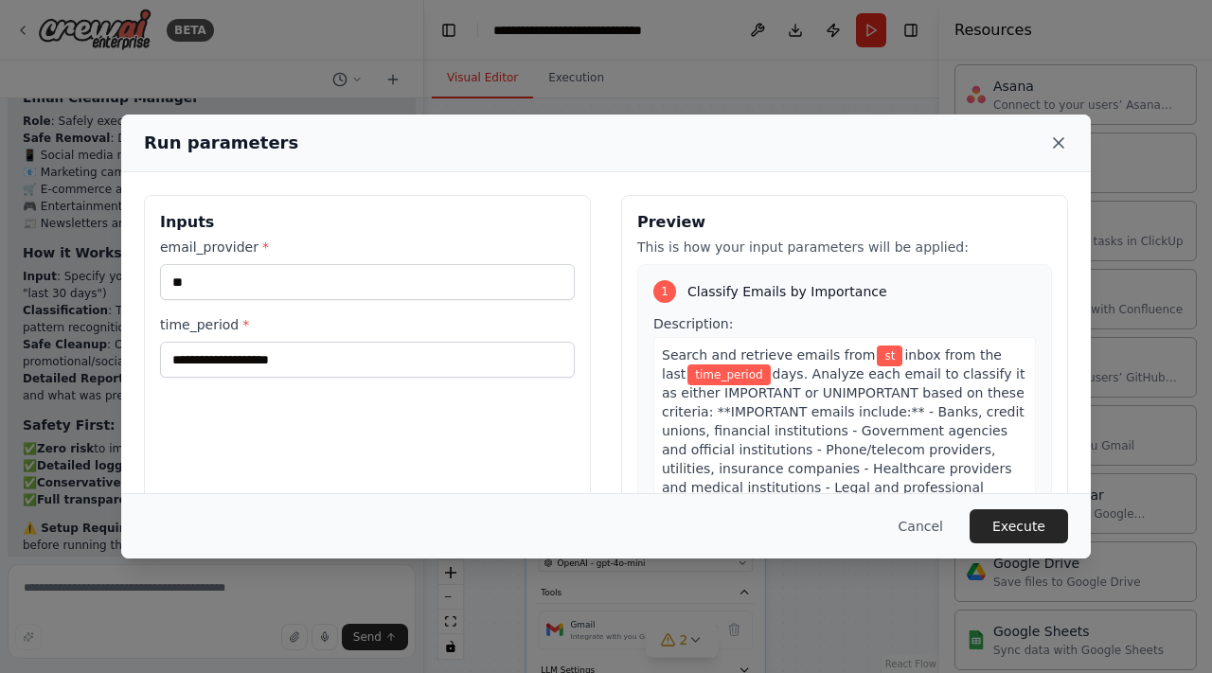
click at [1060, 142] on icon at bounding box center [1058, 142] width 9 height 9
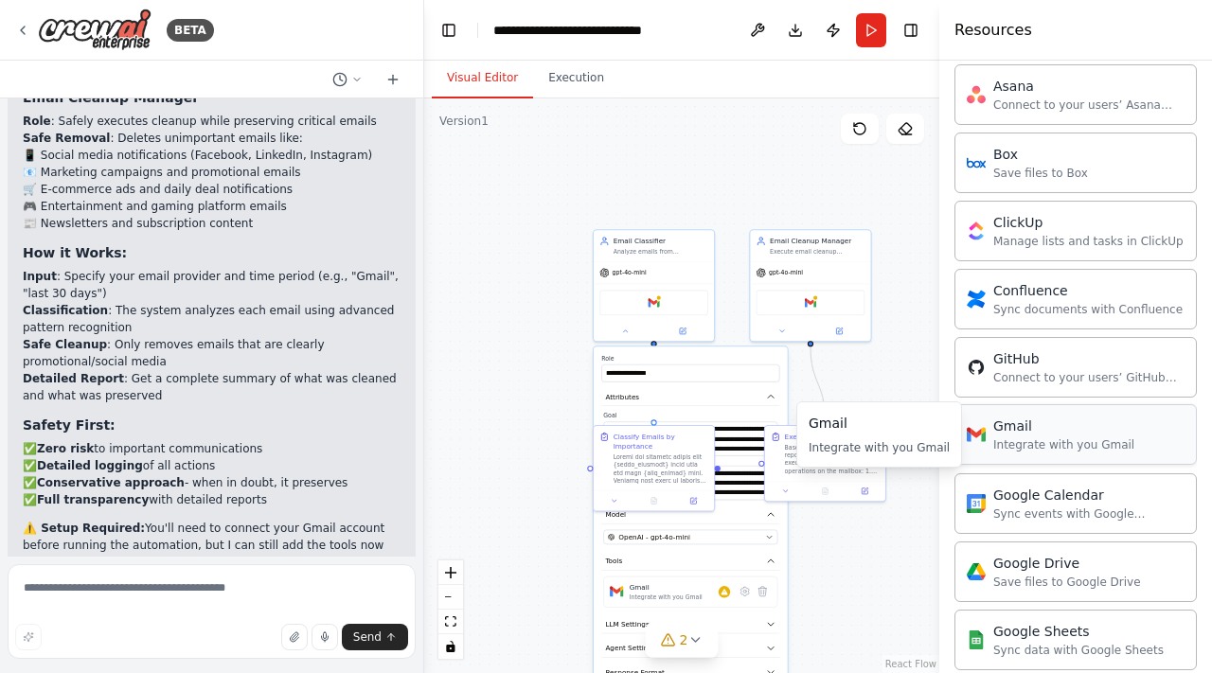
click at [1014, 424] on div "Gmail" at bounding box center [1064, 426] width 141 height 19
click at [1015, 443] on div "Integrate with you Gmail" at bounding box center [1064, 445] width 141 height 15
click at [679, 306] on div "Gmail" at bounding box center [654, 301] width 109 height 26
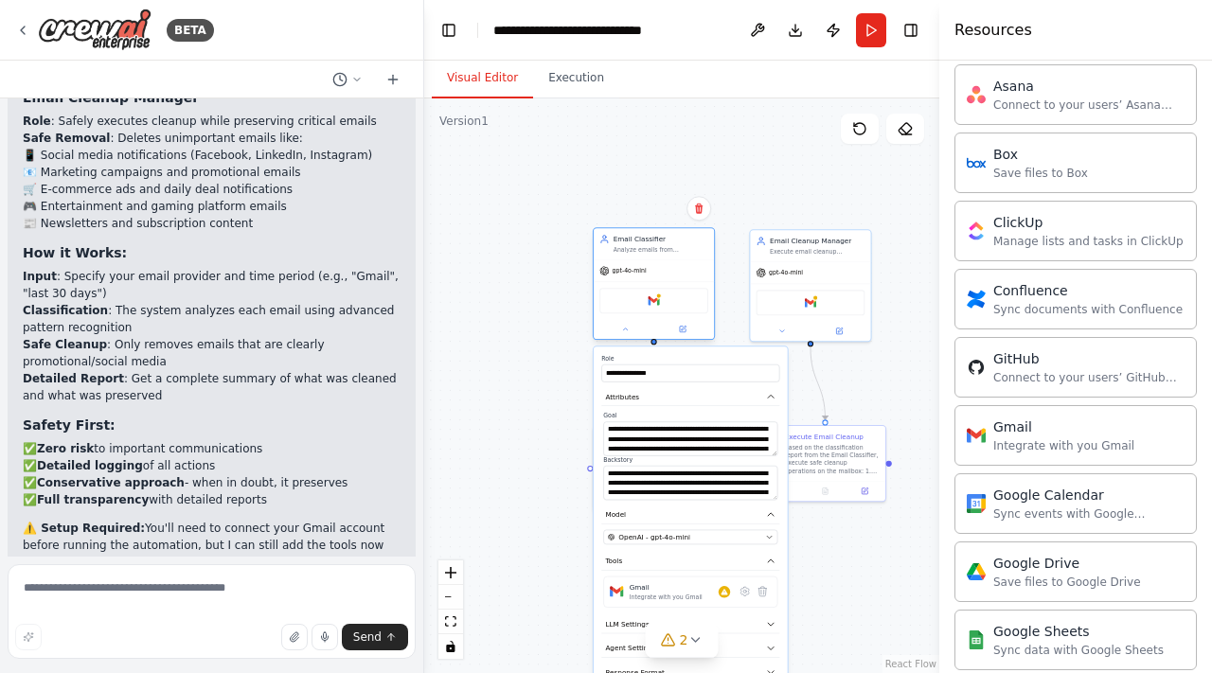
click at [643, 306] on div "Gmail" at bounding box center [654, 301] width 109 height 26
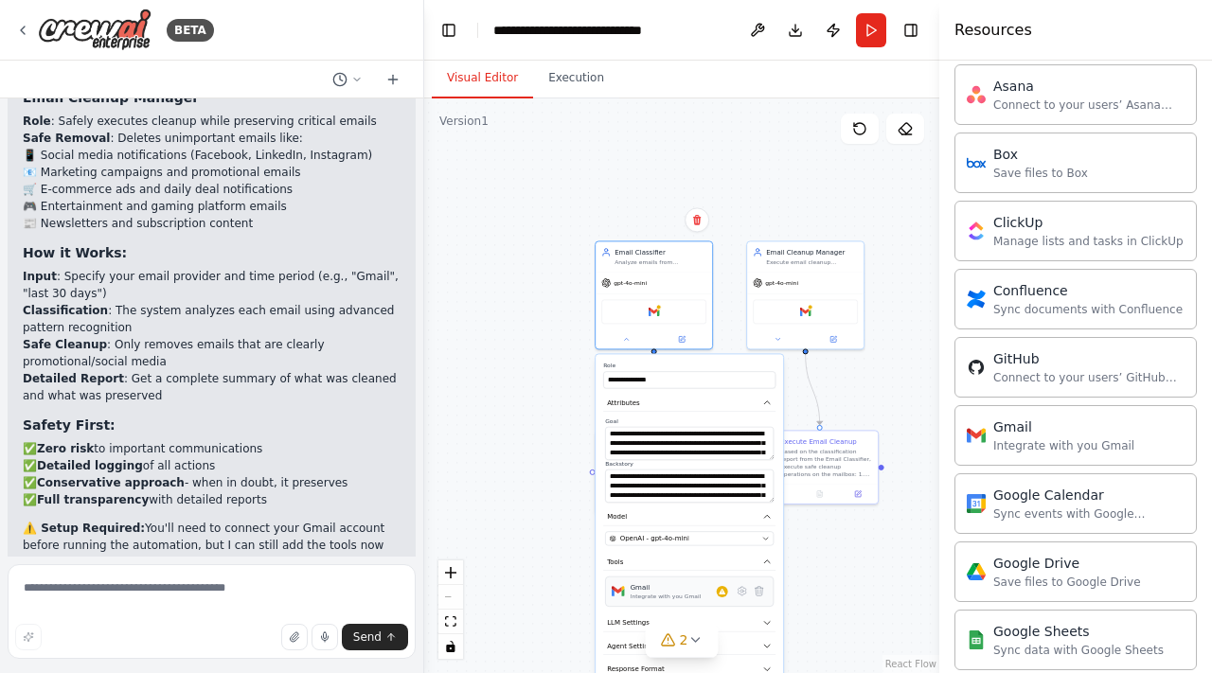
click at [685, 592] on div "Gmail" at bounding box center [666, 586] width 71 height 9
click at [723, 596] on div at bounding box center [722, 591] width 11 height 11
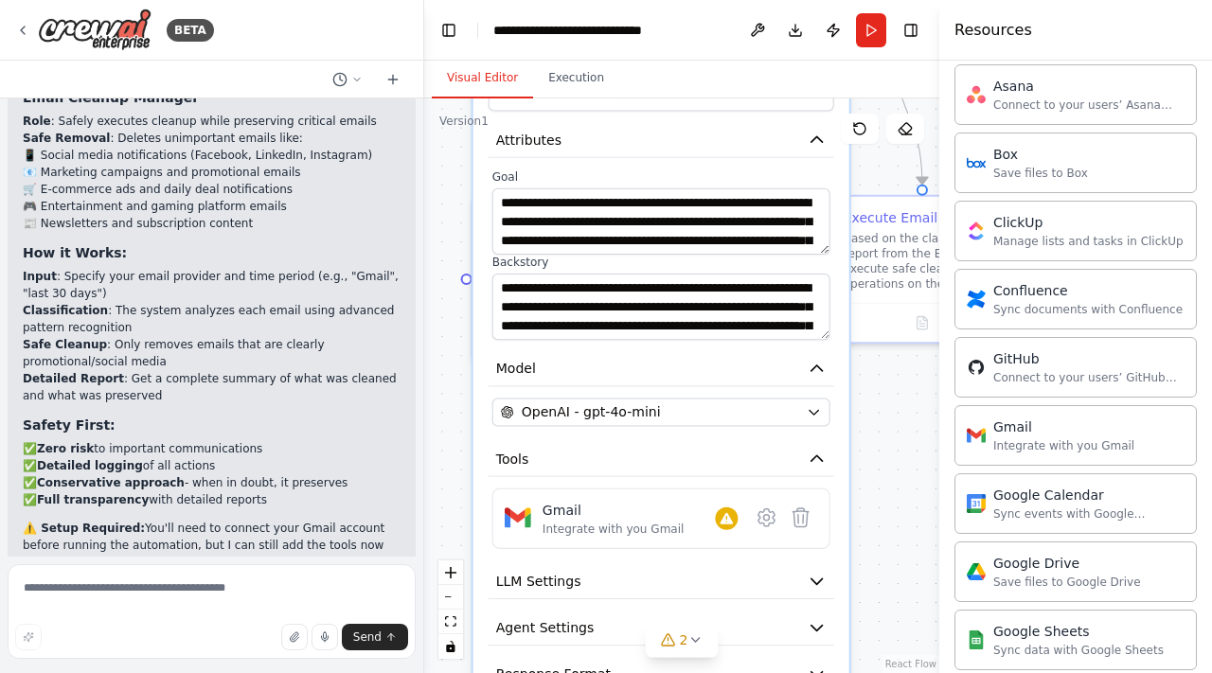
drag, startPoint x: 868, startPoint y: 568, endPoint x: 868, endPoint y: 499, distance: 69.1
click at [868, 499] on div "**********" at bounding box center [681, 386] width 515 height 575
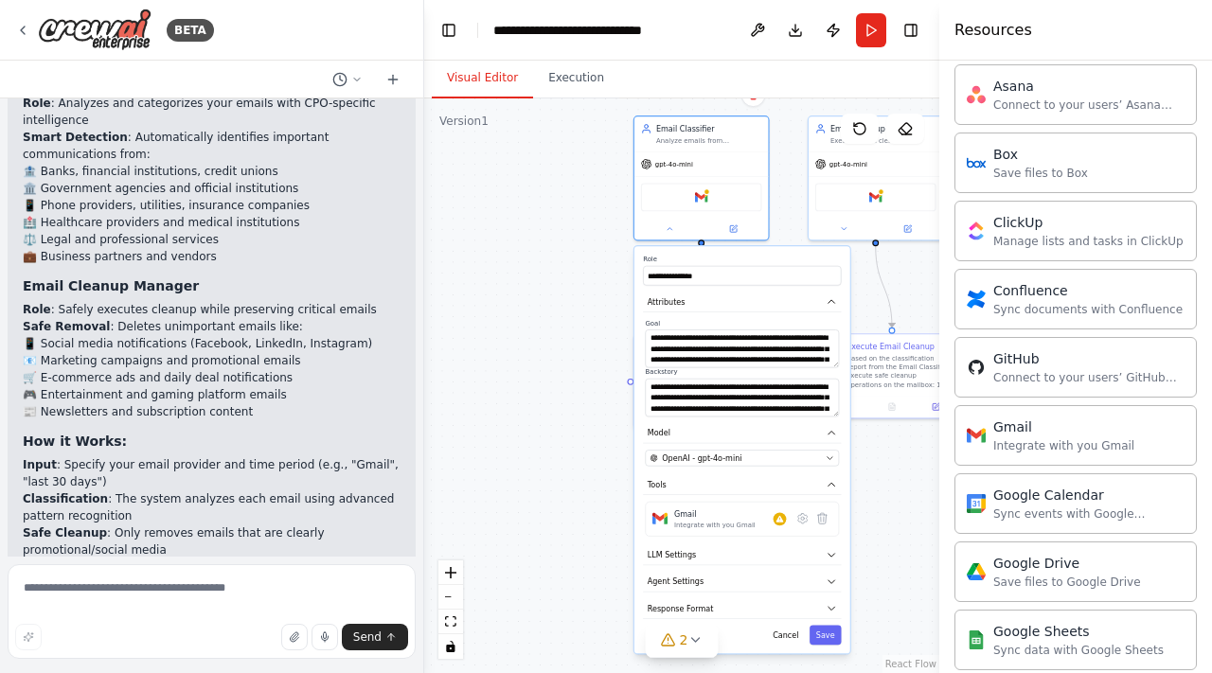
scroll to position [2696, 0]
